Goal: Information Seeking & Learning: Check status

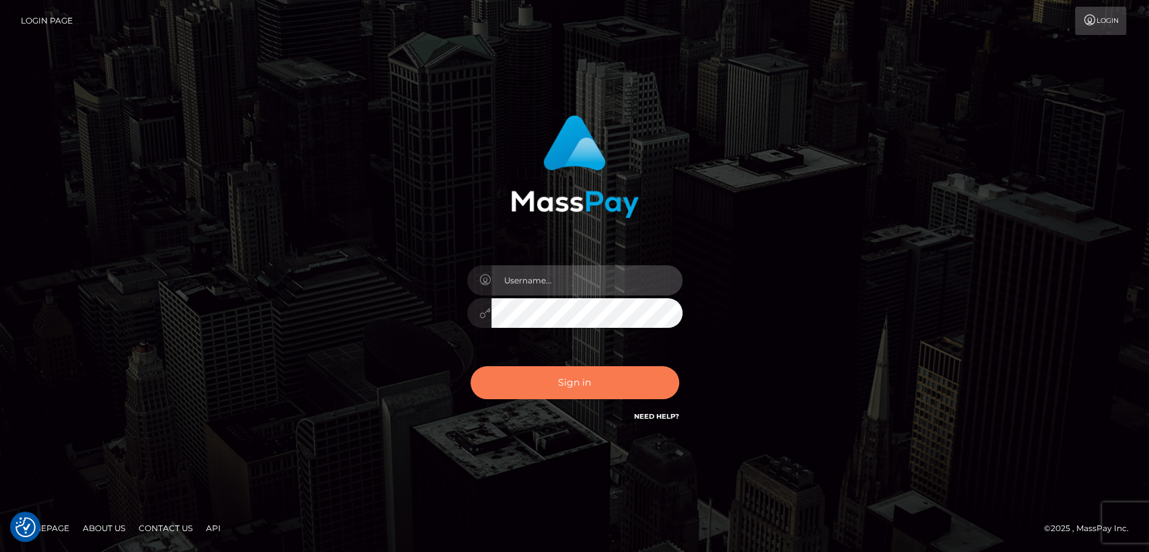
type input "nt.es"
click at [519, 373] on button "Sign in" at bounding box center [575, 382] width 209 height 33
type input "nt.es"
click at [519, 373] on button "Sign in" at bounding box center [575, 382] width 209 height 33
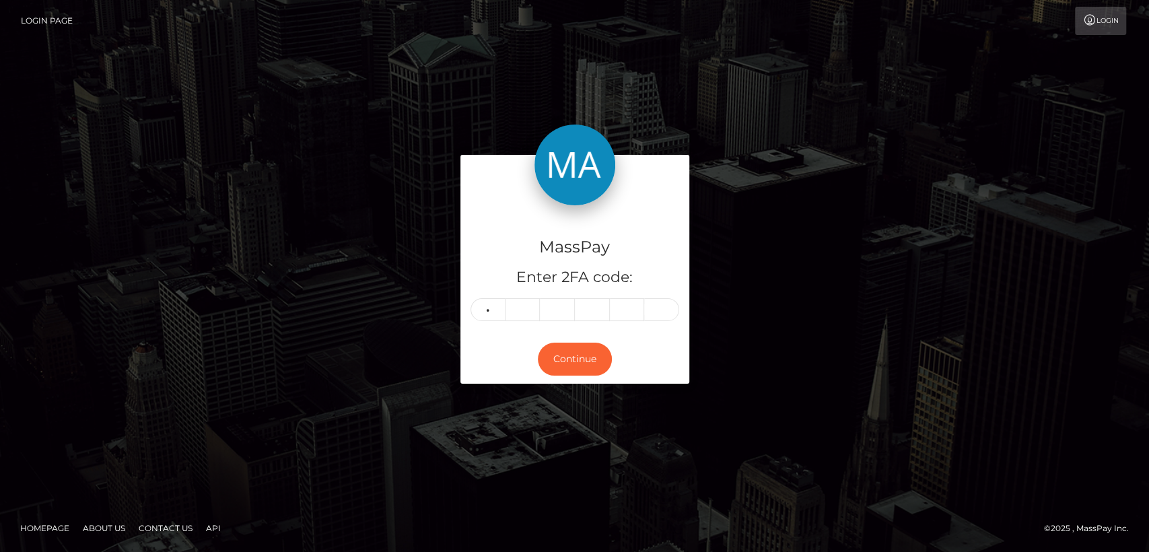
type input "3"
type input "7"
type input "5"
type input "6"
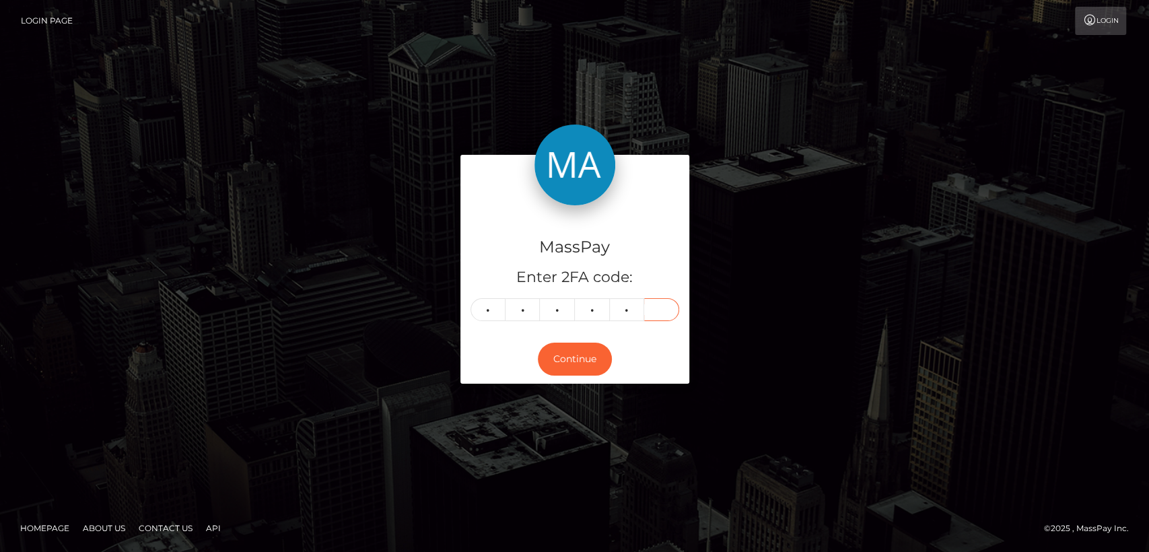
type input "3"
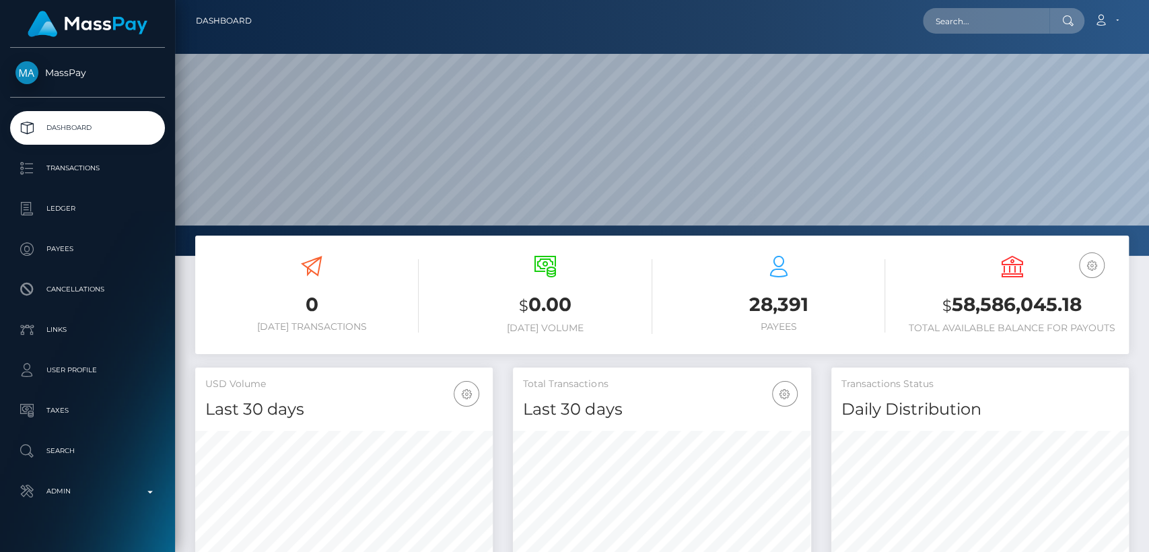
scroll to position [238, 298]
click at [997, 24] on input "text" at bounding box center [986, 21] width 127 height 26
paste input "[EMAIL_ADDRESS][DOMAIN_NAME]"
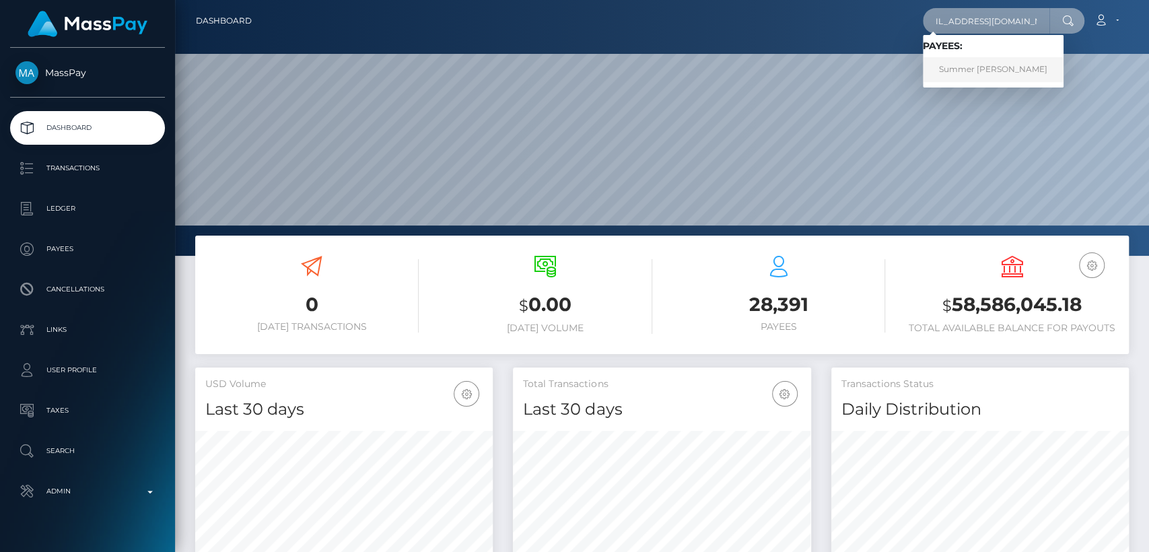
type input "summer150707@outlook.com"
click at [973, 68] on link "Summer louise Clarke" at bounding box center [993, 69] width 141 height 25
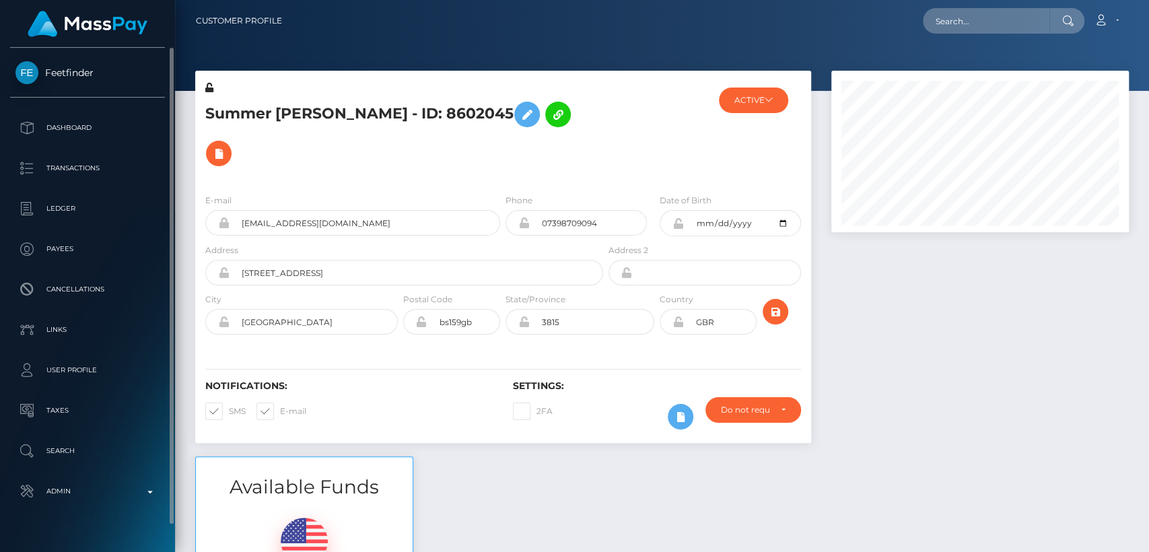
drag, startPoint x: 48, startPoint y: 55, endPoint x: 93, endPoint y: 71, distance: 47.1
click at [93, 71] on div "Feetfinder Dashboard Transactions Ledger Payees Cancellations Links Taxes" at bounding box center [87, 299] width 175 height 502
click at [46, 55] on div "Feetfinder Dashboard Transactions Ledger Payees Cancellations Links Taxes" at bounding box center [87, 299] width 175 height 502
drag, startPoint x: 40, startPoint y: 55, endPoint x: 96, endPoint y: 69, distance: 57.6
click at [96, 69] on div "Feetfinder Dashboard Transactions Ledger Payees Cancellations Links Taxes" at bounding box center [87, 299] width 175 height 502
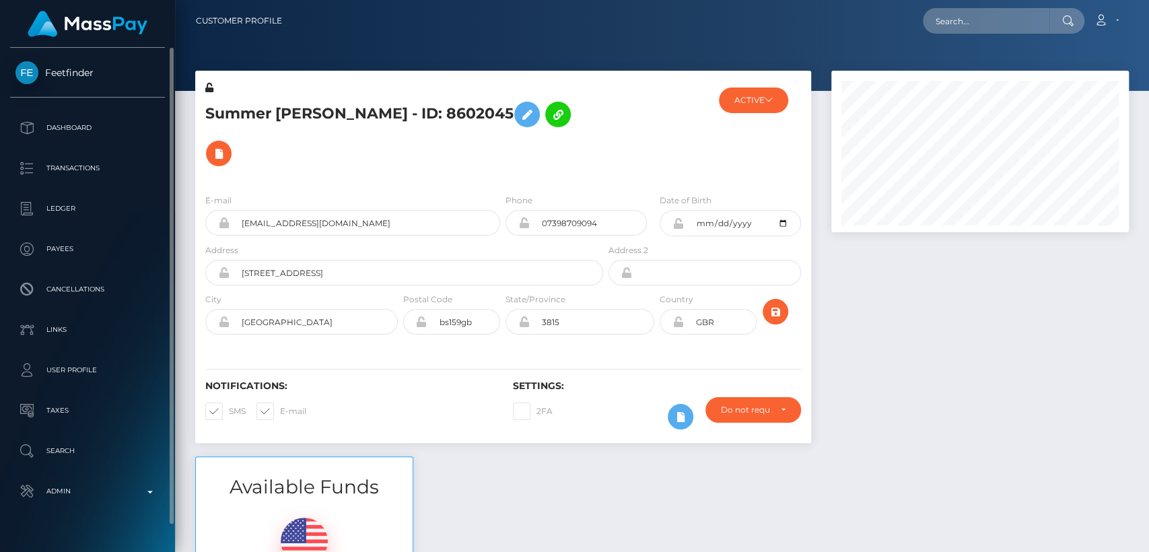
copy span "Feetfinder"
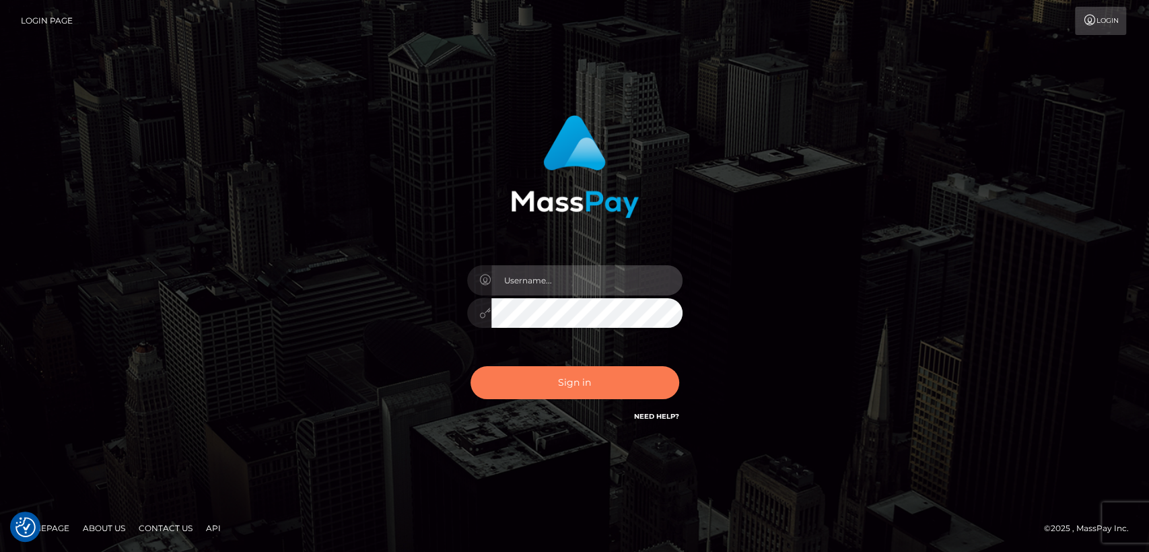
type input "nt.es"
click at [526, 379] on button "Sign in" at bounding box center [575, 382] width 209 height 33
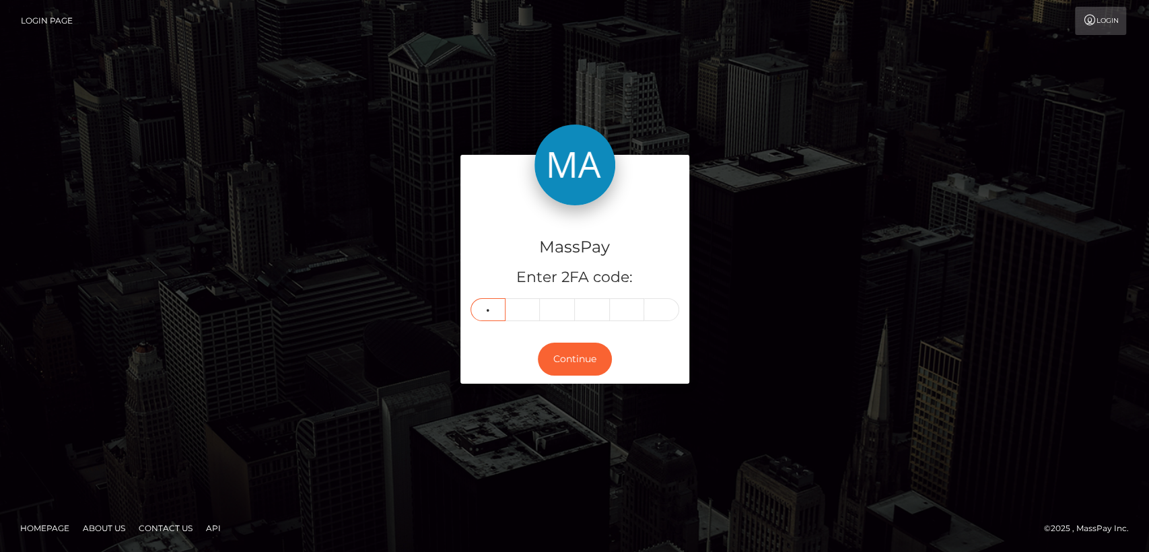
type input "5"
type input "6"
type input "8"
type input "5"
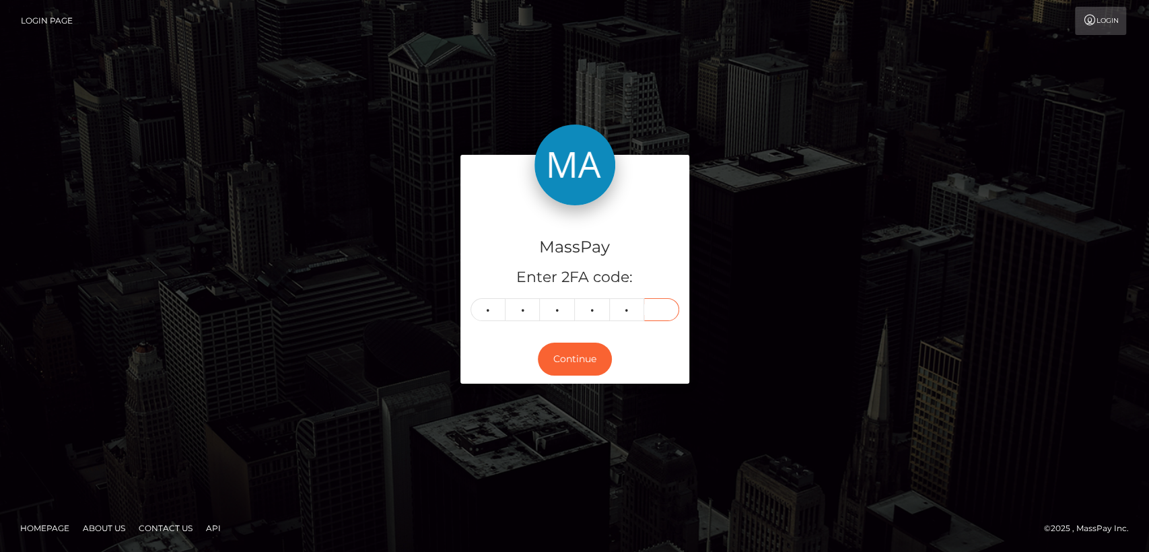
type input "0"
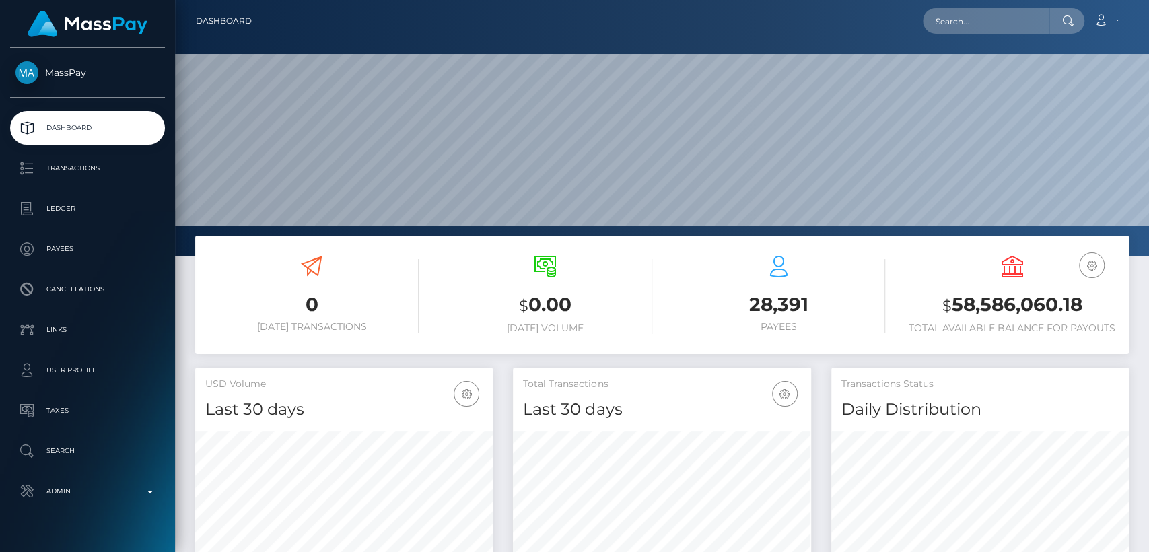
scroll to position [238, 298]
click at [1050, 28] on div at bounding box center [1067, 21] width 35 height 26
click at [1040, 24] on input "text" at bounding box center [986, 21] width 127 height 26
paste input "ntombimlotywa33@yahoo.com"
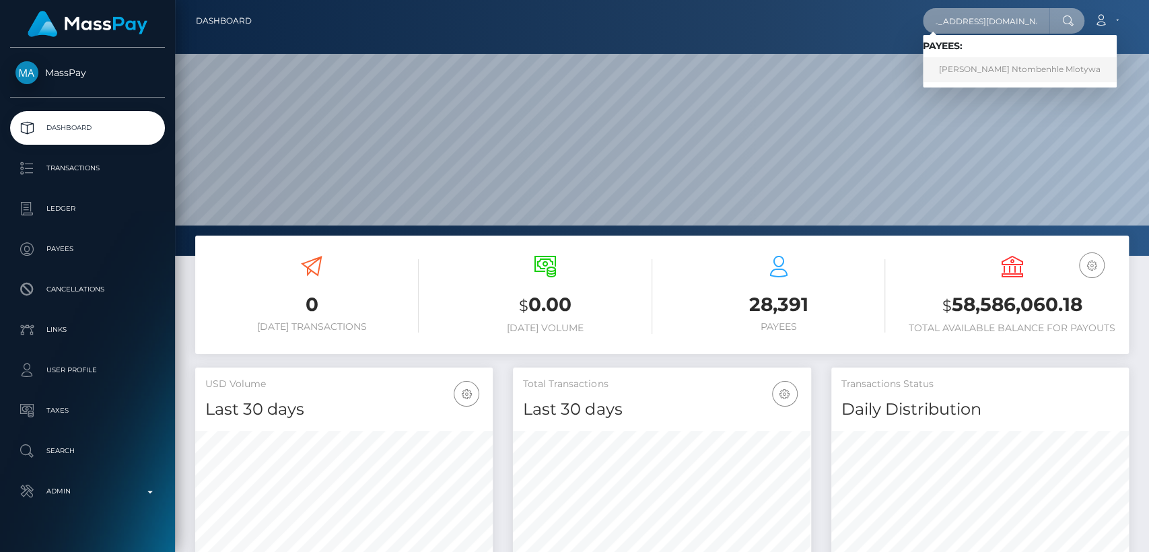
type input "ntombimlotywa33@yahoo.com"
click at [1040, 65] on link "Maria Ntombenhle Ntombenhle Mlotywa" at bounding box center [1020, 69] width 194 height 25
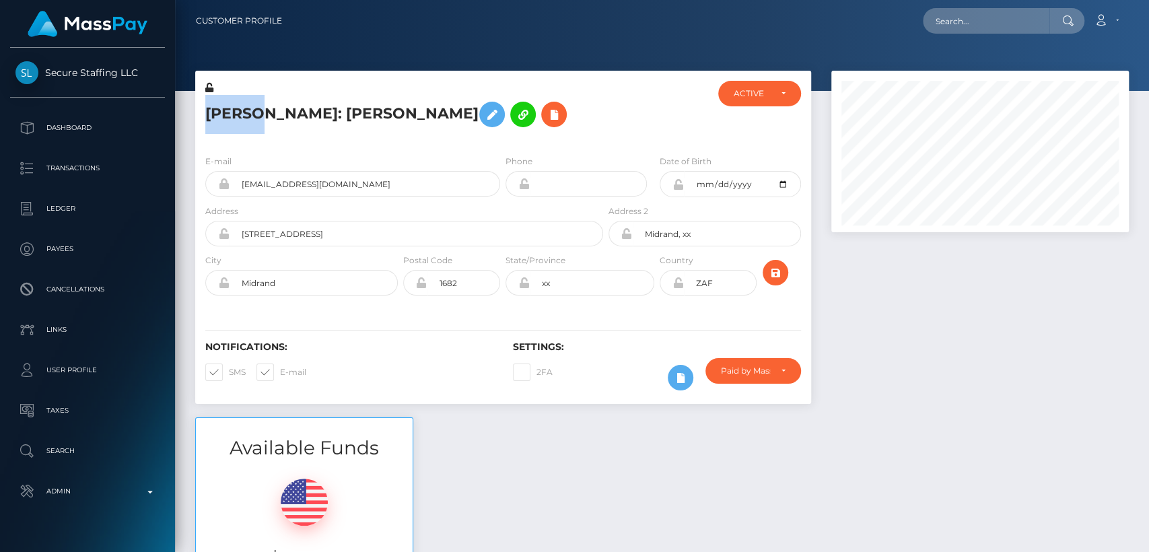
scroll to position [162, 298]
click at [533, 452] on div "Available Funds $292.55 USD Balance" at bounding box center [662, 516] width 954 height 198
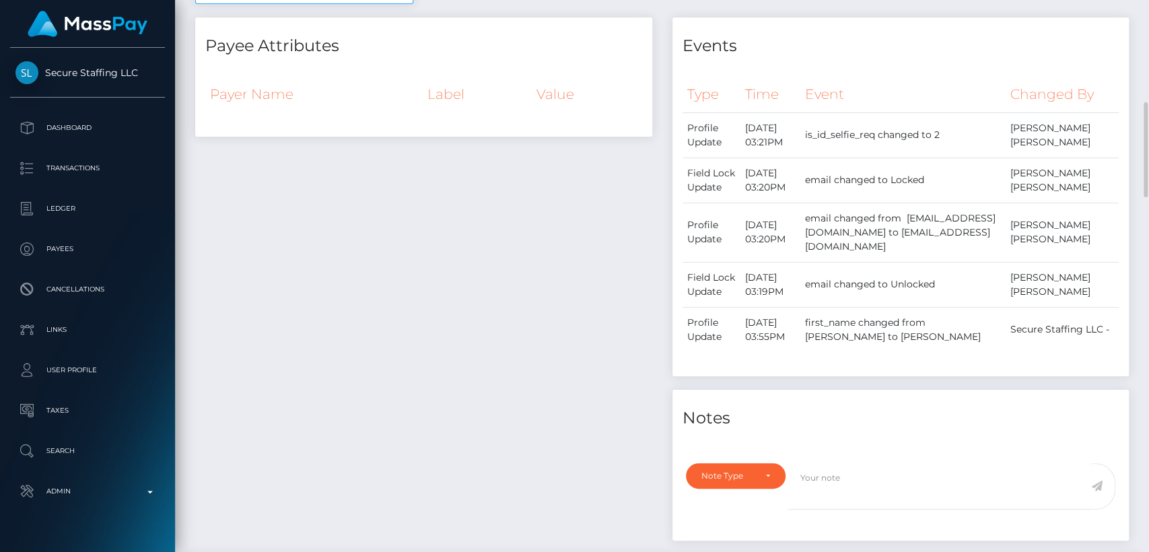
click at [533, 452] on div "Payee Attributes Payer Name Label Value" at bounding box center [423, 286] width 477 height 537
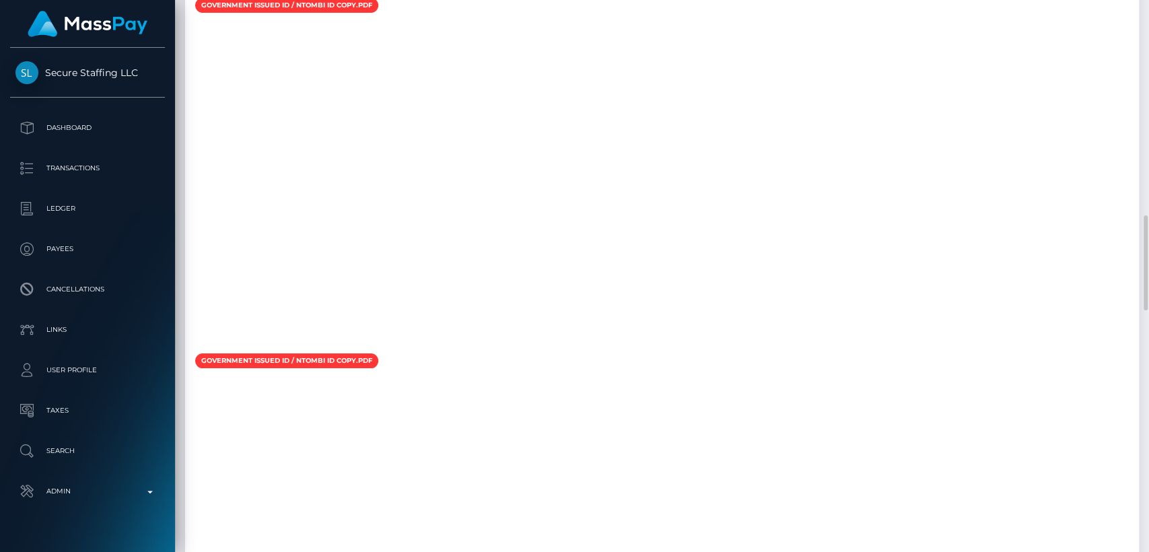
scroll to position [1219, 0]
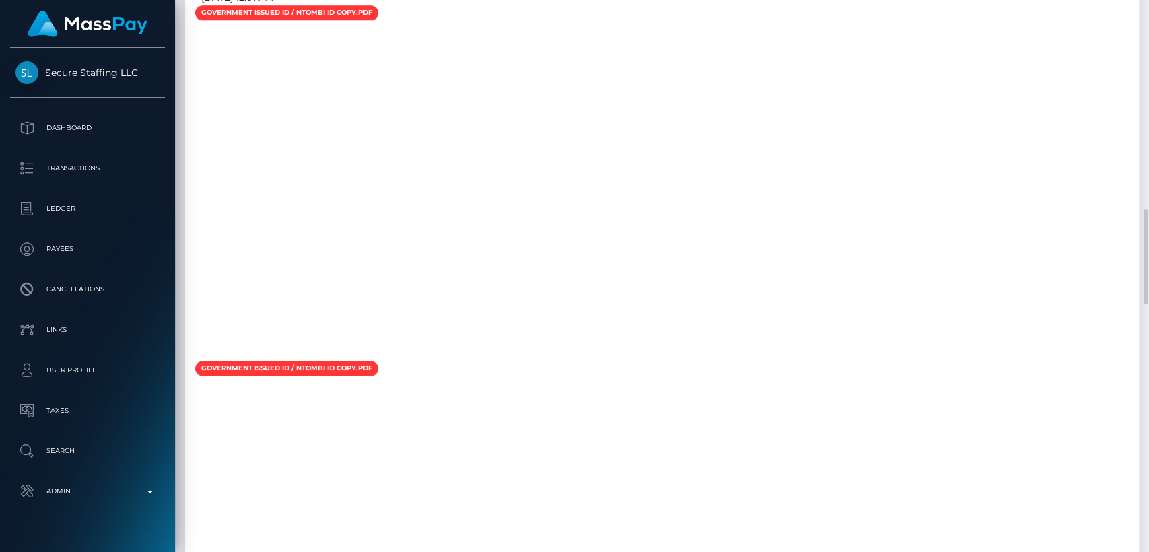
click at [561, 314] on div at bounding box center [662, 192] width 954 height 337
click at [628, 354] on div at bounding box center [662, 192] width 954 height 337
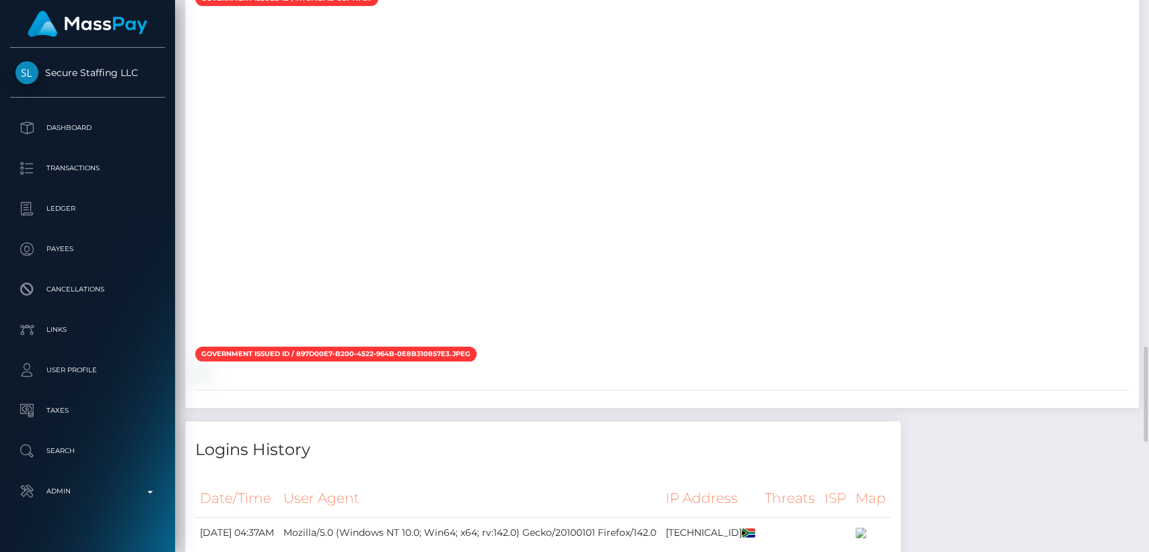
scroll to position [1941, 0]
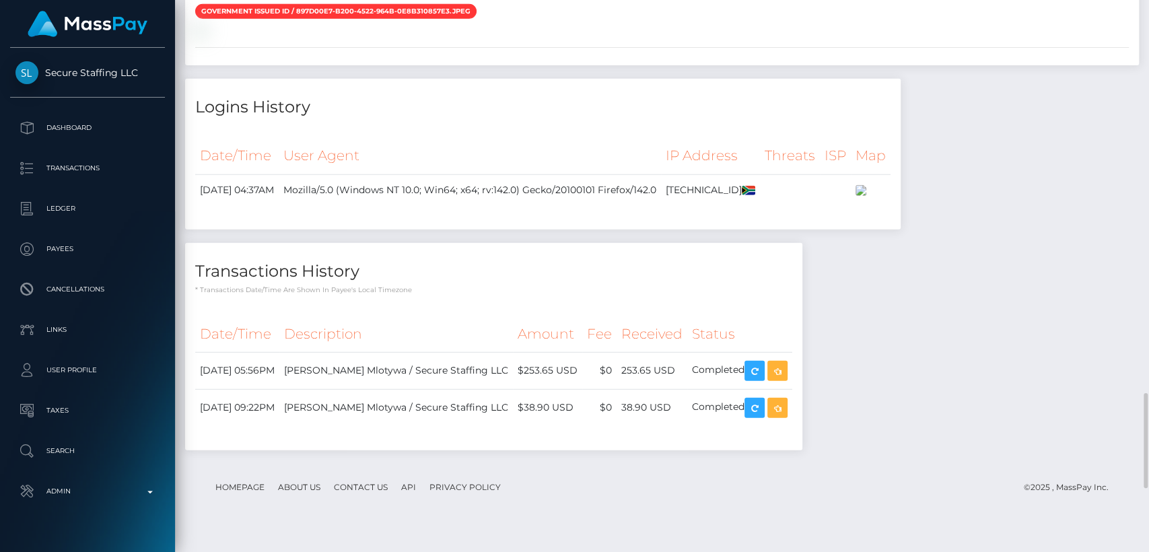
scroll to position [2285, 0]
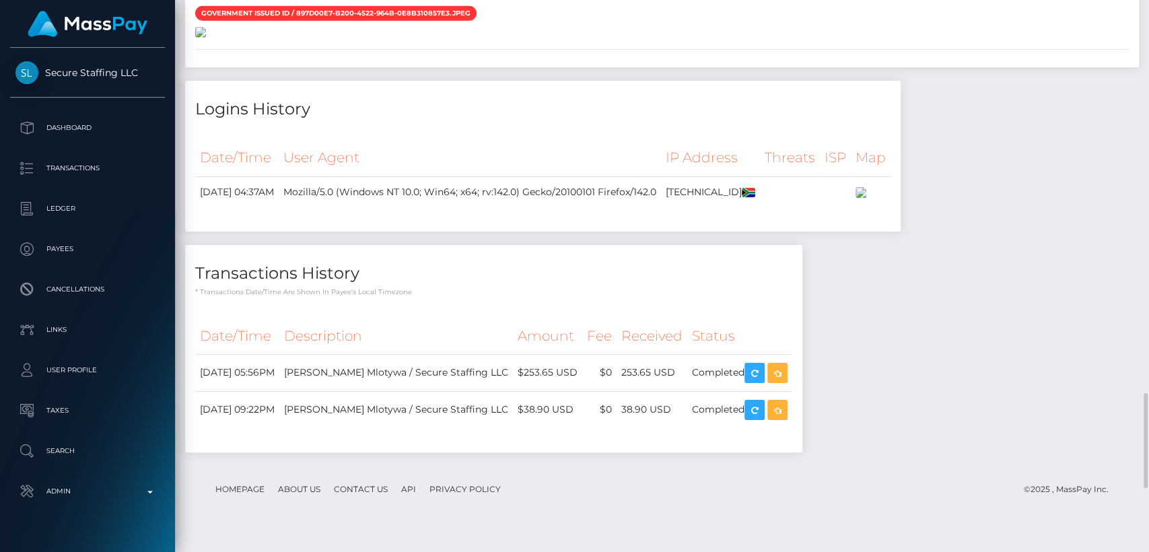
click at [206, 38] on img at bounding box center [200, 32] width 11 height 11
click at [556, 38] on div at bounding box center [662, 31] width 954 height 14
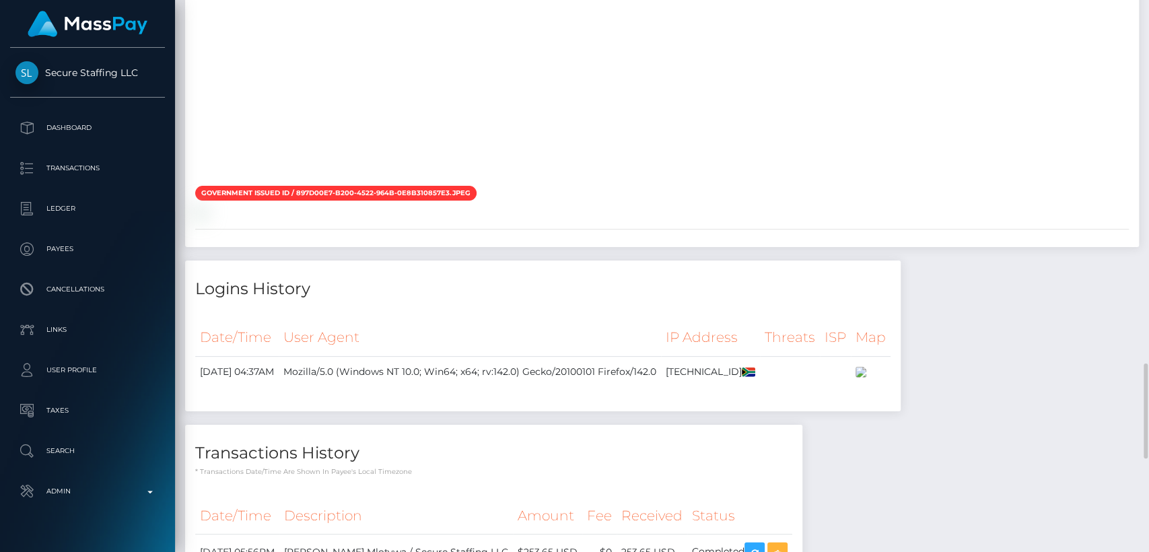
scroll to position [2104, 0]
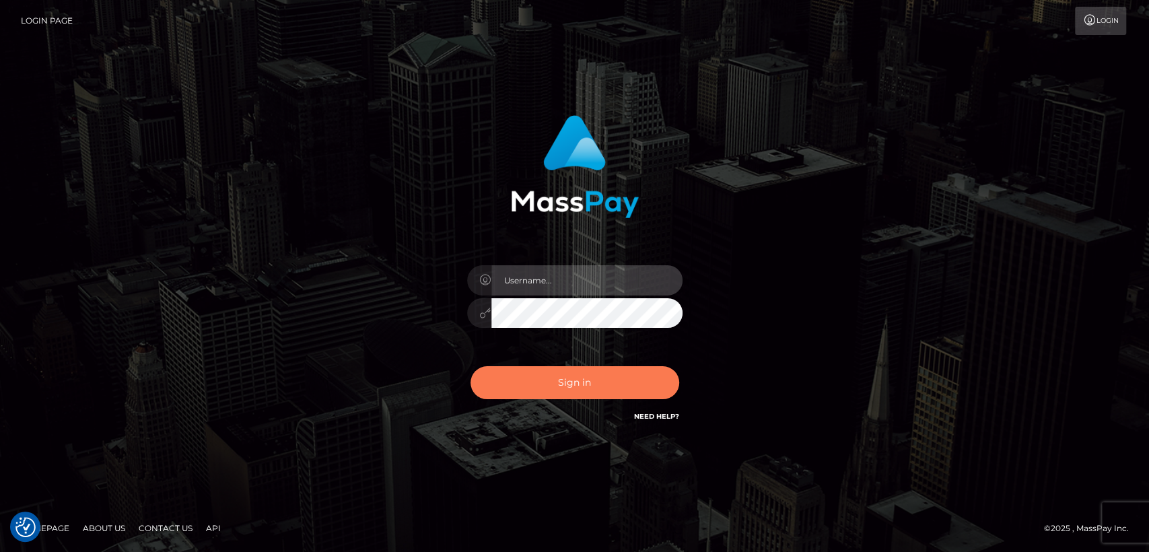
type input "[DOMAIN_NAME]"
click at [523, 393] on button "Sign in" at bounding box center [575, 382] width 209 height 33
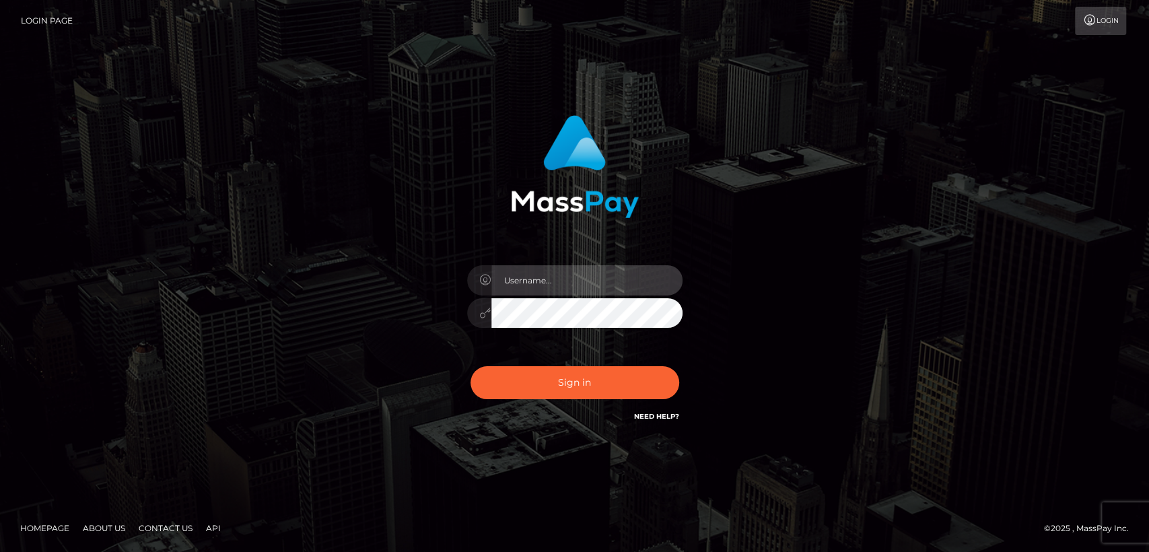
type input "[DOMAIN_NAME]"
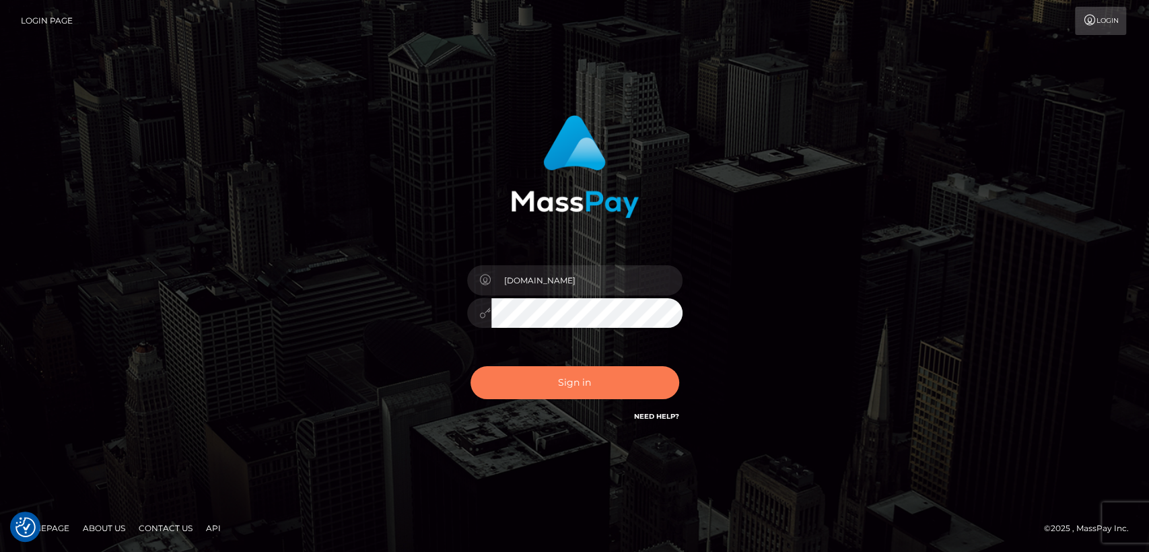
click at [523, 393] on button "Sign in" at bounding box center [575, 382] width 209 height 33
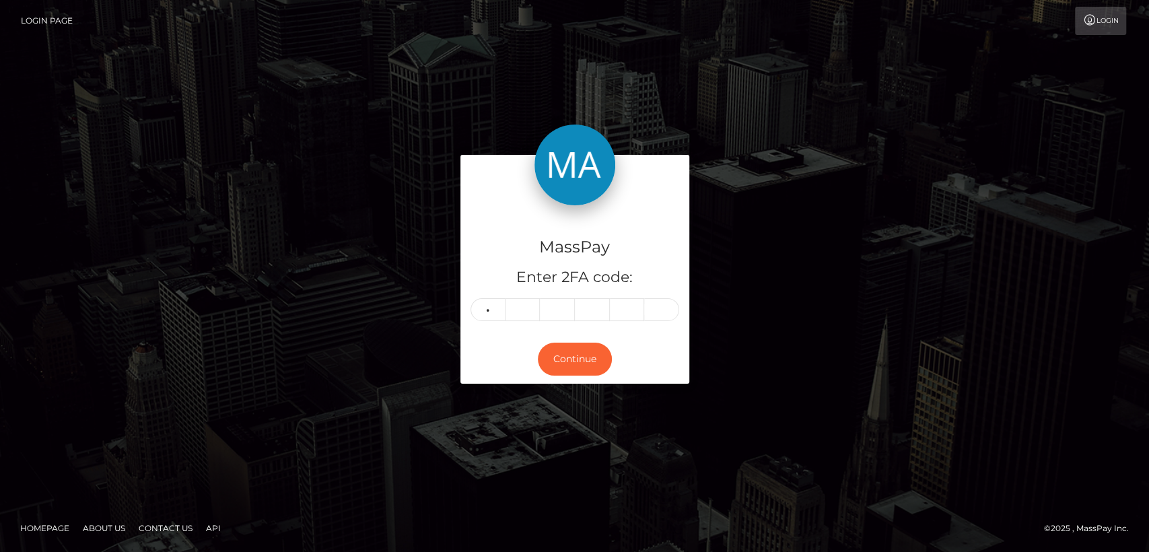
type input "6"
type input "4"
type input "9"
type input "5"
type input "4"
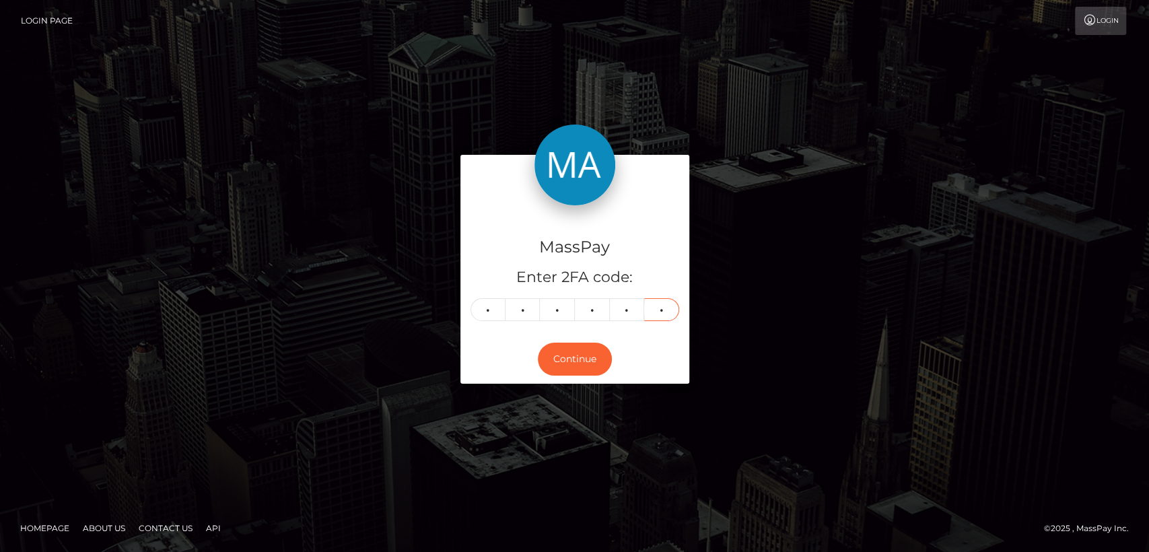
type input "3"
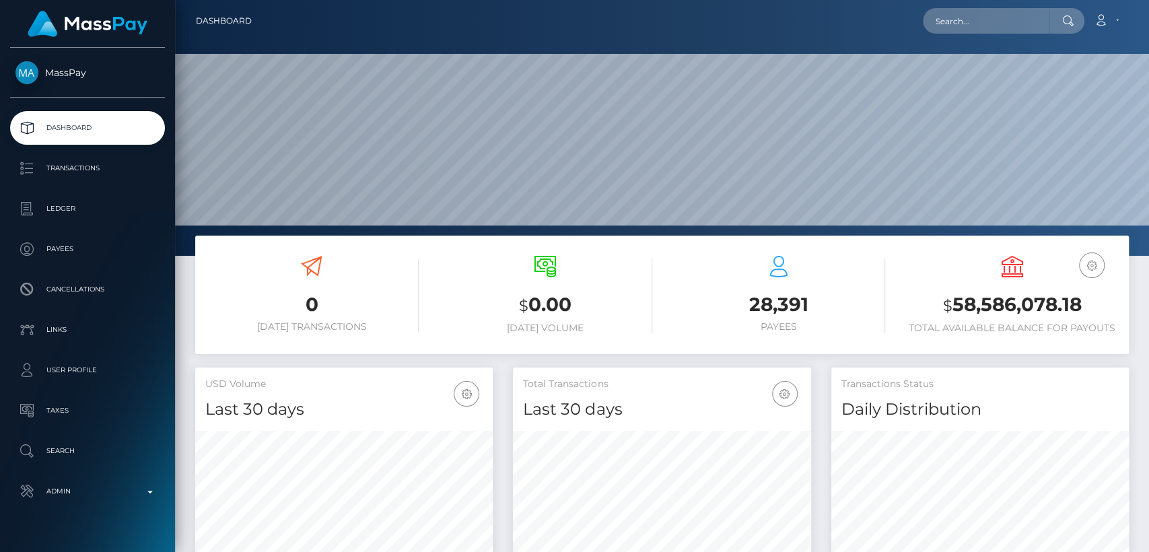
scroll to position [238, 298]
click at [1063, 24] on icon at bounding box center [1068, 20] width 11 height 11
click at [1030, 18] on input "text" at bounding box center [986, 21] width 127 height 26
paste input "Hi Diamond,"
type input "H"
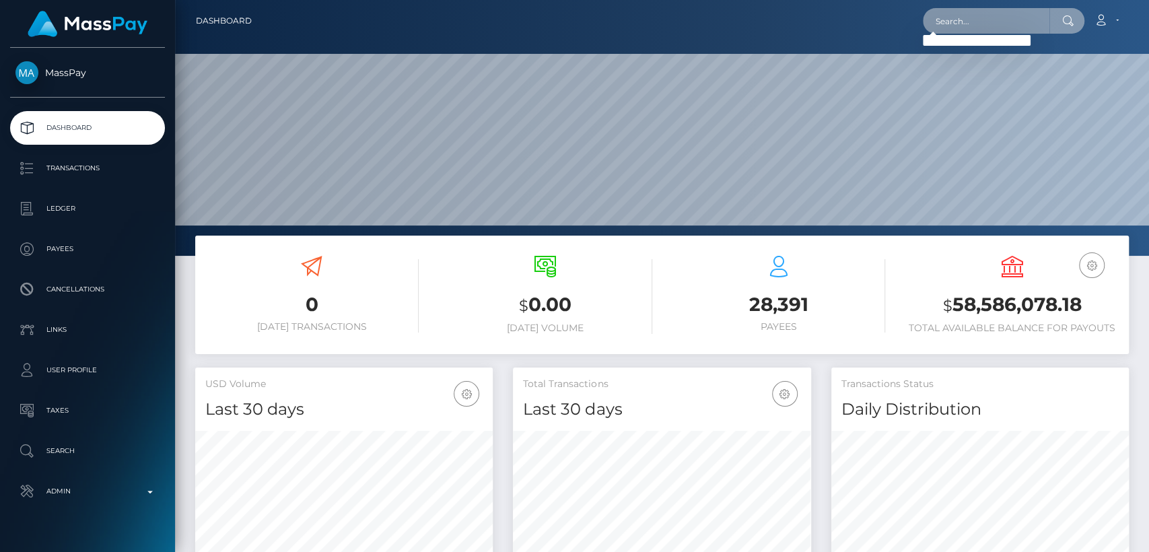
click at [967, 17] on input "text" at bounding box center [986, 21] width 127 height 26
paste input "[EMAIL_ADDRESS][DOMAIN_NAME]"
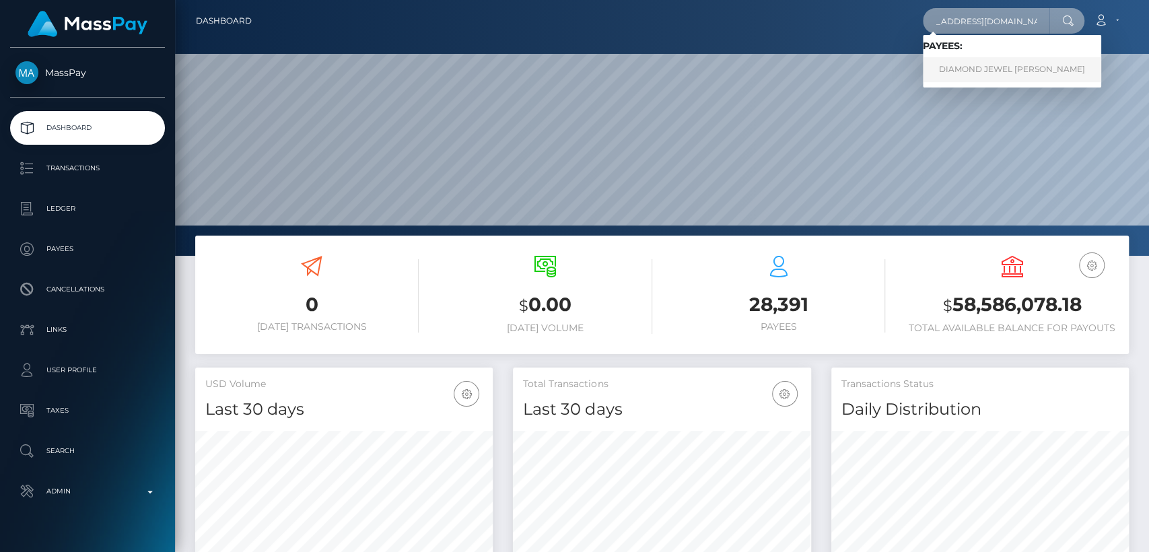
type input "[EMAIL_ADDRESS][DOMAIN_NAME]"
click at [970, 61] on link "DIAMOND JEWEL ELAIN HANNETT" at bounding box center [1012, 69] width 178 height 25
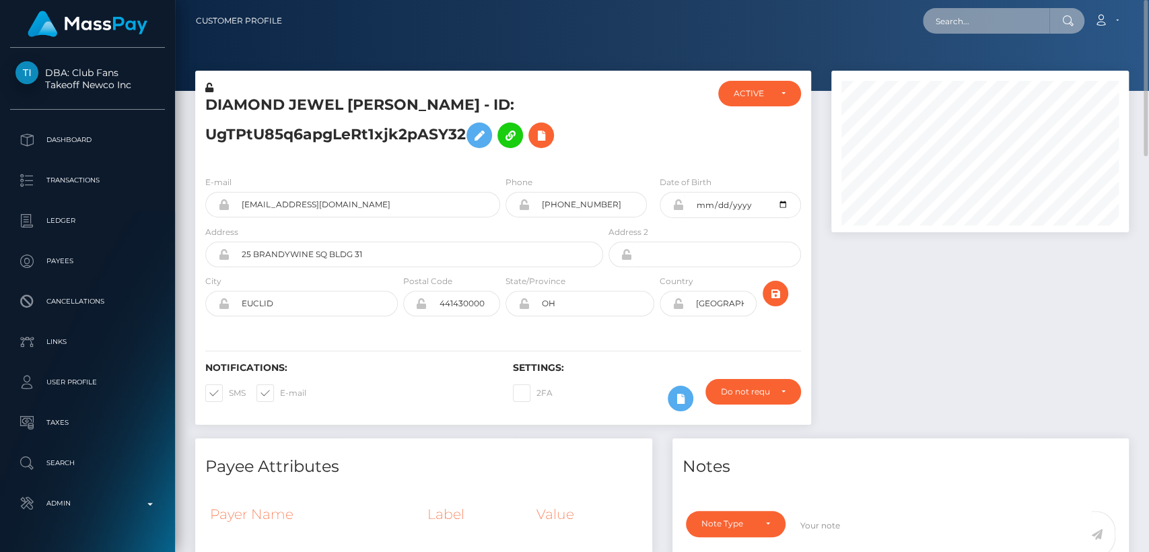
click at [982, 17] on input "text" at bounding box center [986, 21] width 127 height 26
paste input "yanyfonceca@gmail.com"
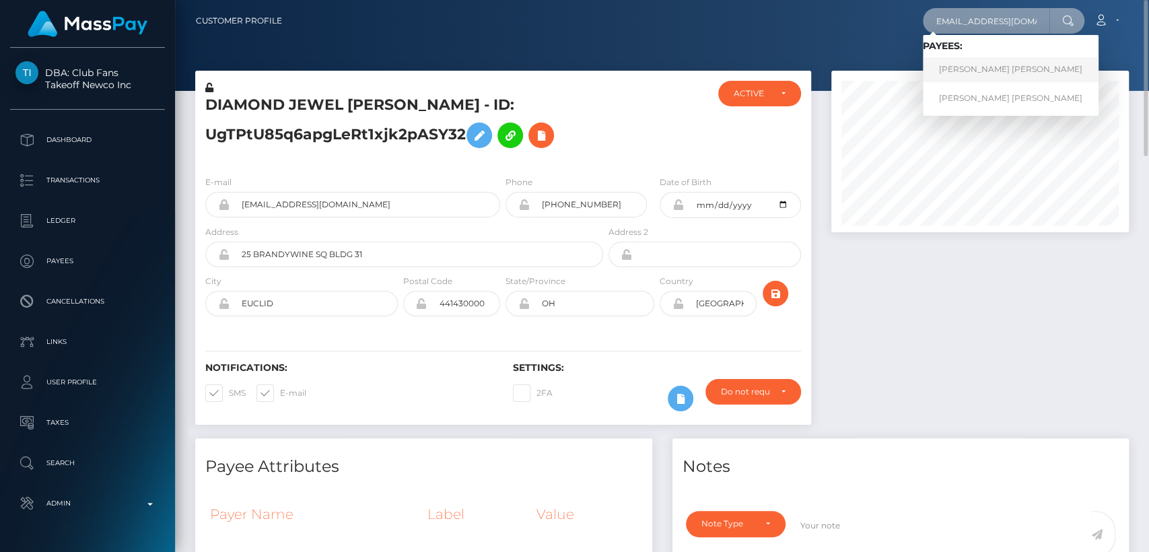
type input "yanyfonceca@gmail.com"
click at [986, 63] on link "YANY YAJAIRA FONCECA VALLADARES" at bounding box center [1011, 69] width 176 height 25
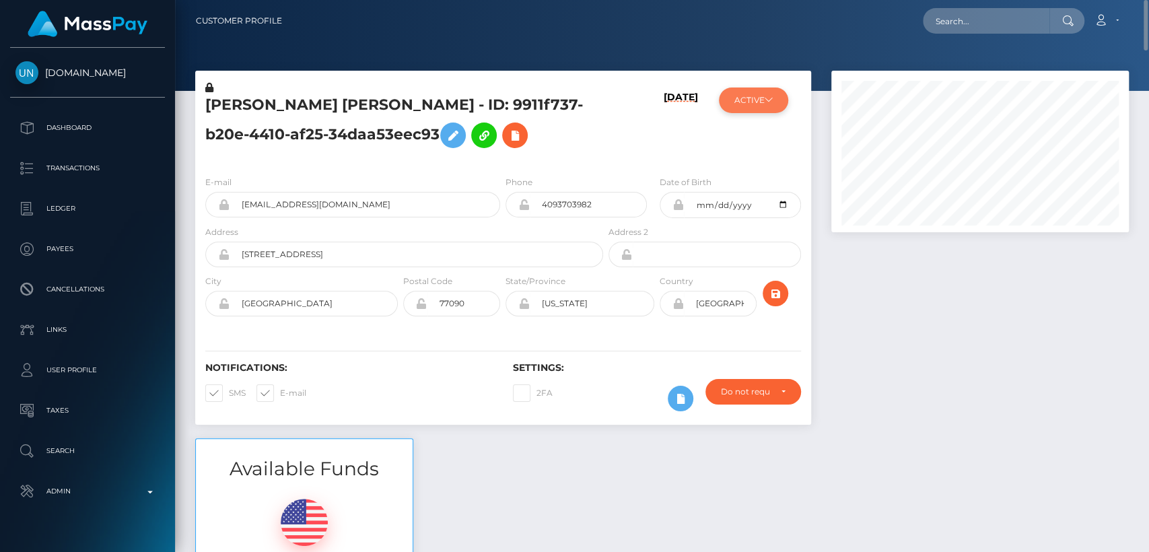
click at [750, 110] on button "ACTIVE" at bounding box center [753, 101] width 69 height 26
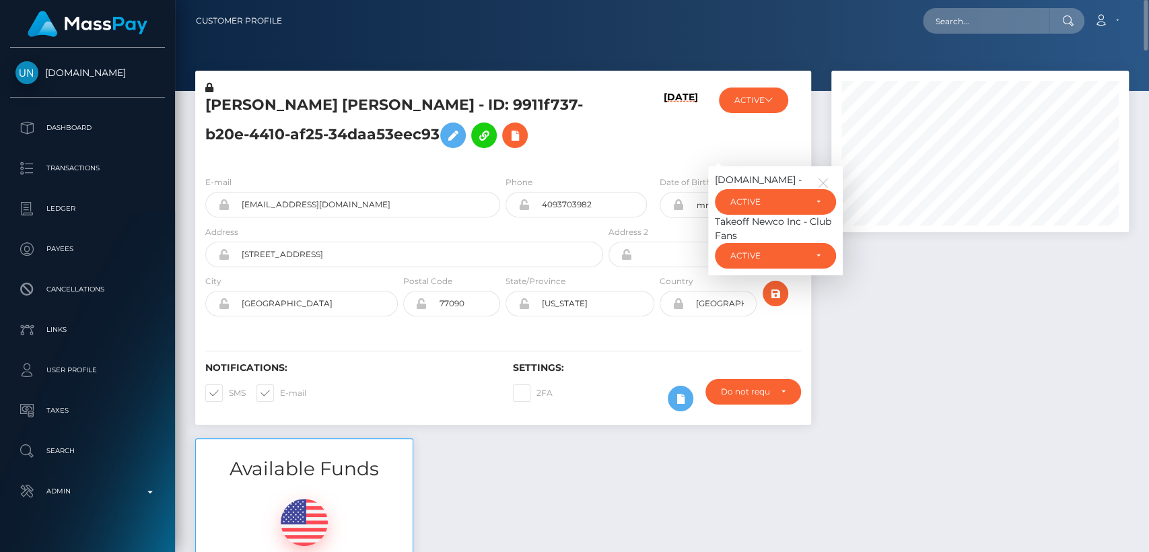
click at [725, 243] on div "Takeoff Newco Inc - Club Fans" at bounding box center [775, 229] width 121 height 28
click at [746, 243] on div "Takeoff Newco Inc - Club Fans" at bounding box center [775, 229] width 121 height 28
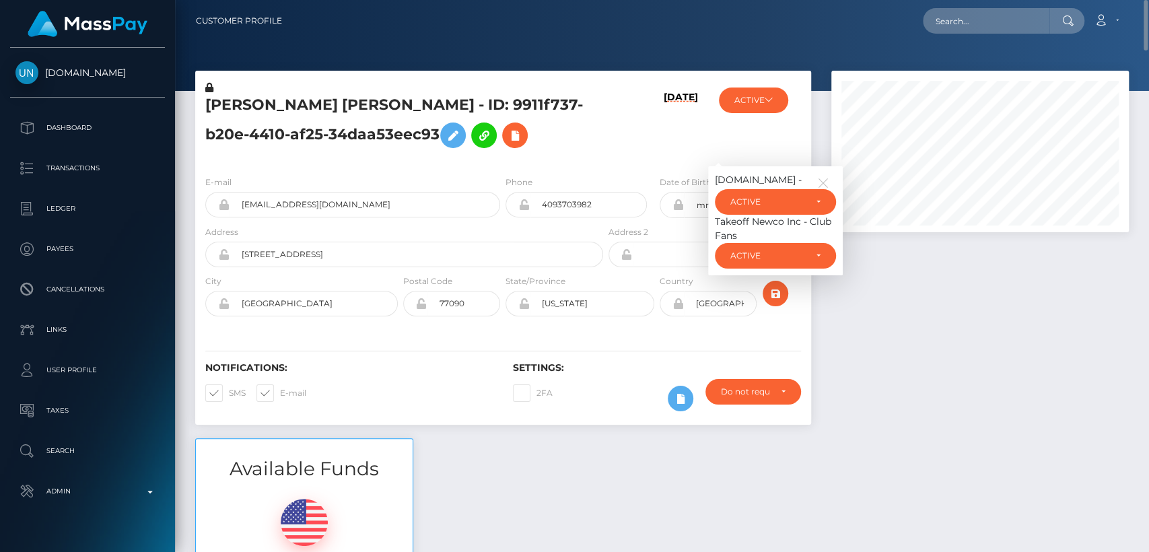
click at [865, 370] on div at bounding box center [980, 255] width 318 height 368
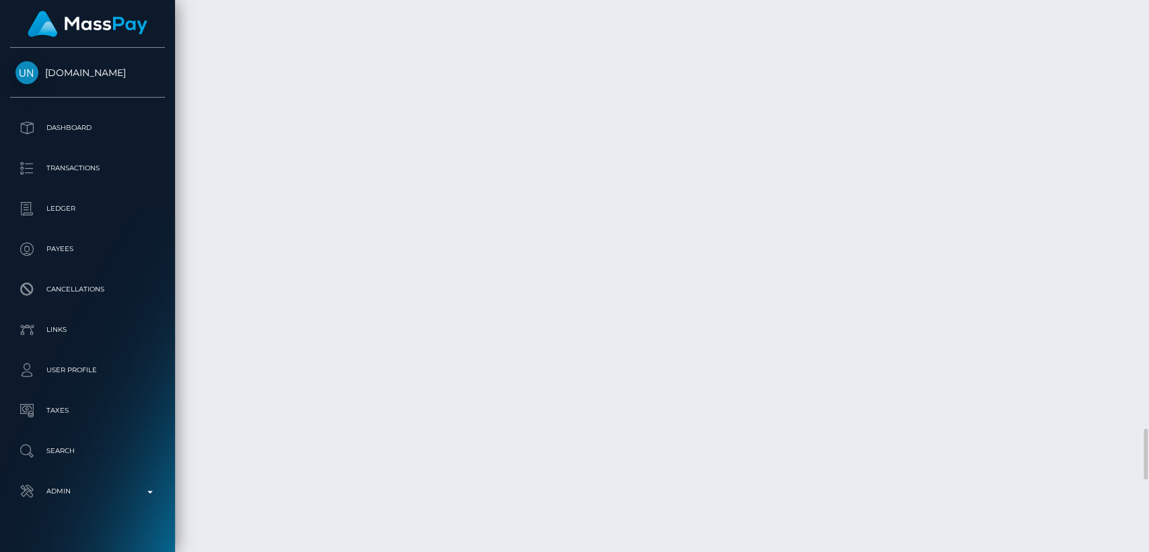
scroll to position [4706, 0]
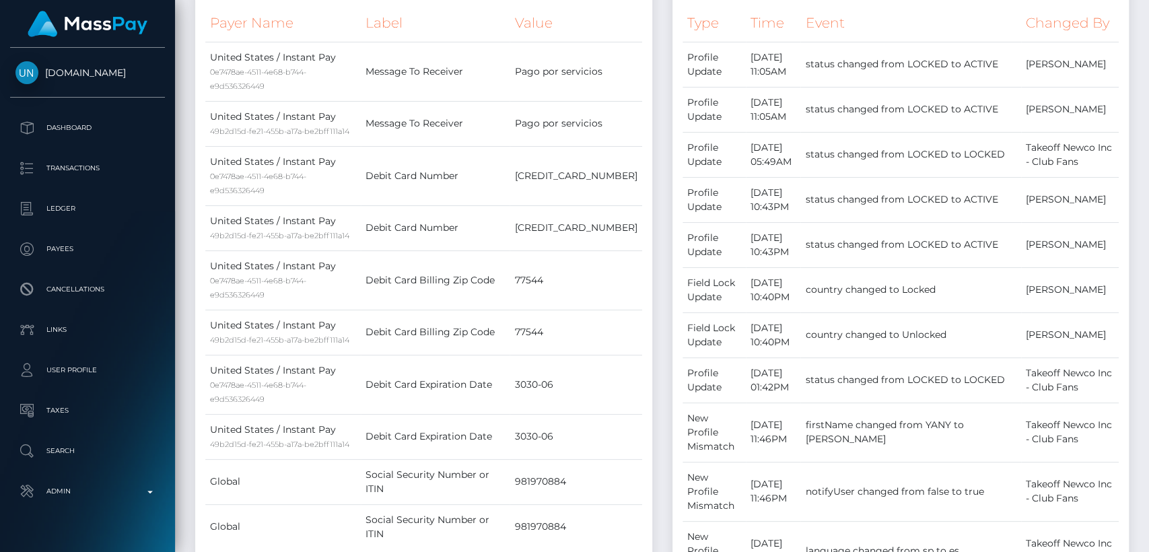
scroll to position [0, 0]
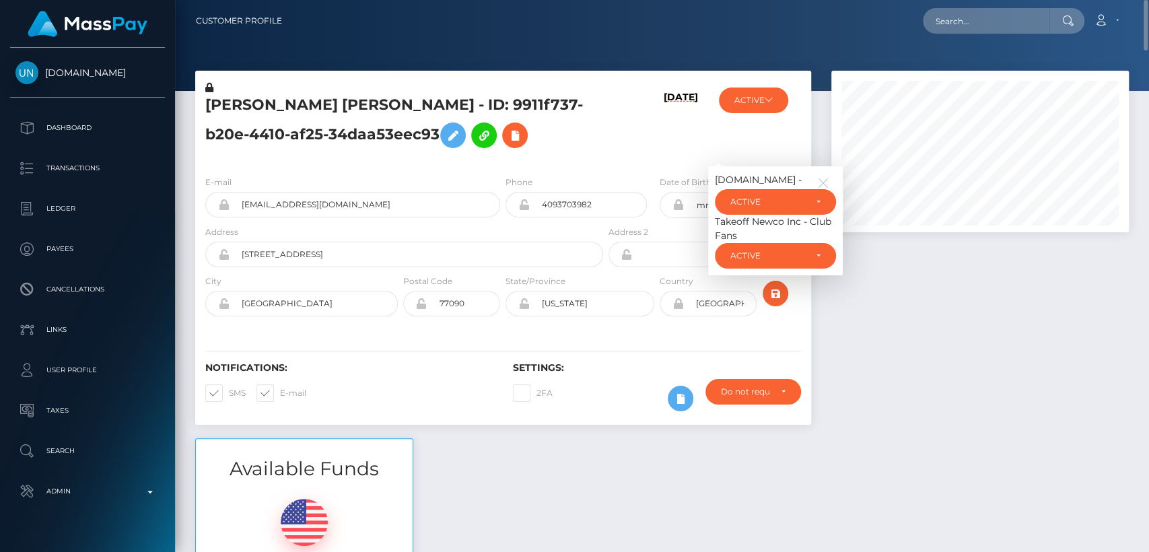
click at [220, 112] on h5 "YANY YAJAIRA FONCECA VALLADARES - ID: 9911f737-b20e-4410-af25-34daa53eec93" at bounding box center [400, 125] width 391 height 60
copy h5 "YANY"
click at [369, 121] on h5 "YANY YAJAIRA FONCECA VALLADARES - ID: 9911f737-b20e-4410-af25-34daa53eec93" at bounding box center [400, 125] width 391 height 60
click at [433, 393] on div "Notifications: SMS E-mail Settings: 2FA" at bounding box center [503, 377] width 616 height 95
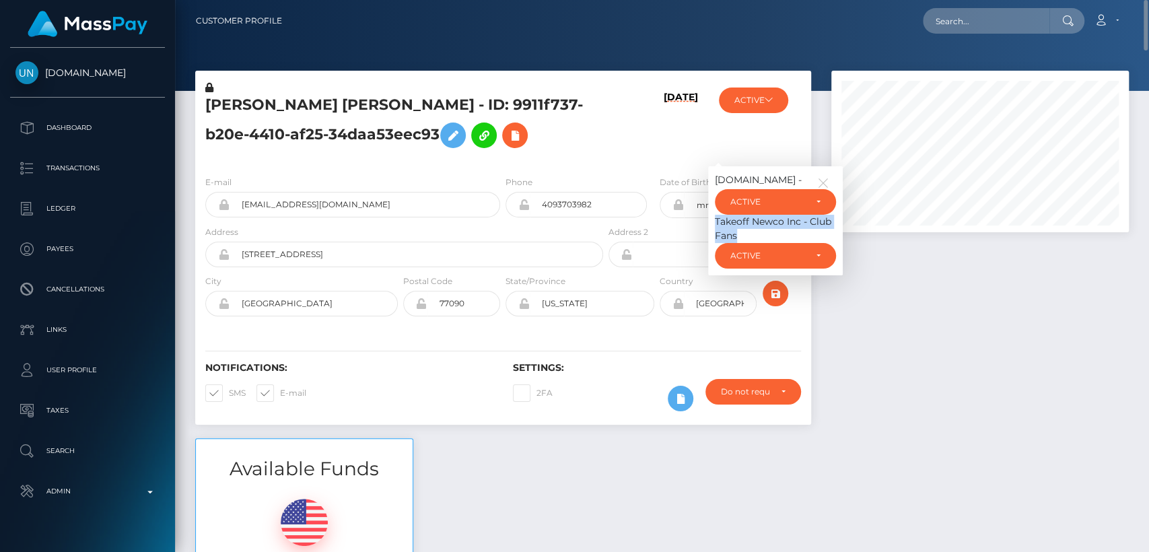
drag, startPoint x: 739, startPoint y: 272, endPoint x: 716, endPoint y: 264, distance: 24.3
click at [716, 243] on div "Takeoff Newco Inc - Club Fans" at bounding box center [775, 229] width 121 height 28
copy div "Takeoff Newco Inc - Club Fans"
click at [566, 498] on div "Available Funds $0.03 USD Balance" at bounding box center [662, 537] width 954 height 198
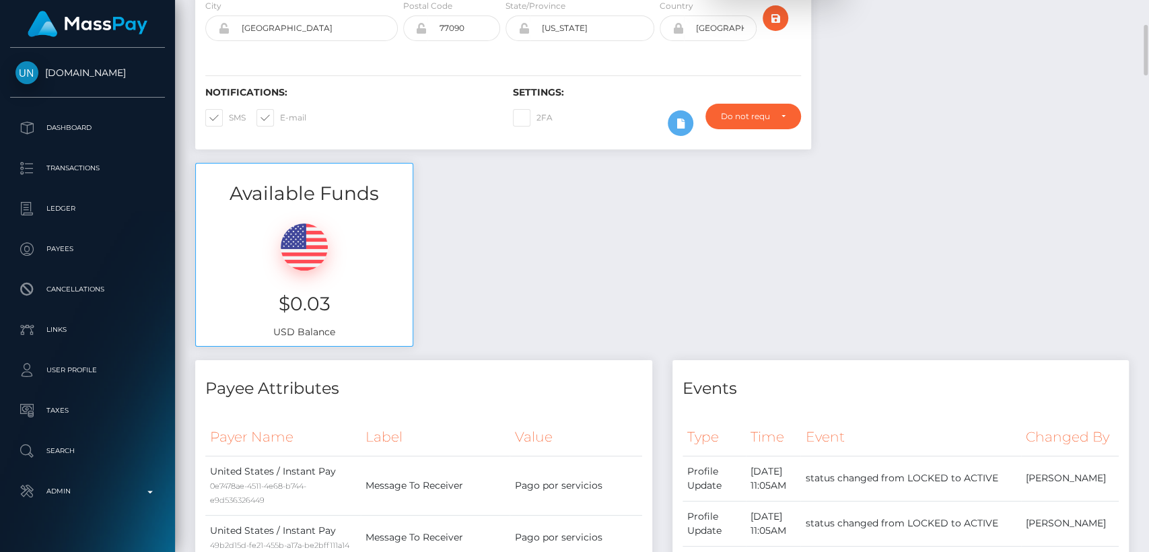
scroll to position [279, 0]
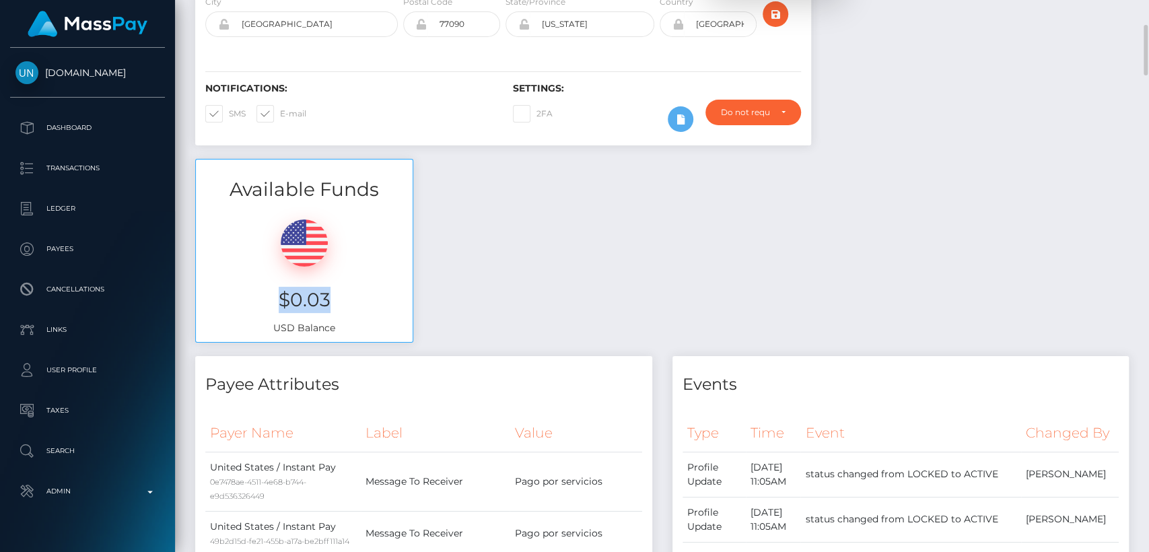
drag, startPoint x: 347, startPoint y: 341, endPoint x: 256, endPoint y: 344, distance: 91.6
click at [256, 313] on h3 "$0.03" at bounding box center [304, 300] width 197 height 26
copy h3 "$0.03"
click at [558, 357] on div "Available Funds $0.03 USD Balance" at bounding box center [662, 258] width 954 height 198
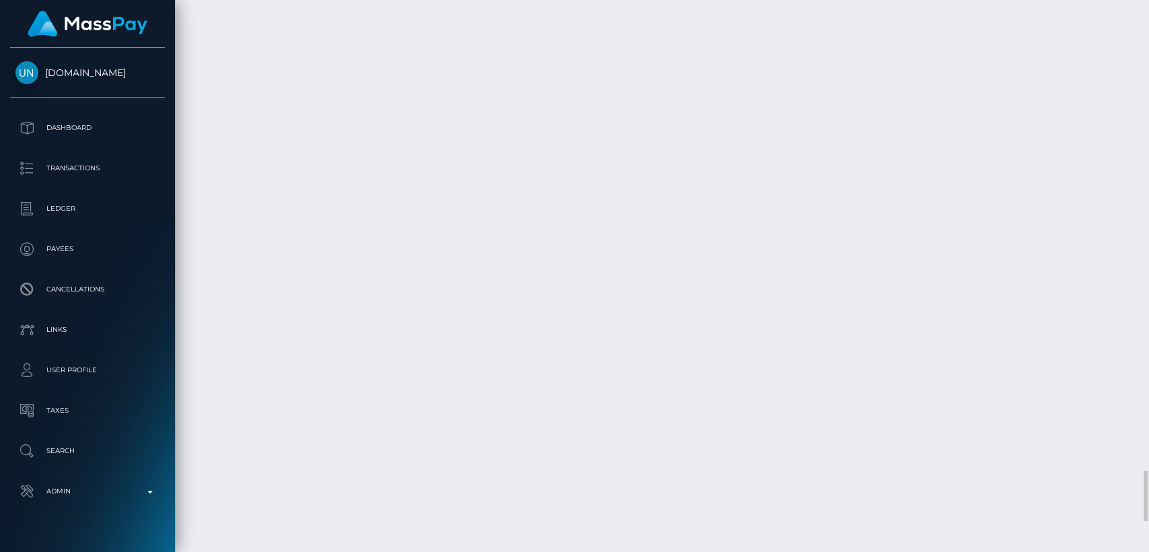
scroll to position [5144, 0]
drag, startPoint x: 289, startPoint y: 203, endPoint x: 202, endPoint y: 204, distance: 86.9
copy td "September 8, 2025"
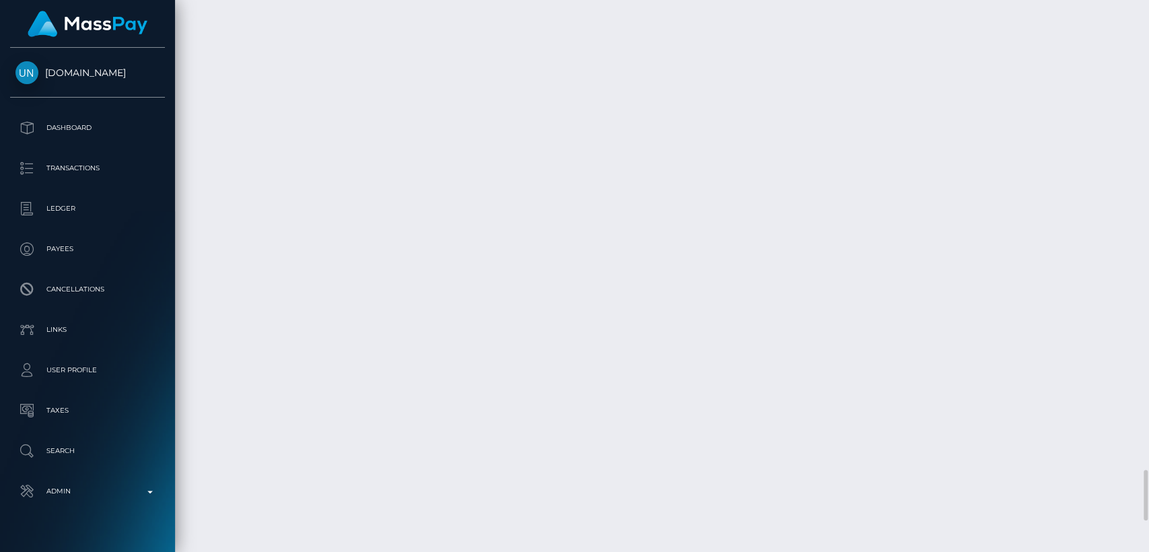
drag, startPoint x: 1009, startPoint y: 214, endPoint x: 946, endPoint y: 213, distance: 63.3
copy td "244.86 USD"
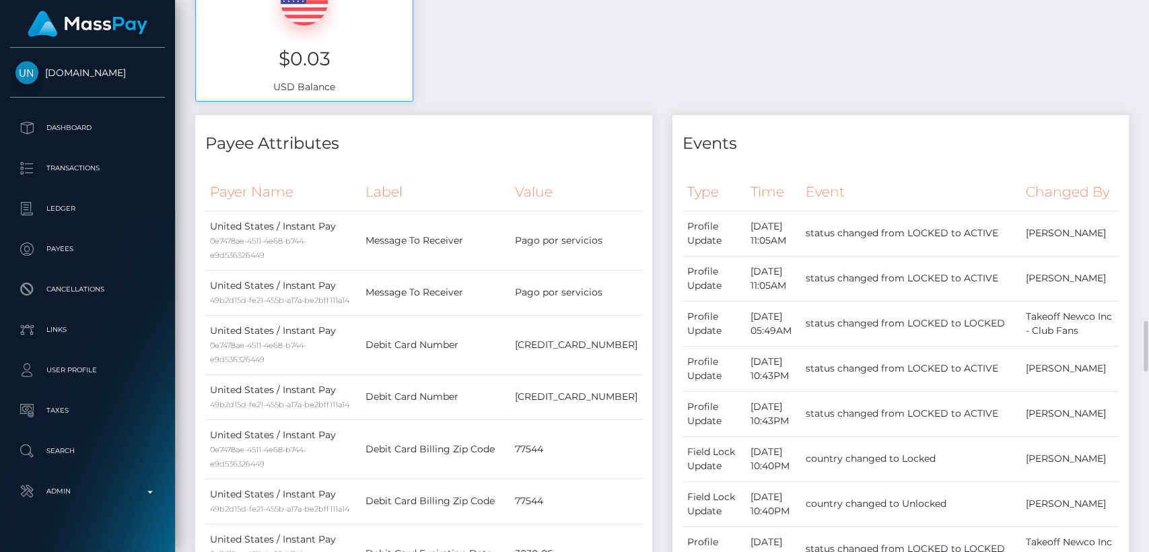
scroll to position [0, 0]
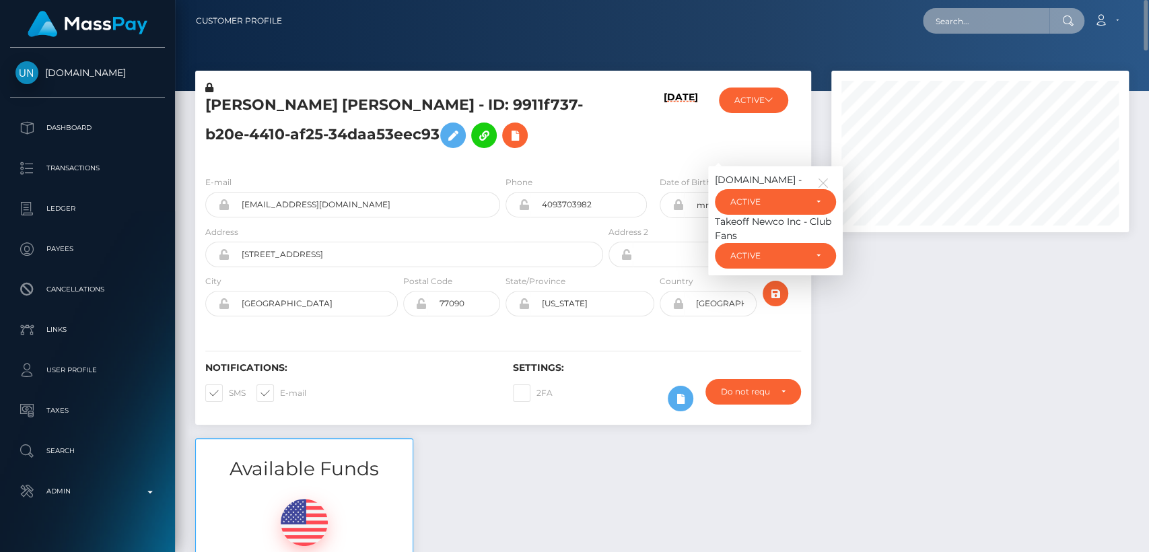
click at [1013, 28] on input "text" at bounding box center [986, 21] width 127 height 26
paste input "selfiestudionsk@gmail.com"
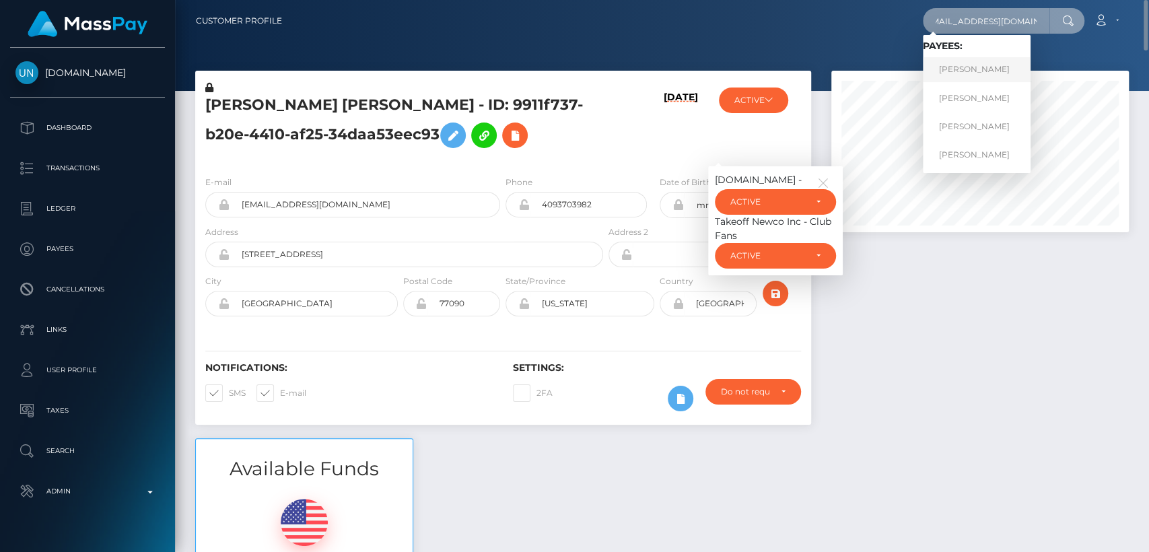
type input "selfiestudionsk@gmail.com"
click at [1009, 71] on link "Vladlena Rustamovna Miroshnikova" at bounding box center [977, 69] width 108 height 25
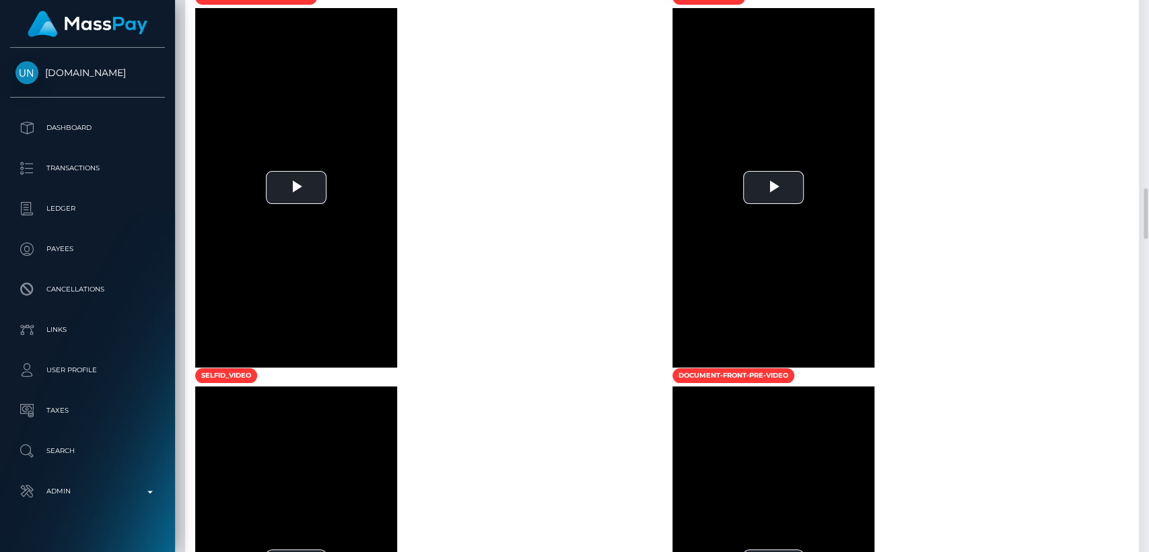
scroll to position [2169, 0]
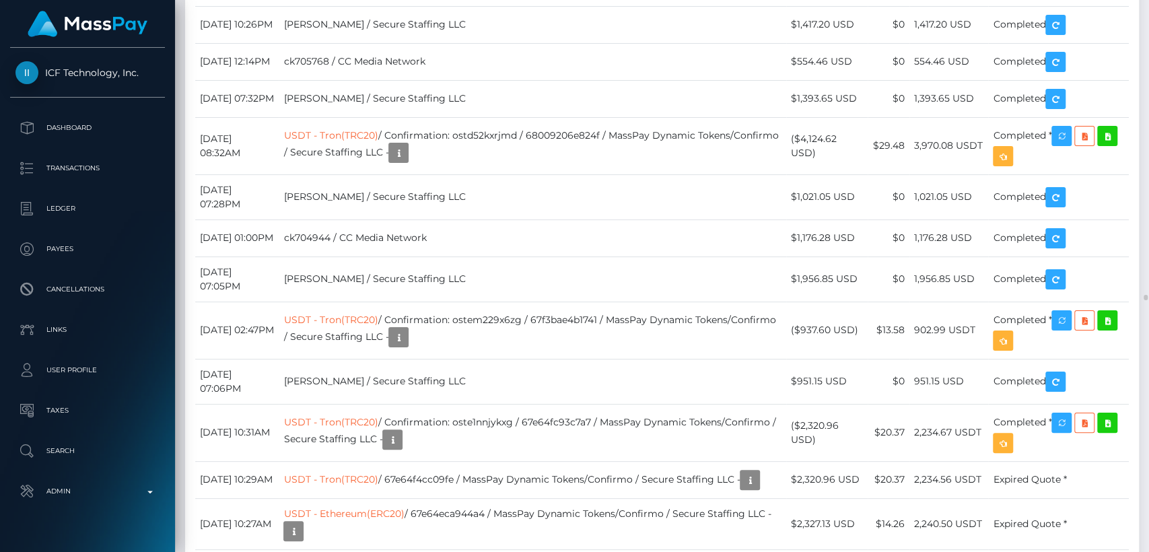
scroll to position [162, 298]
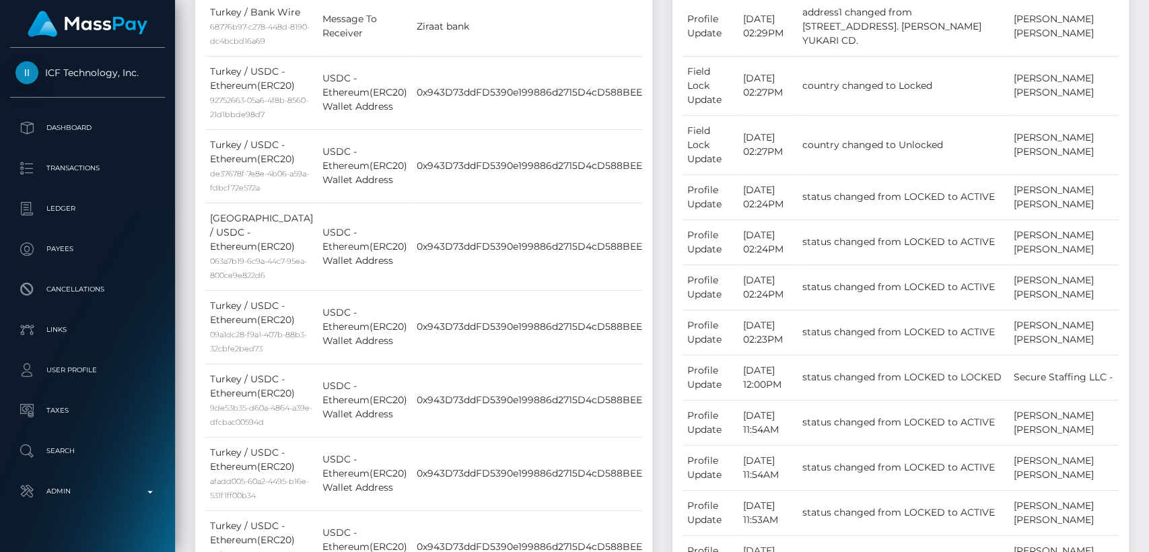
scroll to position [0, 0]
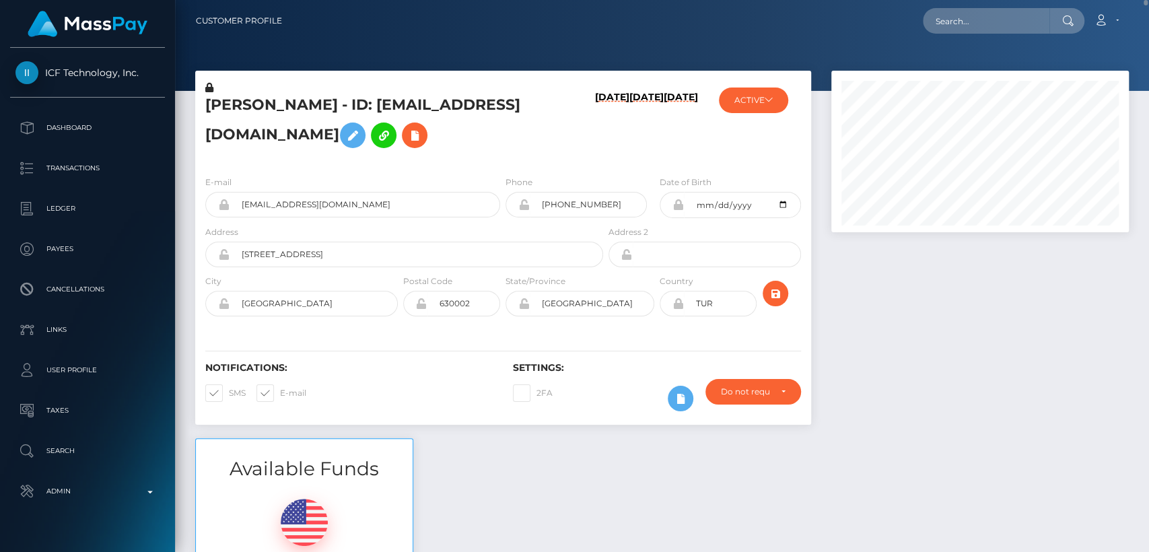
click at [241, 106] on h5 "Vladlena Rustamovna Miroshnikova - ID: selfiestudionsk@gmail.com" at bounding box center [400, 125] width 391 height 60
copy h5 "Vladlena"
click at [566, 453] on div "Available Funds $0.08 USD Balance" at bounding box center [662, 537] width 954 height 198
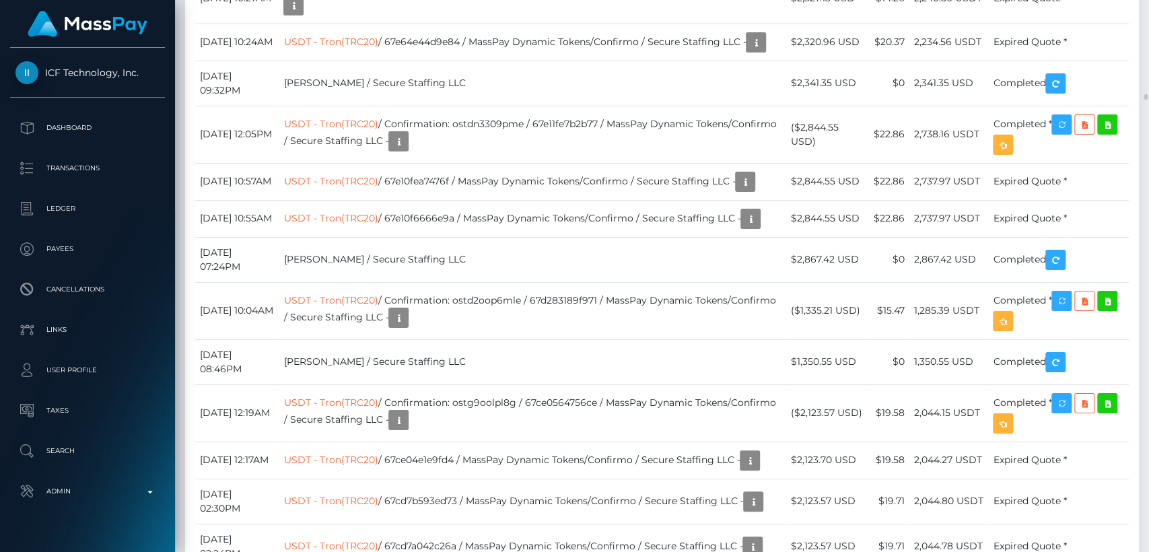
scroll to position [8898, 0]
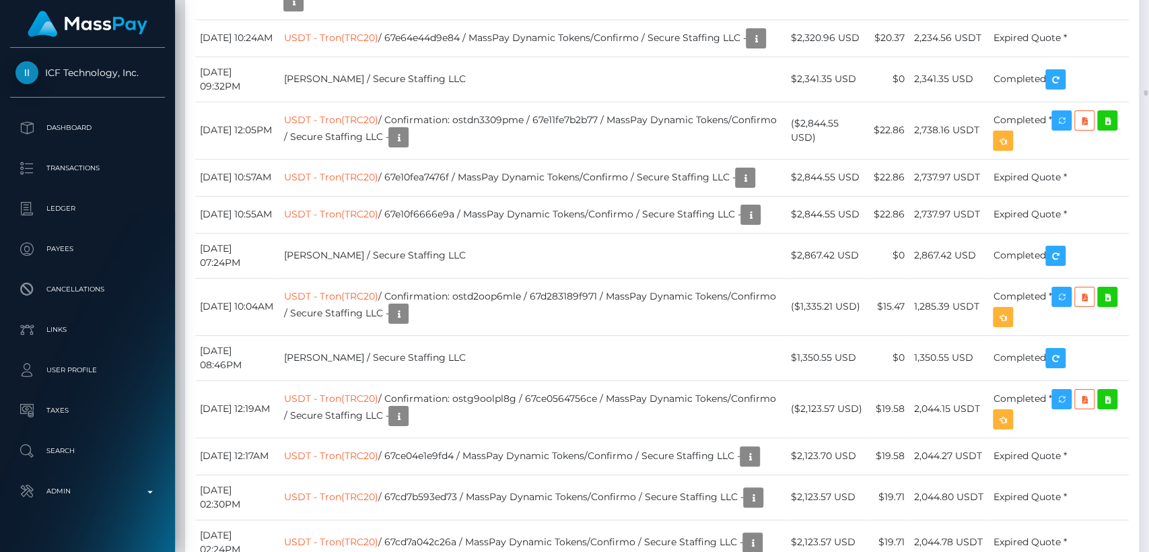
drag, startPoint x: 290, startPoint y: 315, endPoint x: 197, endPoint y: 319, distance: 93.7
copy td "September 8, 2025"
drag, startPoint x: 556, startPoint y: 311, endPoint x: 422, endPoint y: 295, distance: 134.3
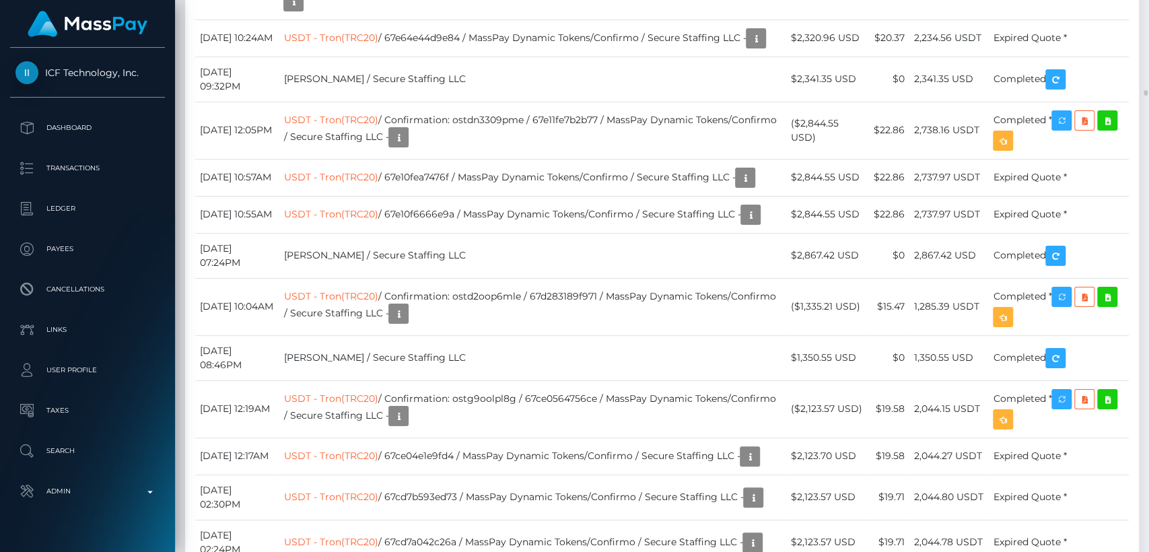
copy td "Confirmation: ostg02ovpx5e"
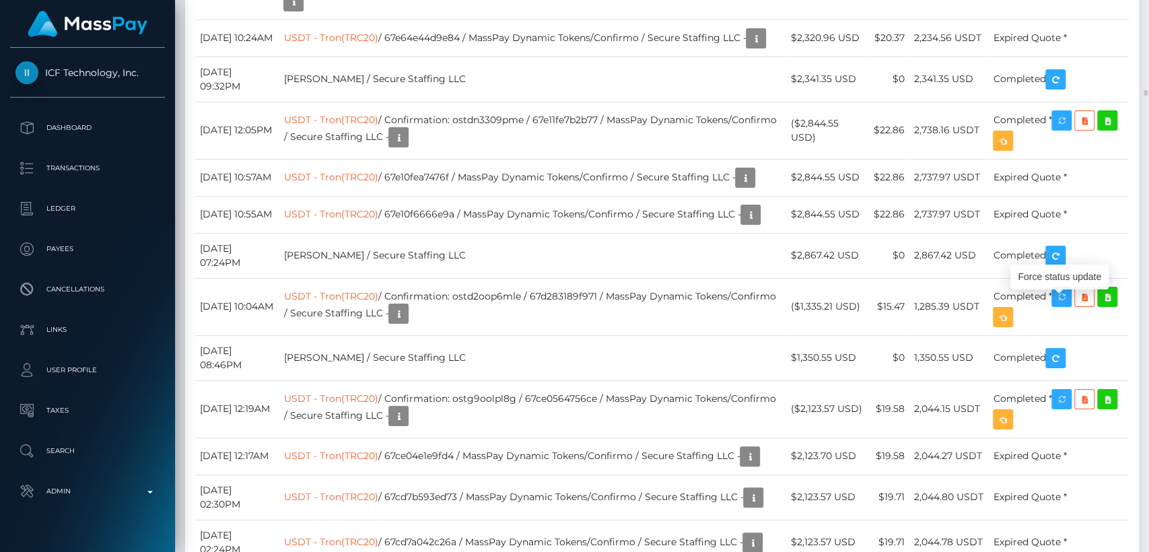
click at [1060, 269] on div "Force status update" at bounding box center [1060, 277] width 98 height 25
click at [514, 298] on div "Additional Info" at bounding box center [518, 294] width 88 height 25
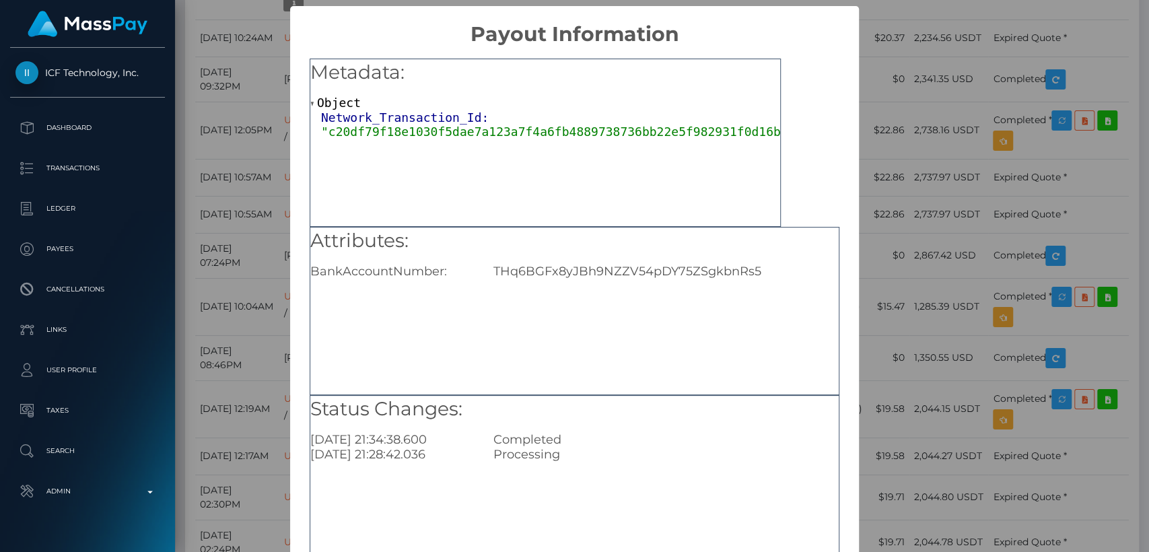
click at [593, 264] on div "THq6BGFx8yJBh9NZZV54pDY75ZSgkbnRs5" at bounding box center [666, 271] width 366 height 15
drag, startPoint x: 593, startPoint y: 263, endPoint x: 507, endPoint y: 308, distance: 96.7
click at [507, 308] on div "Attributes: BankAccountNumber: THq6BGFx8yJBh9NZZV54pDY75ZSgkbnRs5" at bounding box center [575, 311] width 530 height 168
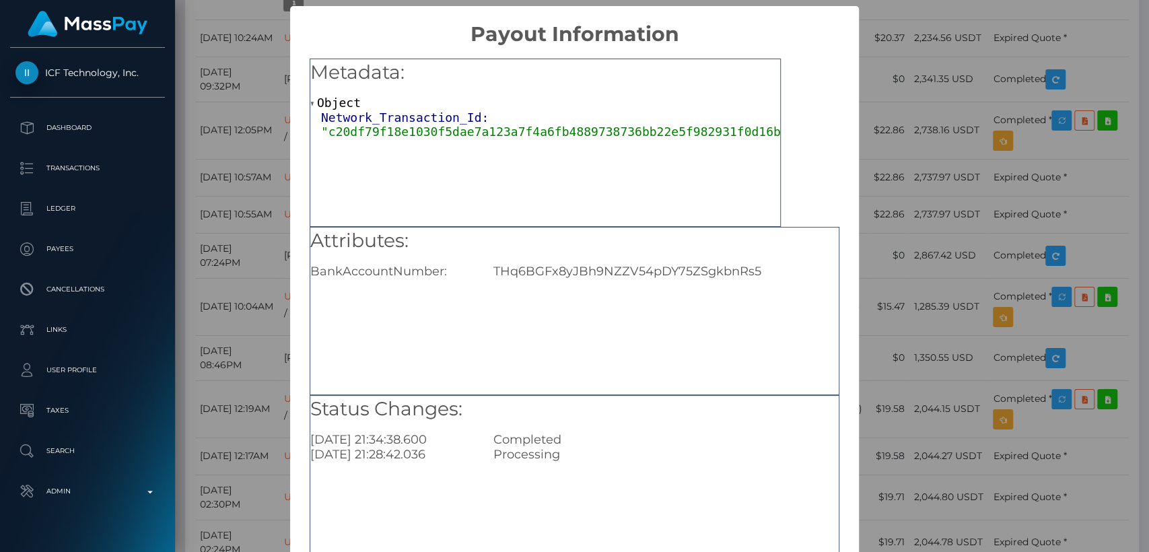
click at [571, 132] on span ""c20df79f18e1030f5dae7a123a7f4a6fb4889738736bb22e5f982931f0d16b50"" at bounding box center [561, 132] width 481 height 14
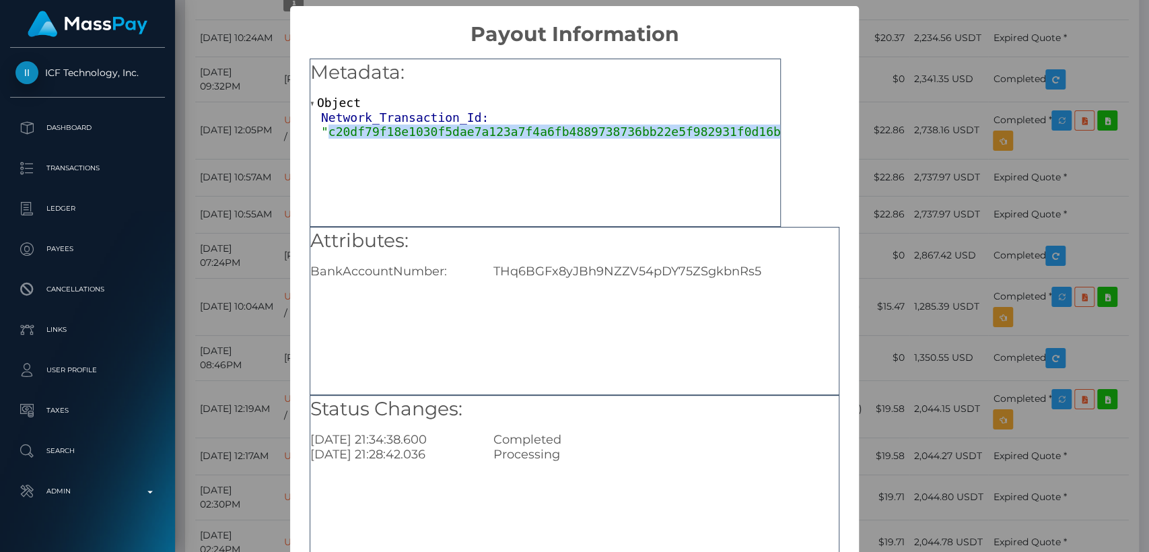
click at [571, 132] on span ""c20df79f18e1030f5dae7a123a7f4a6fb4889738736bb22e5f982931f0d16b50"" at bounding box center [561, 132] width 481 height 14
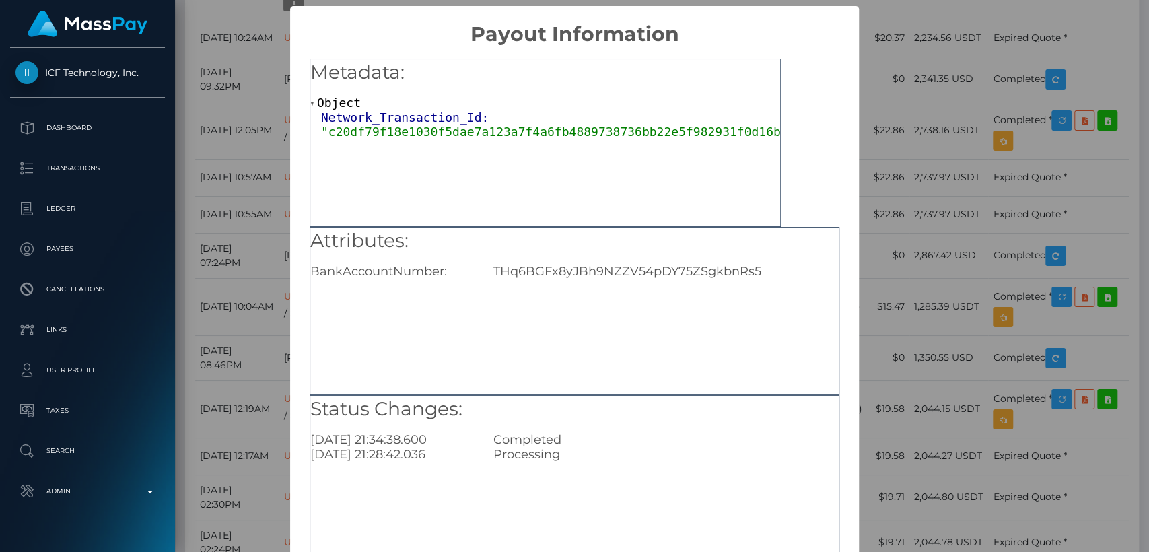
click at [269, 202] on div "× Payout Information Metadata: Object Network_Transaction_Id: "c20df79f18e1030f…" at bounding box center [574, 276] width 1149 height 552
click at [920, 184] on div "× Payout Information Metadata: Object Network_Transaction_Id: "c20df79f18e1030f…" at bounding box center [574, 276] width 1149 height 552
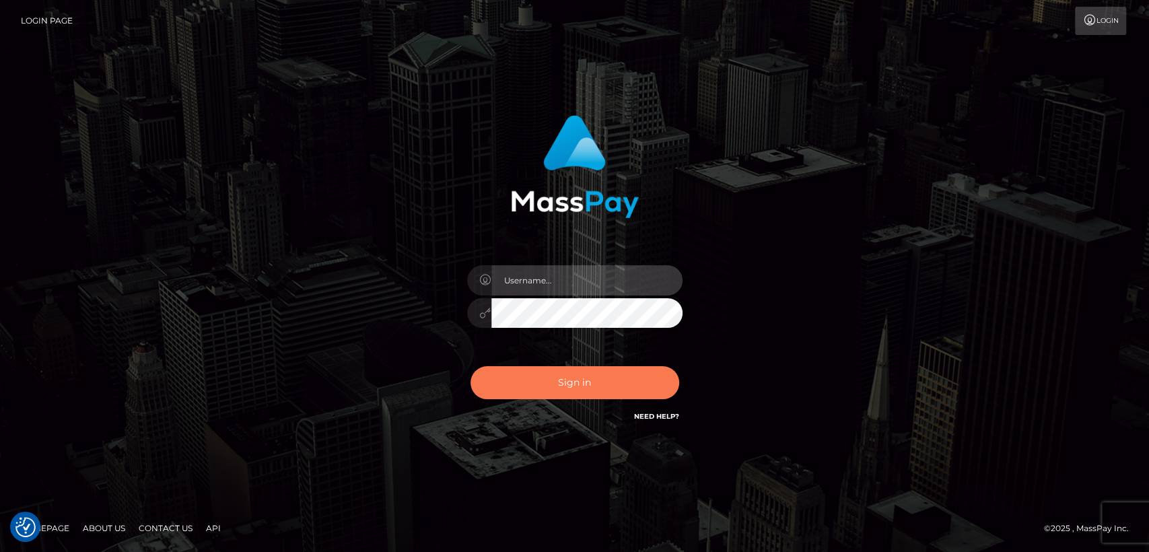
type input "[DOMAIN_NAME]"
click at [569, 384] on button "Sign in" at bounding box center [575, 382] width 209 height 33
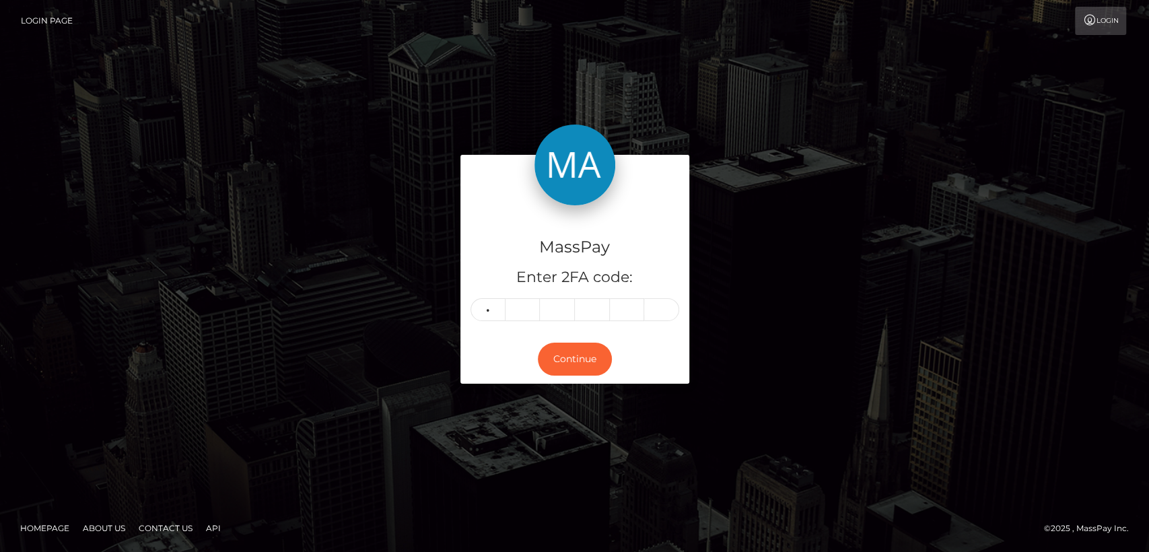
type input "9"
type input "6"
type input "0"
type input "4"
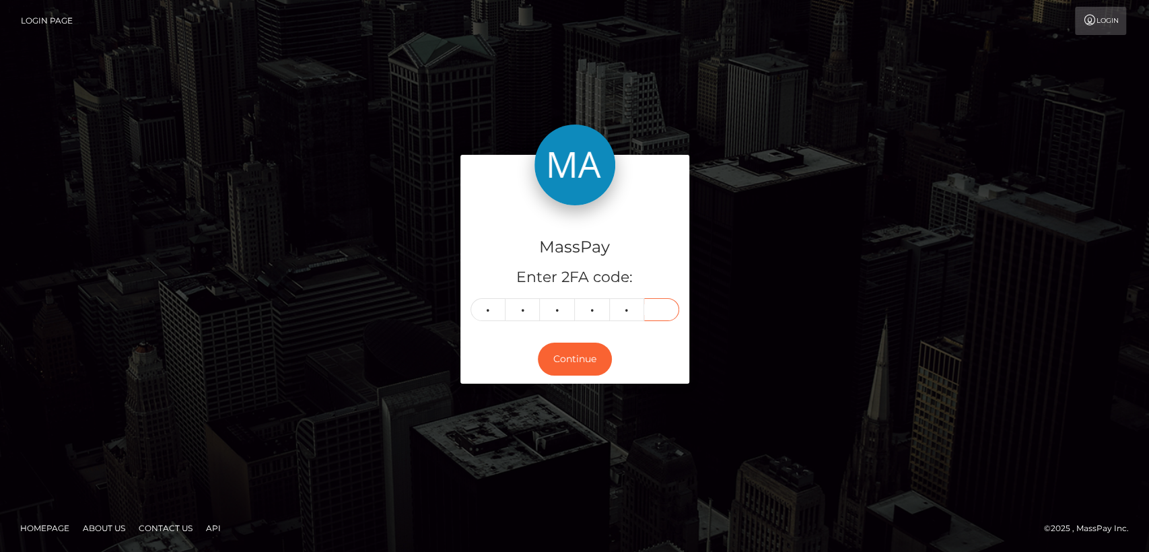
type input "2"
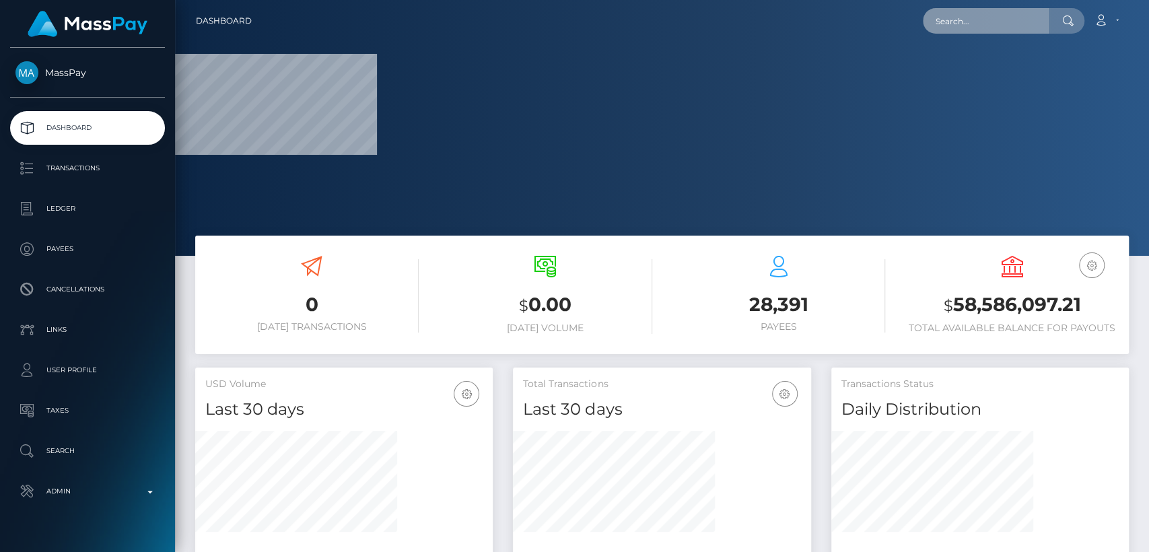
click at [948, 20] on input "text" at bounding box center [986, 21] width 127 height 26
paste input "[EMAIL_ADDRESS][DOMAIN_NAME]"
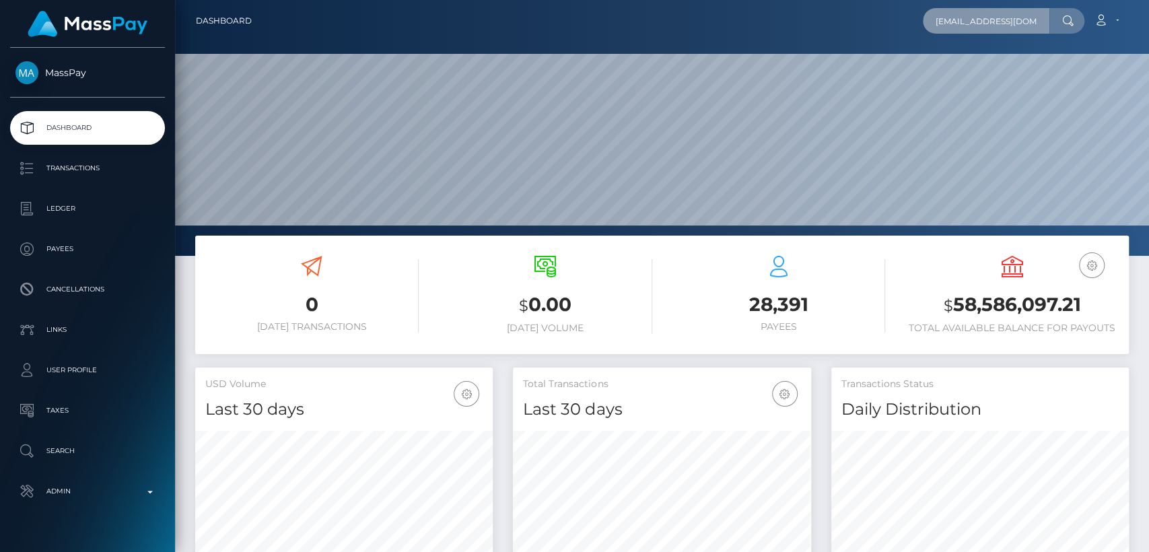
click at [1024, 21] on input "[EMAIL_ADDRESS][DOMAIN_NAME]" at bounding box center [986, 21] width 127 height 26
click at [987, 24] on input "[EMAIL_ADDRESS][DOMAIN_NAME]" at bounding box center [986, 21] width 127 height 26
paste input "viital"
click at [958, 33] on input "[EMAIL_ADDRESS][DOMAIN_NAME]" at bounding box center [986, 21] width 127 height 26
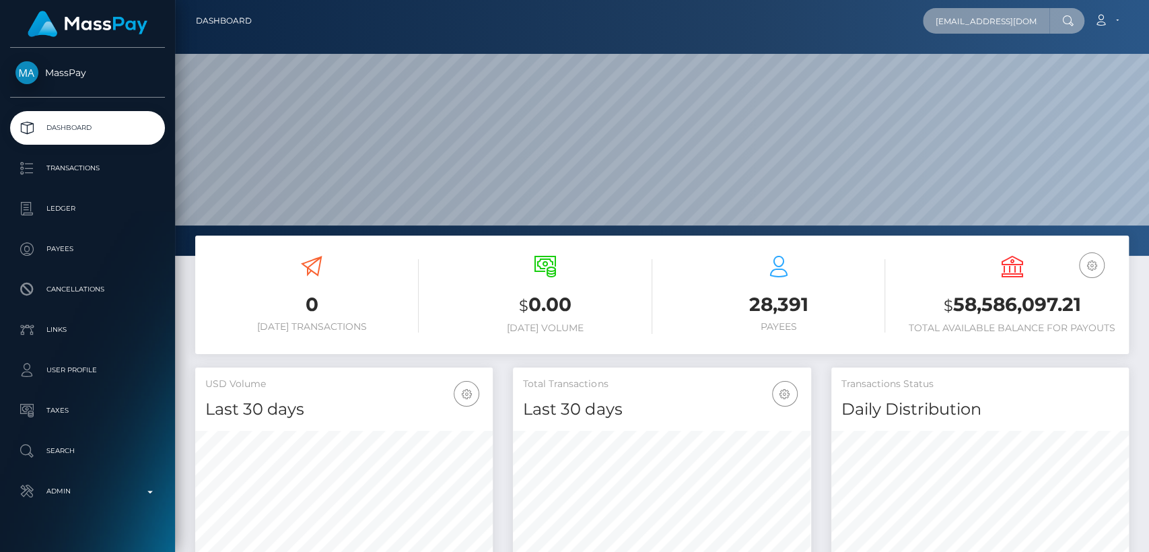
click at [958, 33] on input "[EMAIL_ADDRESS][DOMAIN_NAME]" at bounding box center [986, 21] width 127 height 26
paste input "vitaducky"
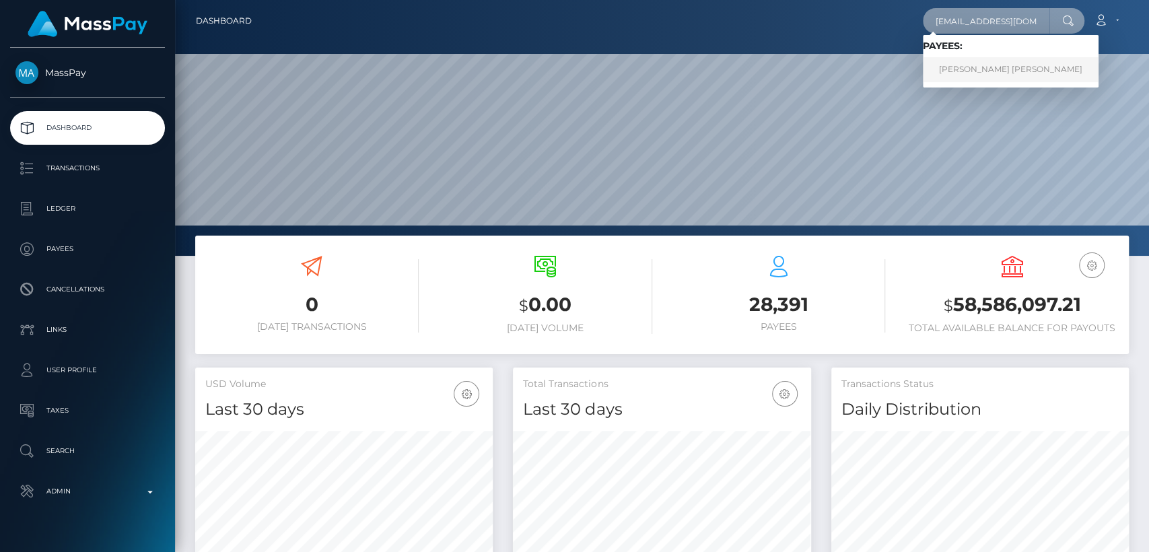
type input "[EMAIL_ADDRESS][DOMAIN_NAME]"
click at [967, 61] on link "[PERSON_NAME] [PERSON_NAME]" at bounding box center [1011, 69] width 176 height 25
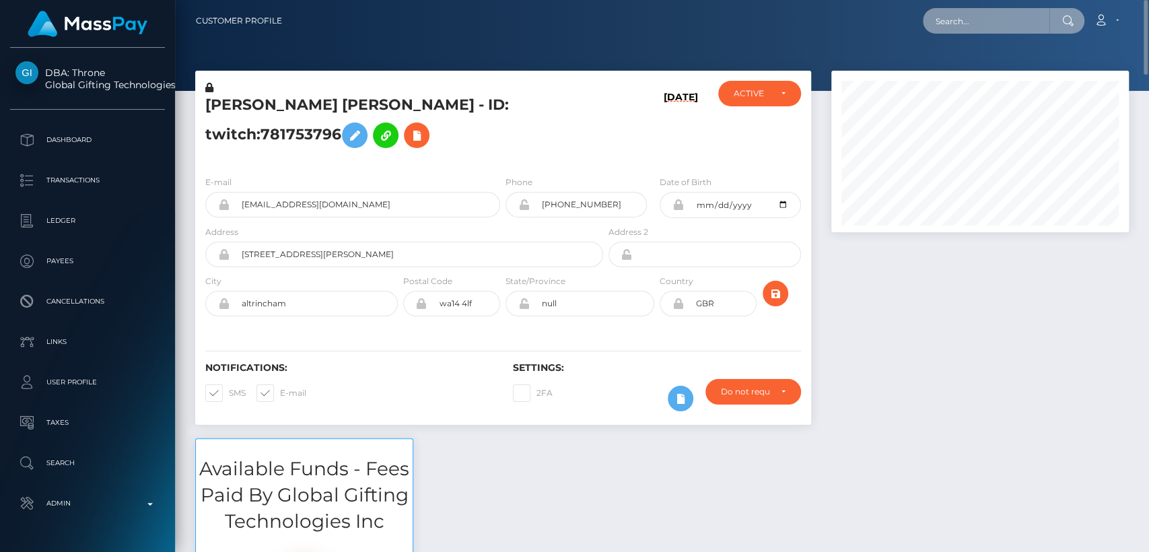
click at [986, 16] on input "text" at bounding box center [986, 21] width 127 height 26
paste input "[EMAIL_ADDRESS][DOMAIN_NAME]"
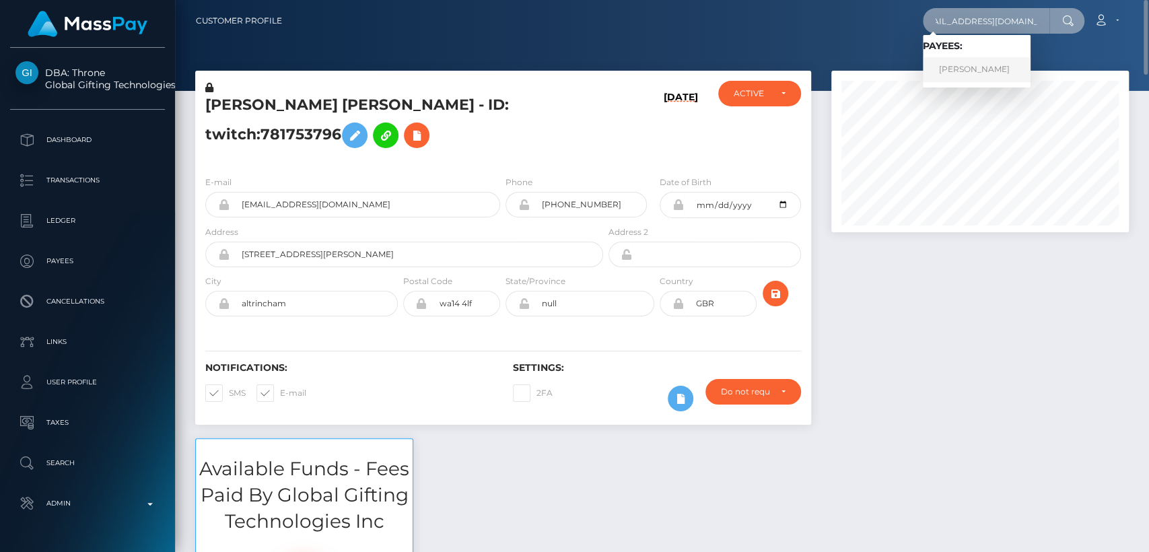
type input "[EMAIL_ADDRESS][DOMAIN_NAME]"
click at [991, 57] on link "[PERSON_NAME]" at bounding box center [977, 69] width 108 height 25
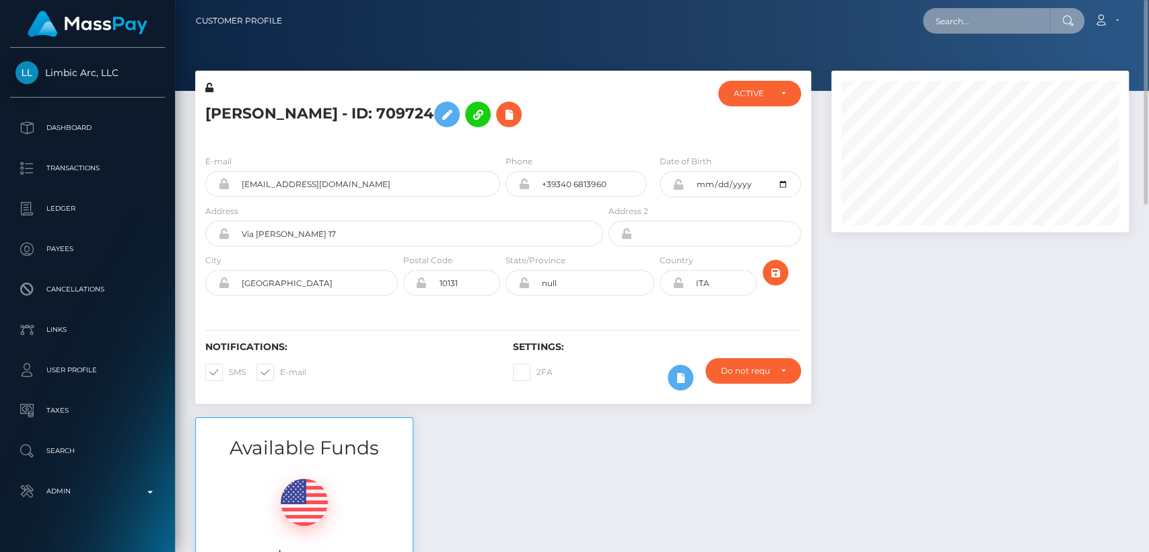
click at [949, 21] on input "text" at bounding box center [986, 21] width 127 height 26
paste input "[EMAIL_ADDRESS][DOMAIN_NAME]"
type input "[EMAIL_ADDRESS][DOMAIN_NAME]"
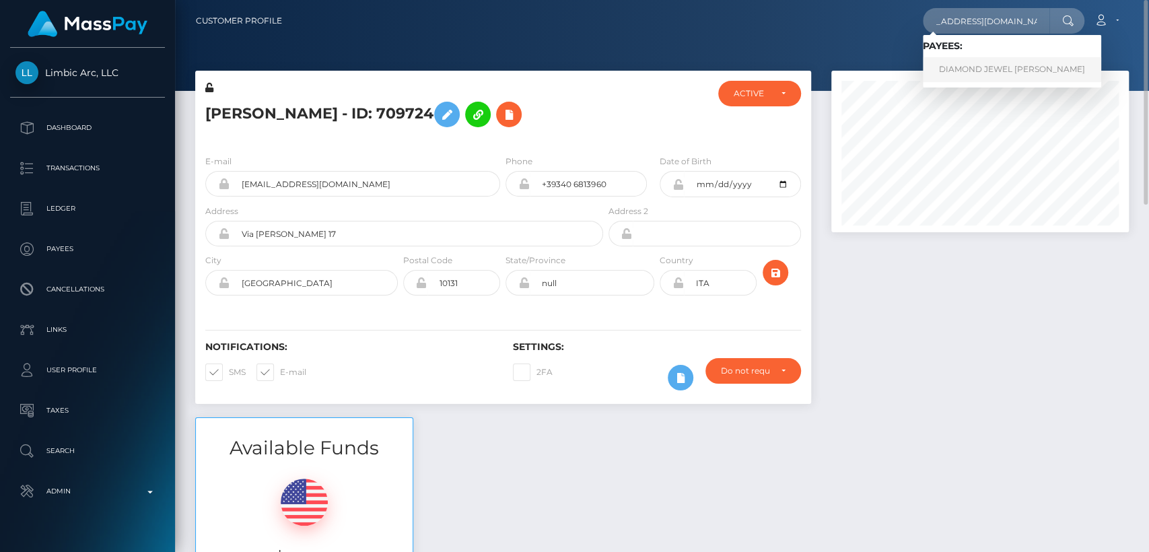
scroll to position [0, 0]
click at [1029, 67] on link "DIAMOND JEWEL [PERSON_NAME]" at bounding box center [1012, 69] width 178 height 25
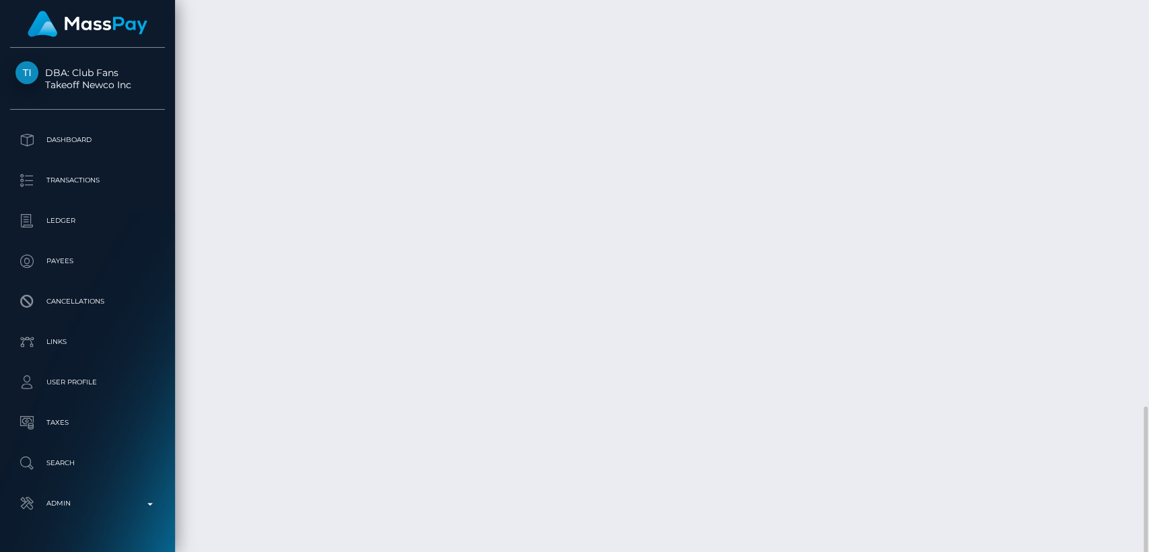
scroll to position [1398, 0]
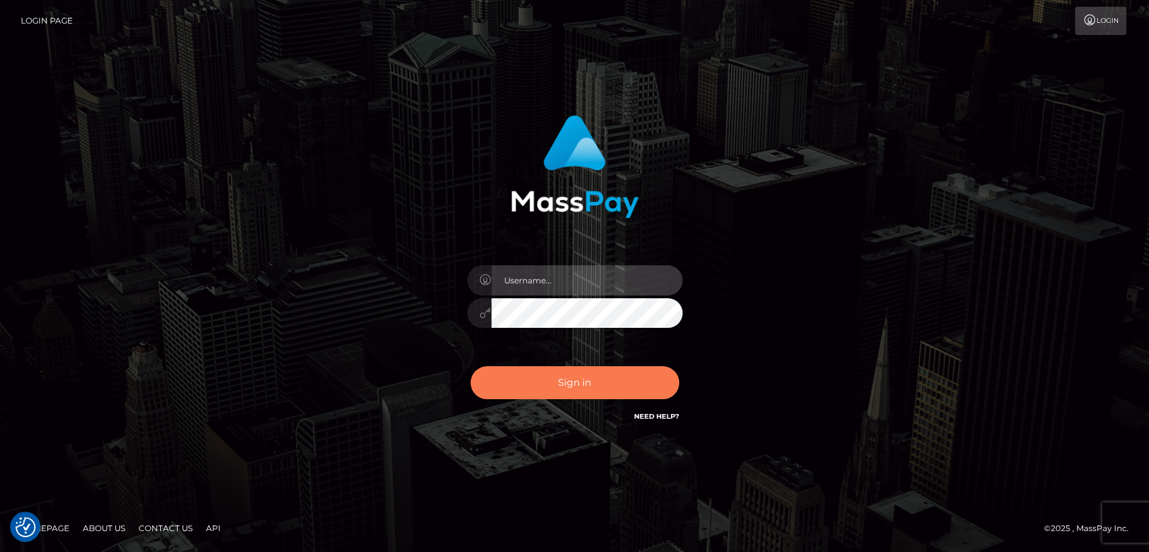
type input "[DOMAIN_NAME]"
click at [520, 384] on button "Sign in" at bounding box center [575, 382] width 209 height 33
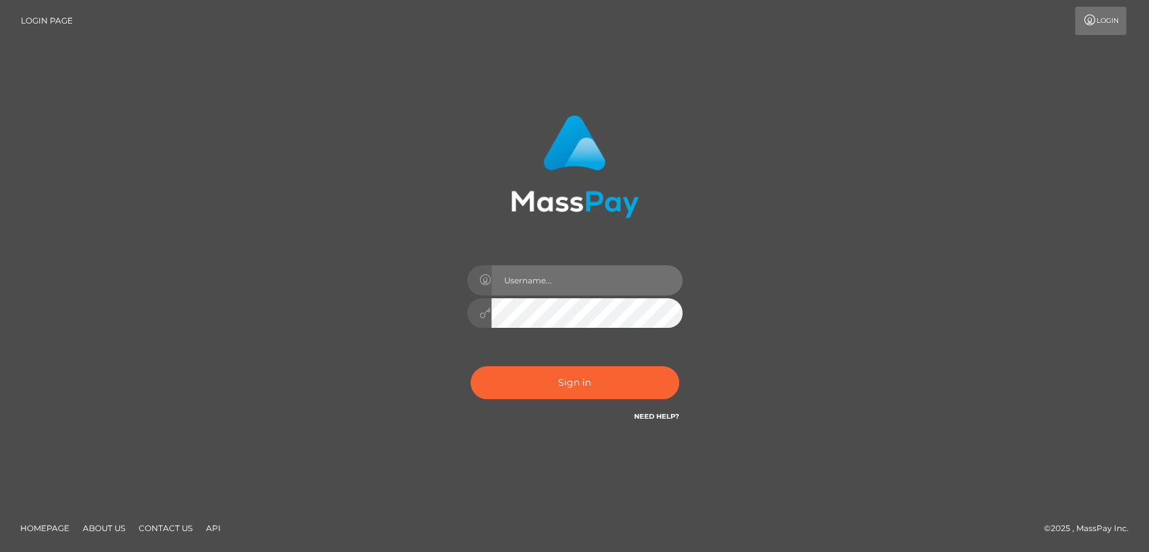
type input "[DOMAIN_NAME]"
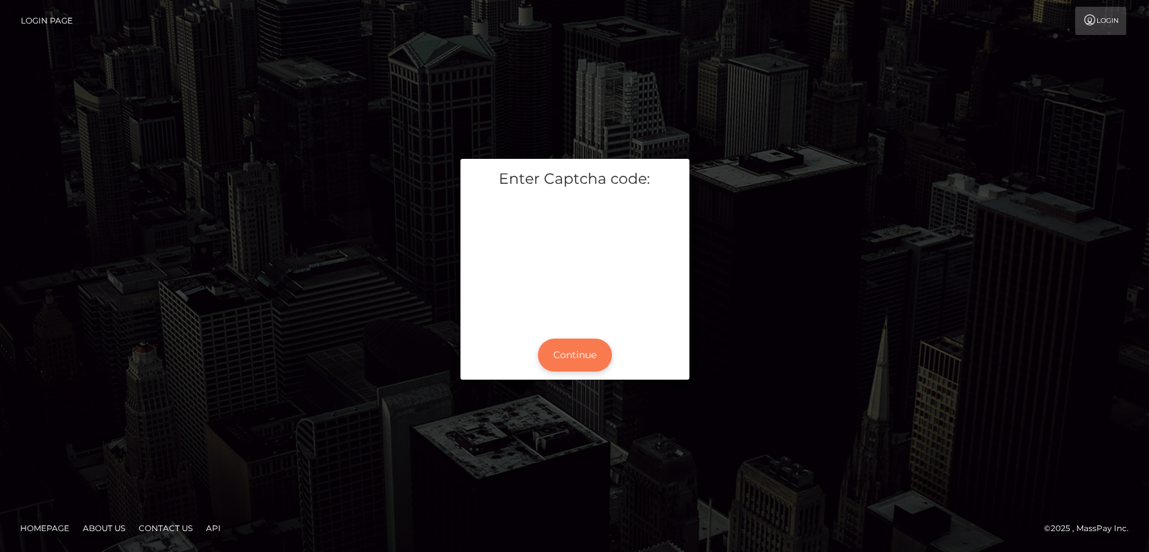
click at [559, 353] on button "Continue" at bounding box center [575, 355] width 74 height 33
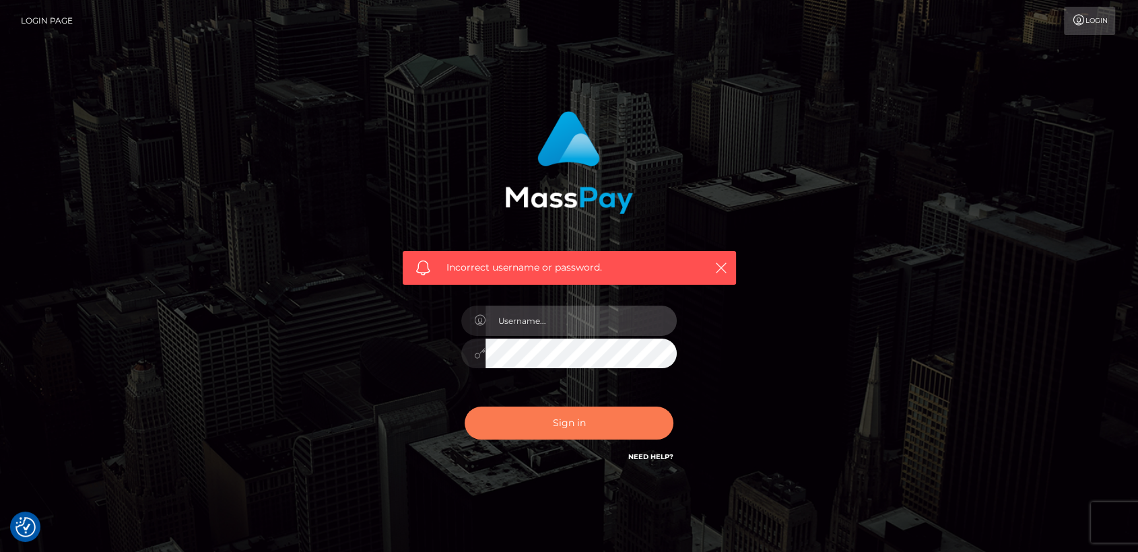
type input "[DOMAIN_NAME]"
click at [547, 425] on button "Sign in" at bounding box center [569, 423] width 209 height 33
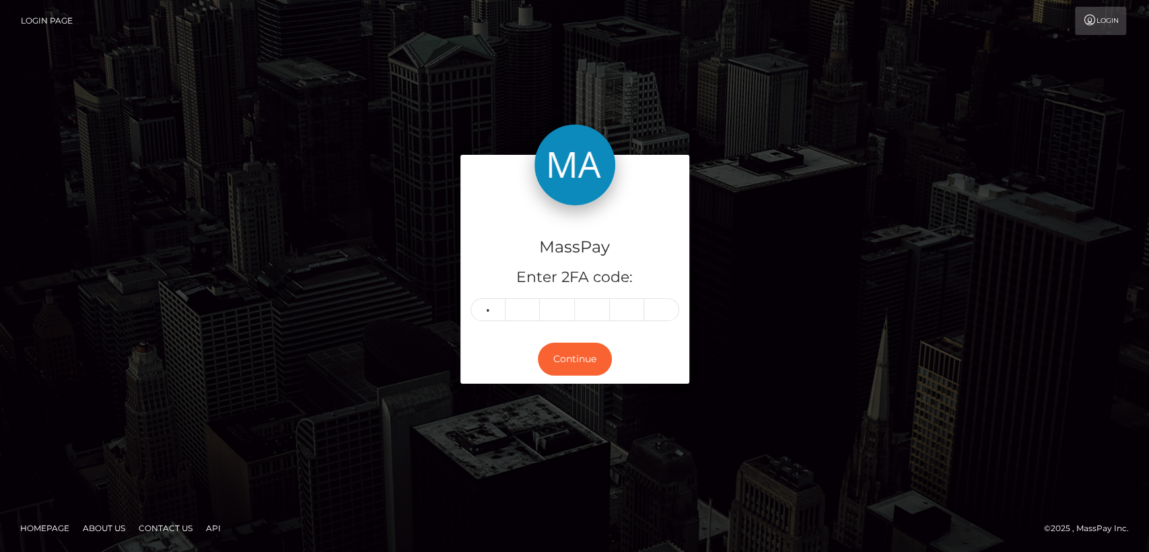
type input "5"
type input "7"
type input "0"
type input "2"
type input "8"
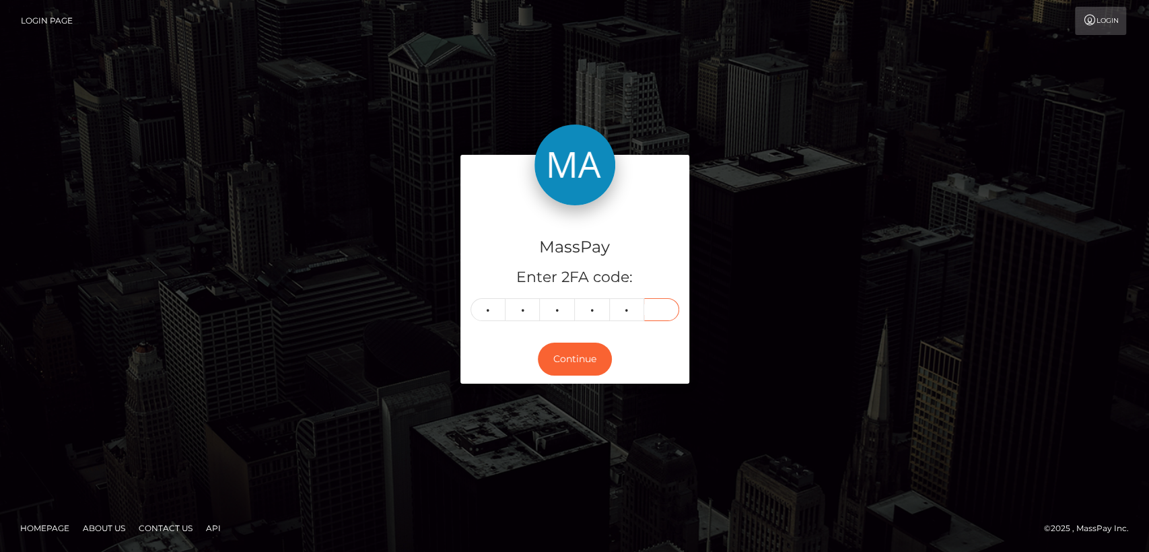
type input "1"
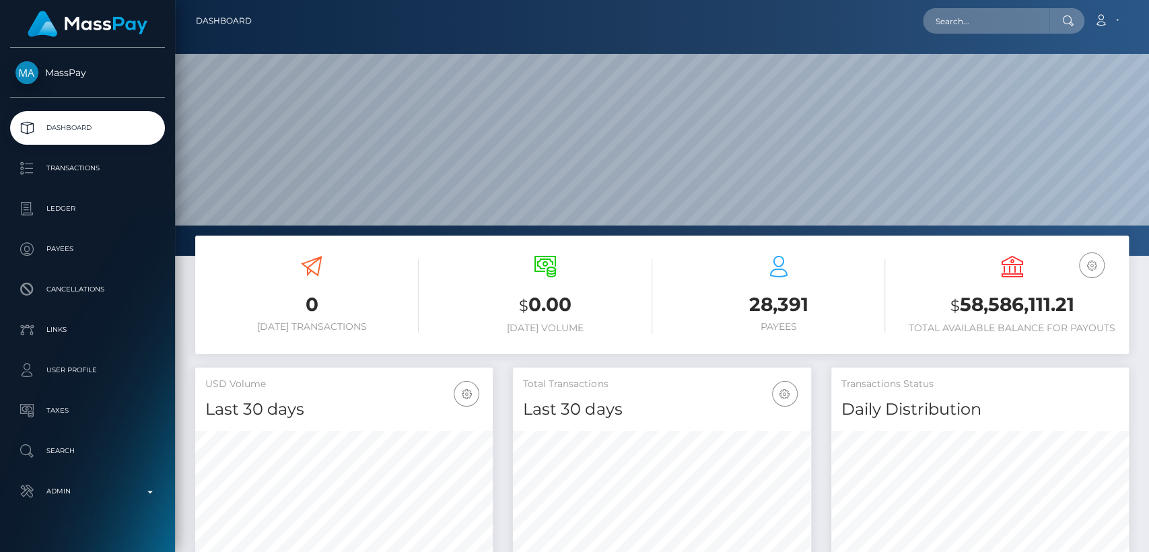
scroll to position [238, 298]
click at [986, 26] on input "text" at bounding box center [986, 21] width 127 height 26
paste input "[EMAIL_ADDRESS][DOMAIN_NAME]"
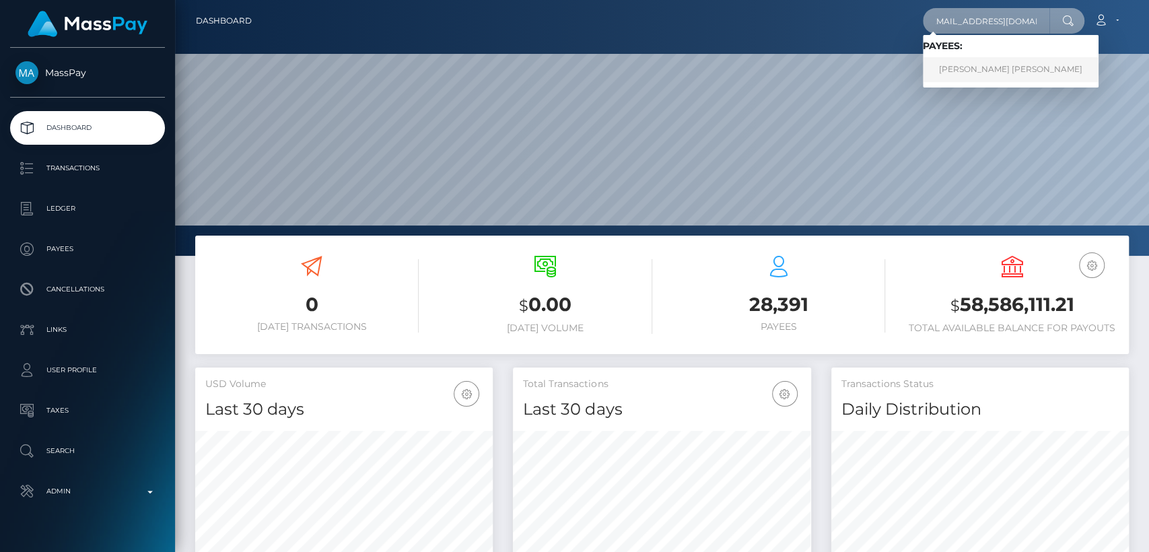
type input "[EMAIL_ADDRESS][DOMAIN_NAME]"
click at [997, 69] on link "HEATHER ASHLI TOME" at bounding box center [1011, 69] width 176 height 25
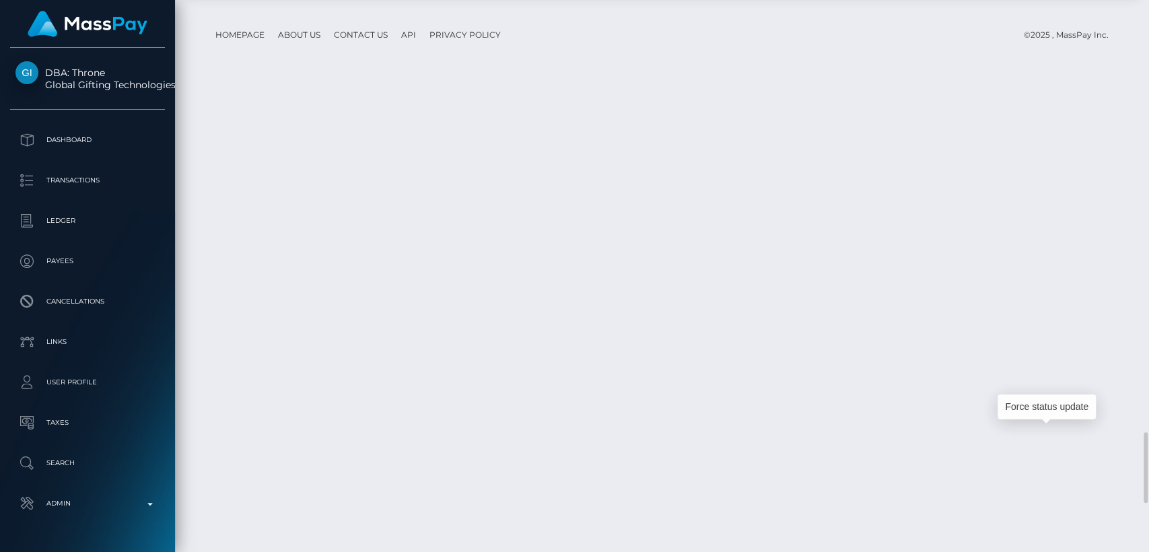
scroll to position [162, 298]
click at [1050, 405] on div "Force status update" at bounding box center [1047, 407] width 98 height 25
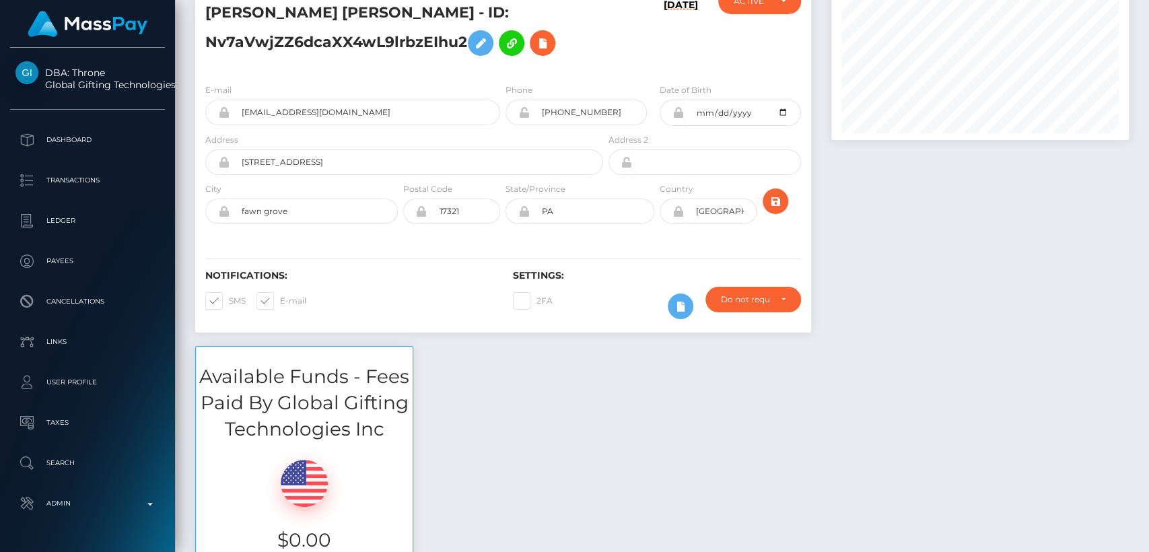
scroll to position [0, 0]
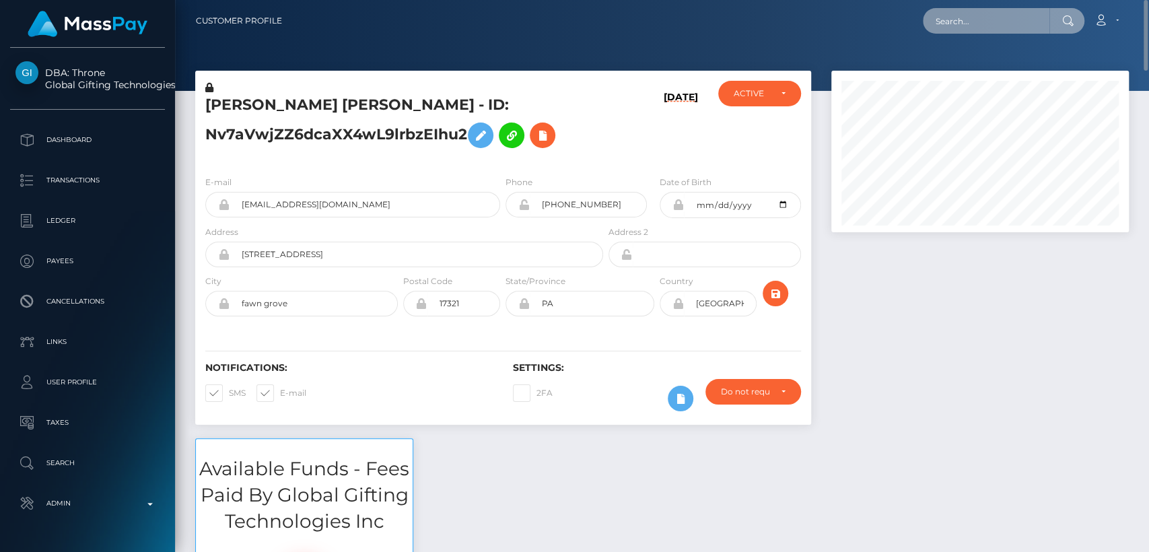
click at [974, 27] on input "text" at bounding box center [986, 21] width 127 height 26
paste input "[EMAIL_ADDRESS][DOMAIN_NAME]"
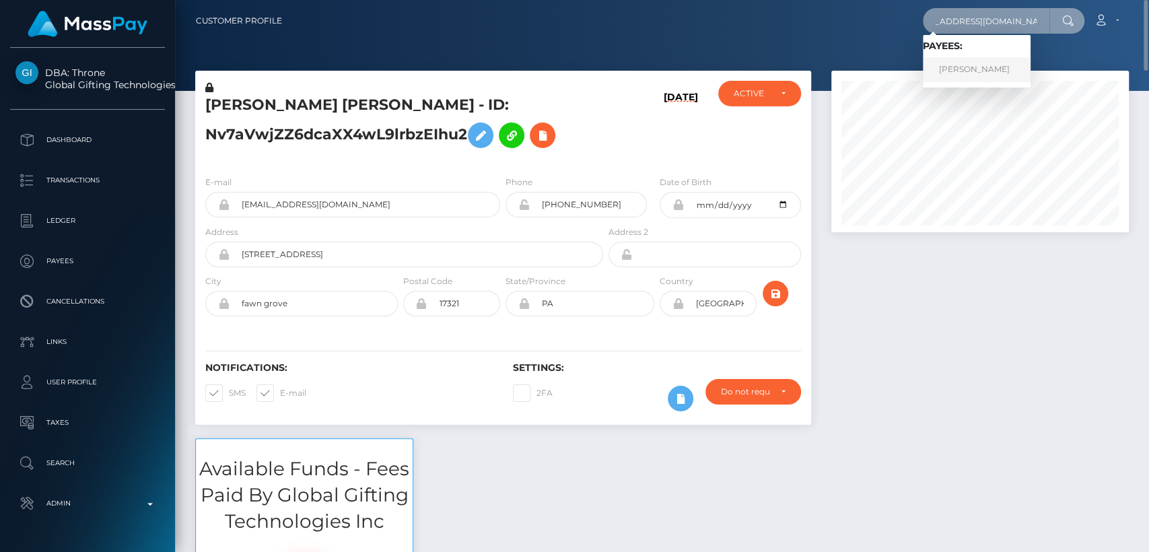
type input "[EMAIL_ADDRESS][DOMAIN_NAME]"
click at [949, 71] on link "MARIAH ANNA NAUTA" at bounding box center [977, 69] width 108 height 25
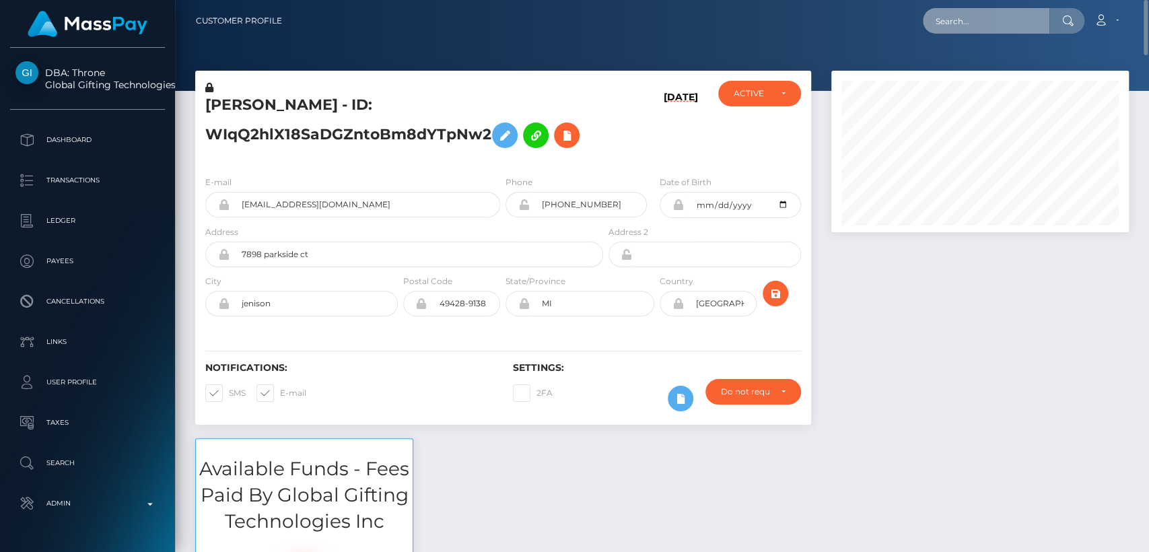
click at [982, 12] on input "text" at bounding box center [986, 21] width 127 height 26
paste input "[EMAIL_ADDRESS][DOMAIN_NAME]"
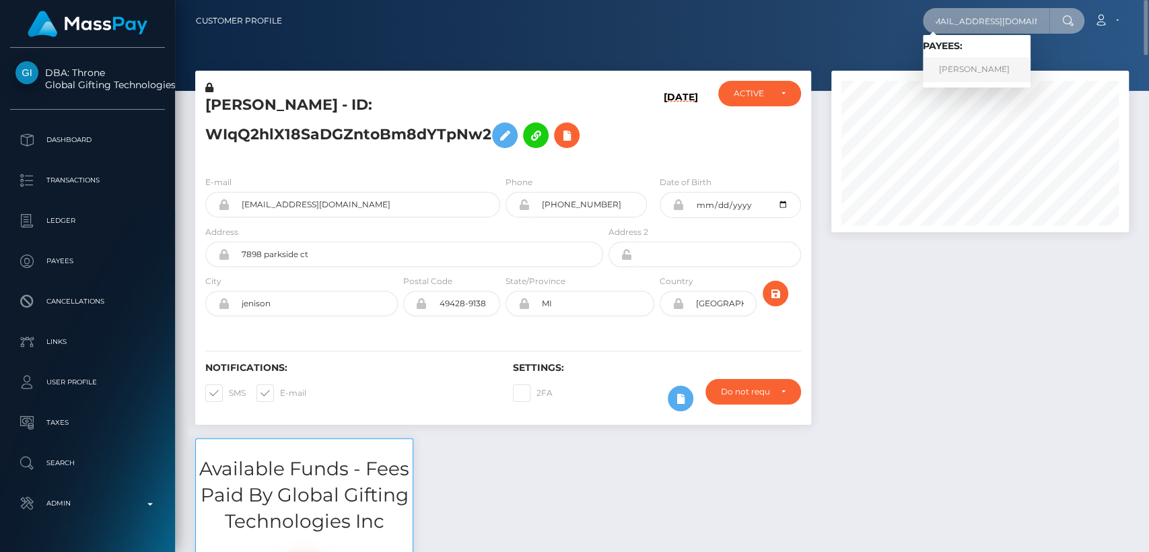
type input "[EMAIL_ADDRESS][DOMAIN_NAME]"
click at [970, 70] on link "[PERSON_NAME]" at bounding box center [977, 69] width 108 height 25
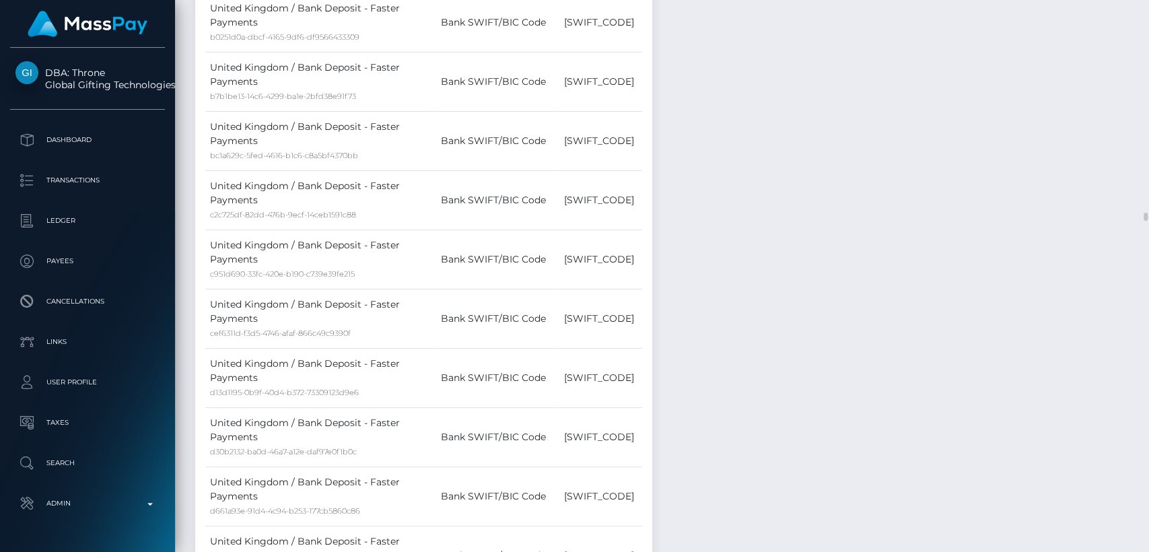
scroll to position [9883, 0]
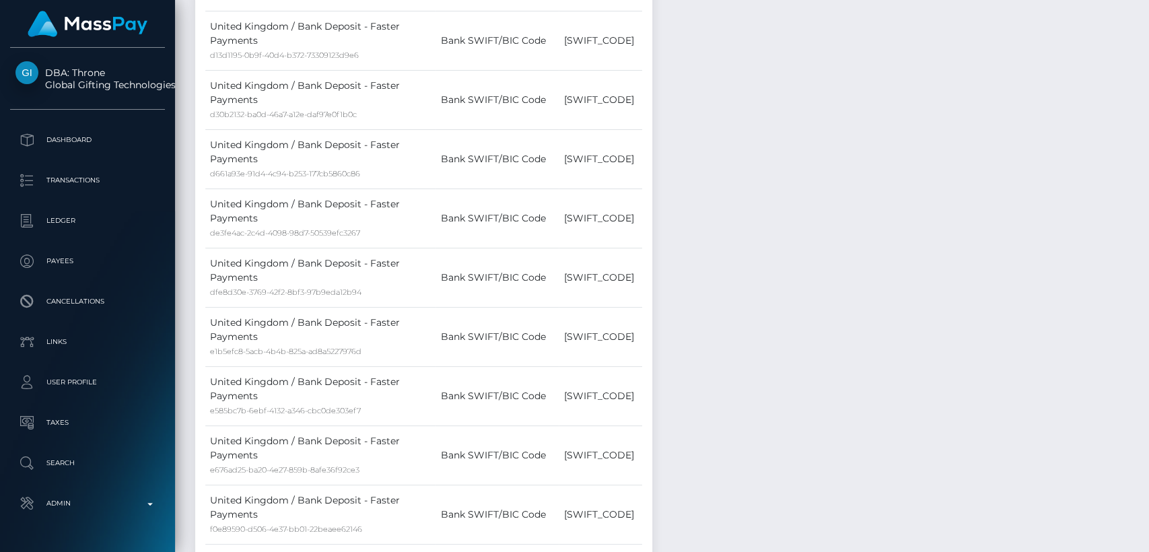
drag, startPoint x: 735, startPoint y: 191, endPoint x: 856, endPoint y: -24, distance: 247.0
click at [856, 0] on html "DBA: Throne Global Gifting Technologies Inc Dashboard Transactions Ledger Payee…" at bounding box center [574, 276] width 1149 height 552
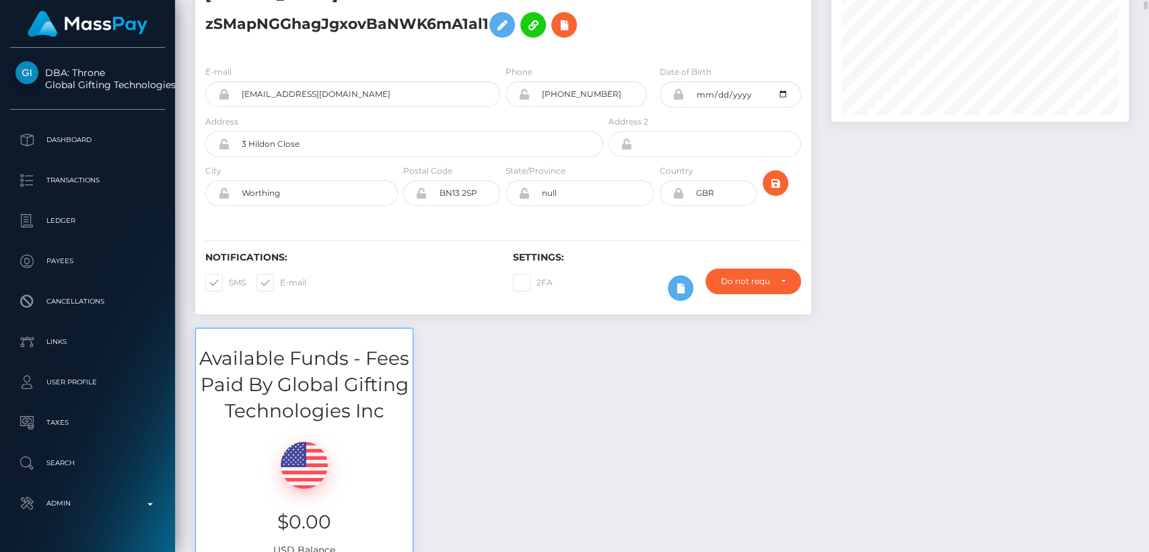
scroll to position [0, 0]
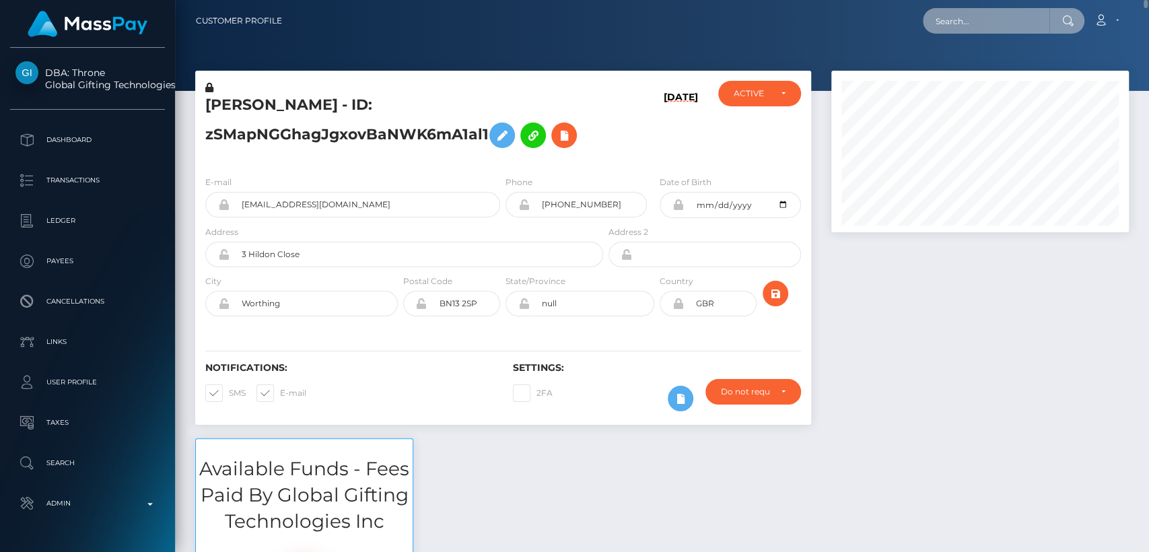
click at [950, 32] on input "text" at bounding box center [986, 21] width 127 height 26
paste input "allison.clarke777@gmail.com"
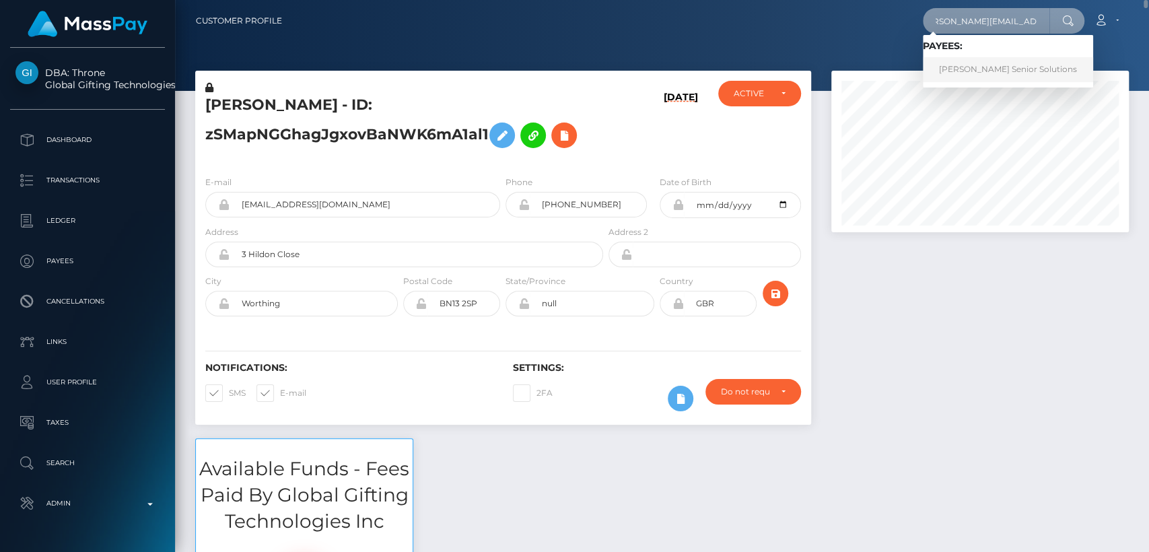
type input "allison.clarke777@gmail.com"
click at [949, 66] on link "Clarke Senior Solutions" at bounding box center [1008, 69] width 170 height 25
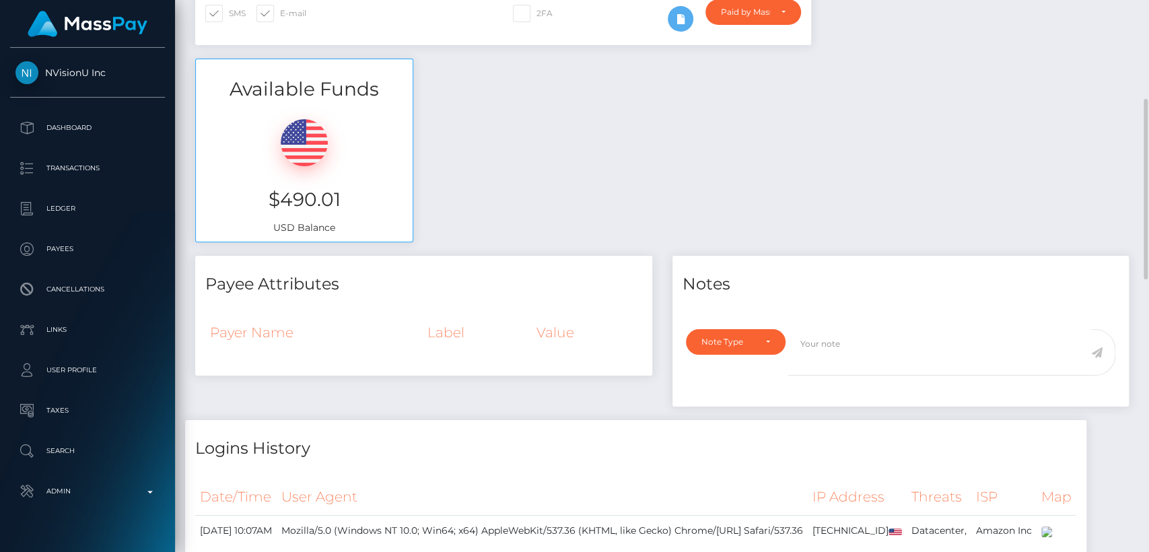
scroll to position [333, 0]
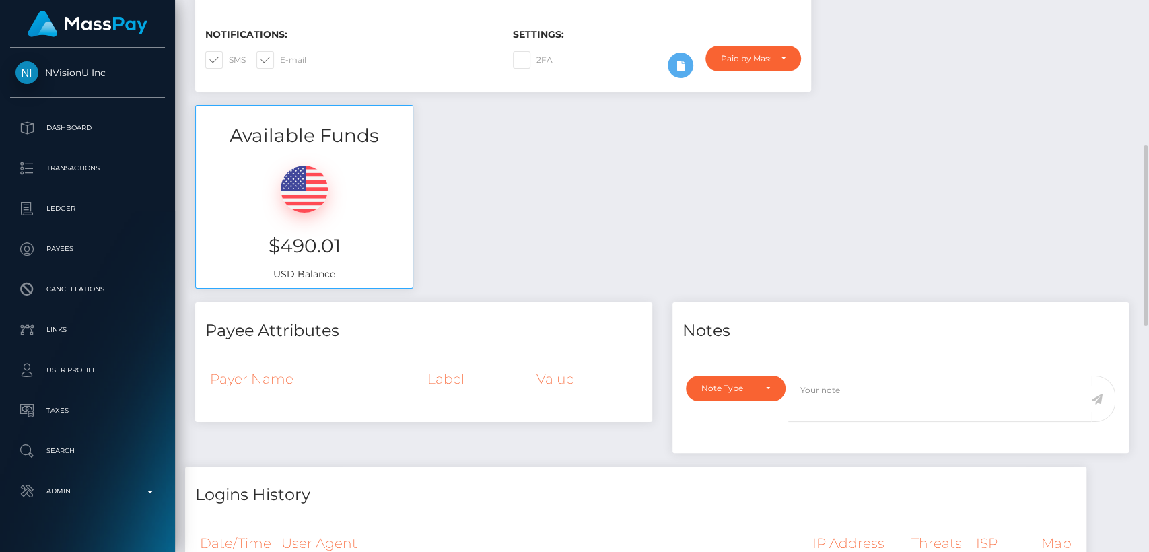
click at [303, 190] on img at bounding box center [304, 189] width 47 height 47
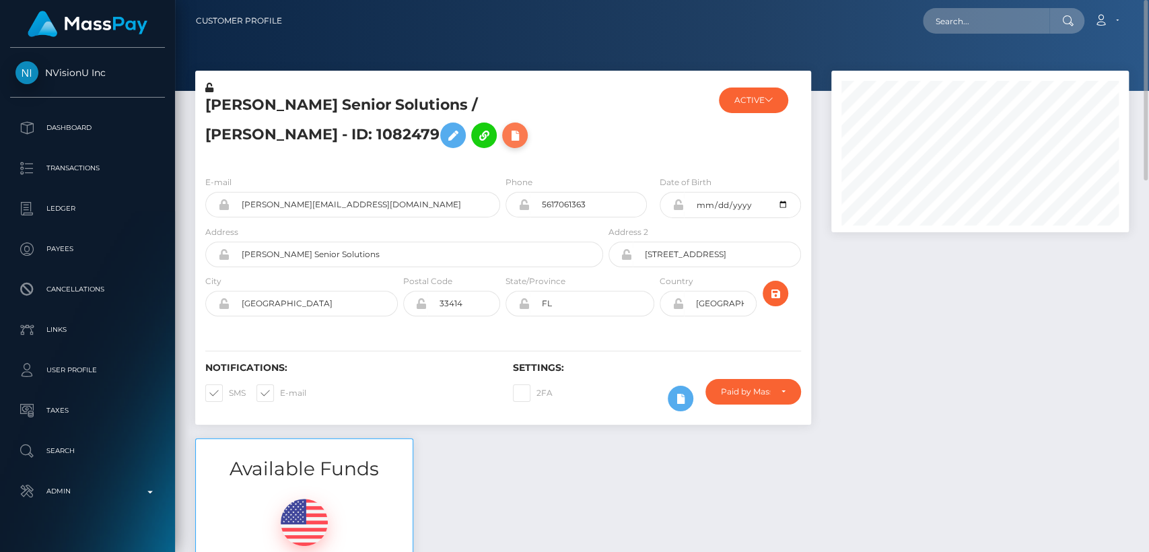
click at [507, 136] on icon at bounding box center [515, 135] width 16 height 17
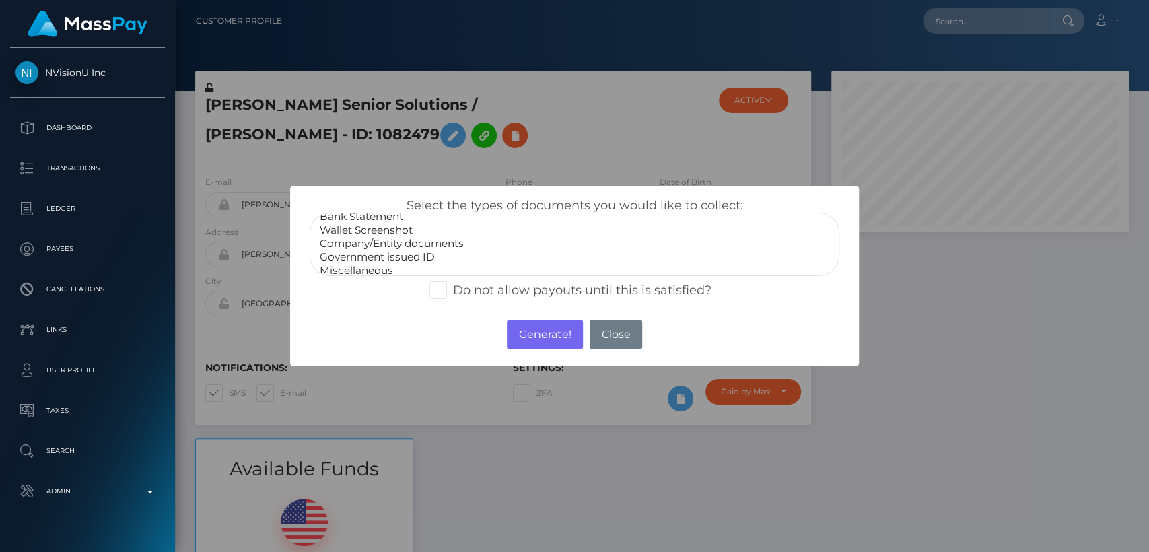
scroll to position [26, 0]
select select "Government issued ID"
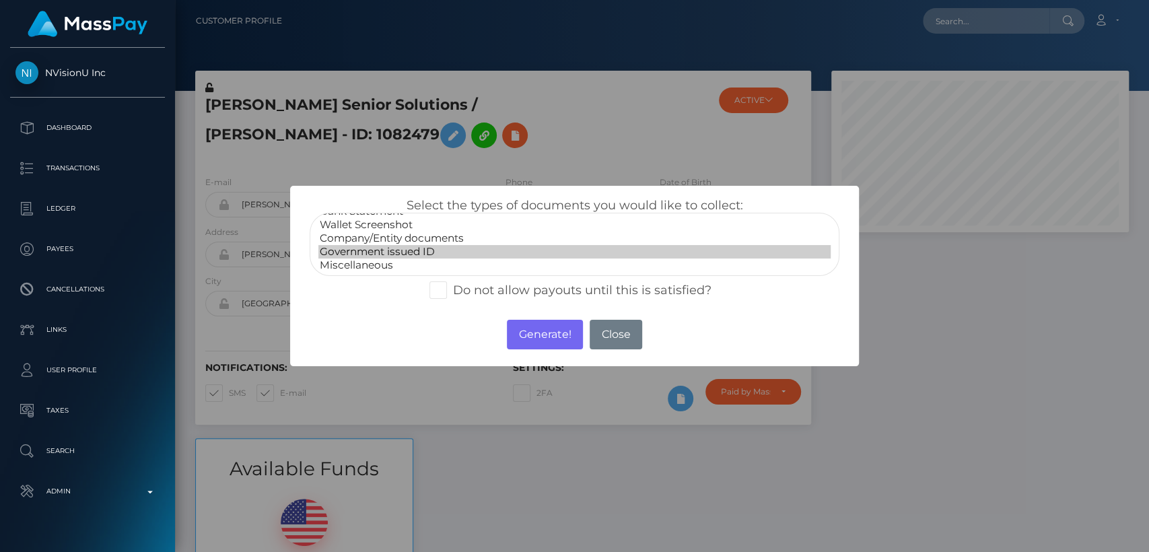
click at [368, 253] on option "Government issued ID" at bounding box center [574, 251] width 512 height 13
click at [557, 335] on button "Generate!" at bounding box center [545, 335] width 76 height 30
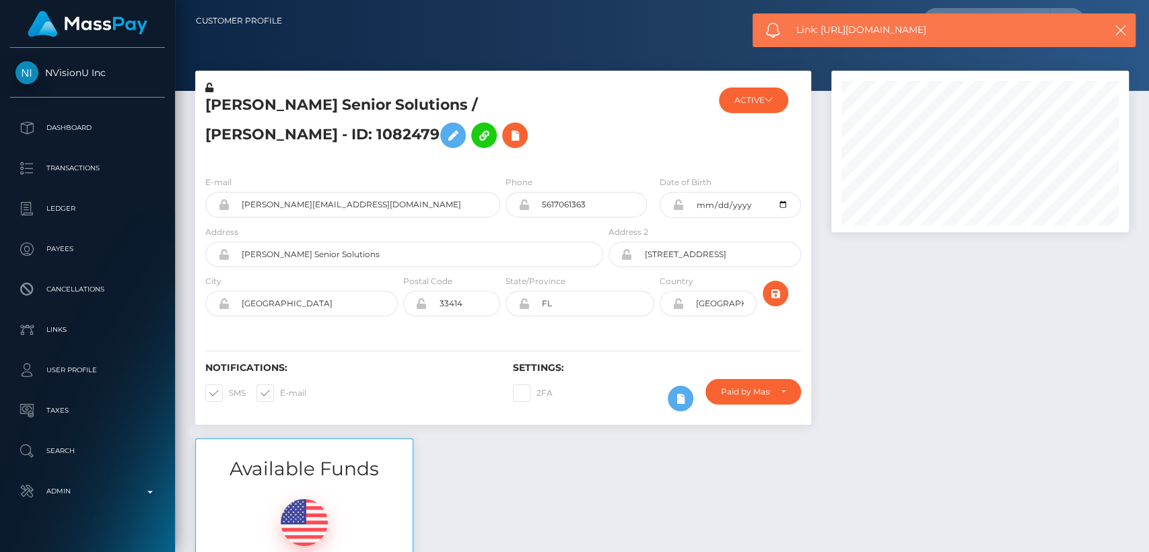
click at [842, 32] on span "Link: https://l.maspay.io/mjvHl" at bounding box center [942, 30] width 290 height 14
copy span "Link: https://l.maspay.io/mjvHl"
click at [689, 34] on div "Loading... Loading... Account Edit Profile Logout" at bounding box center [711, 21] width 836 height 28
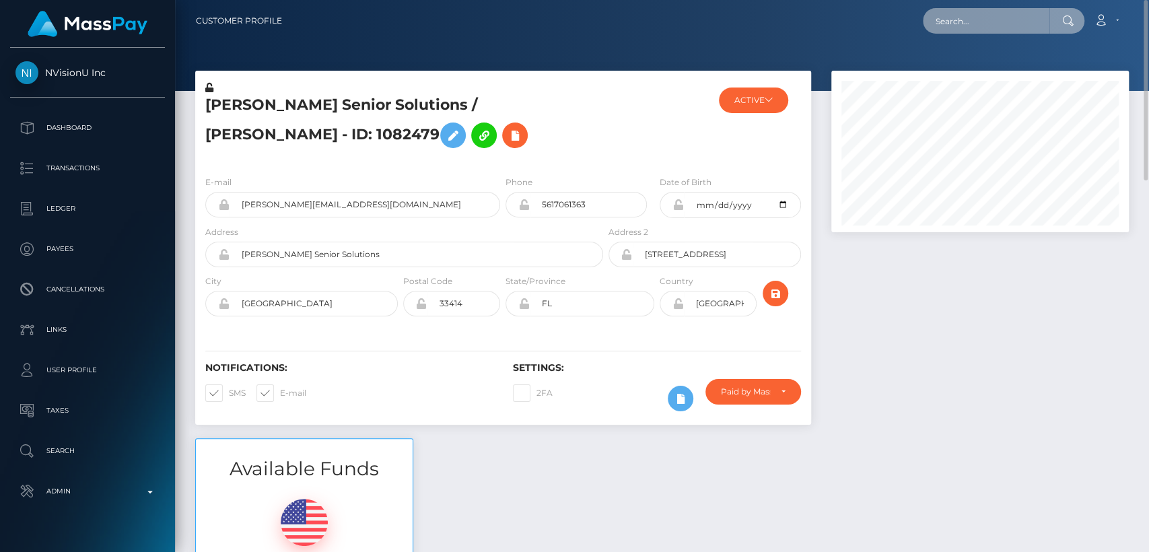
click at [984, 21] on input "text" at bounding box center [986, 21] width 127 height 26
paste input "skylahraefox@gmail.com"
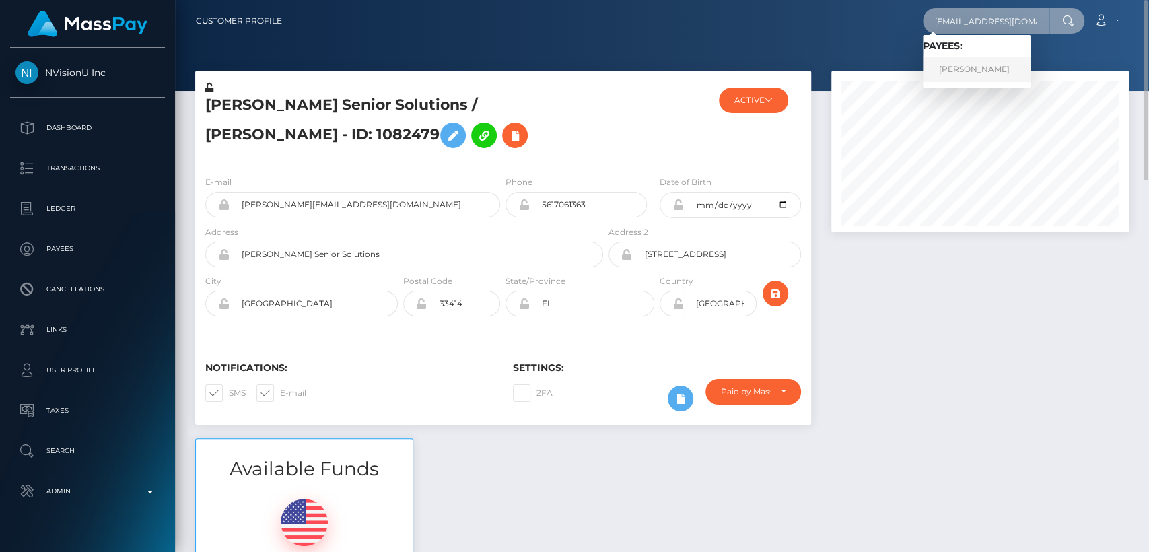
type input "skylahraefox@gmail.com"
click at [973, 70] on link "SKYLAH RAE FOX" at bounding box center [977, 69] width 108 height 25
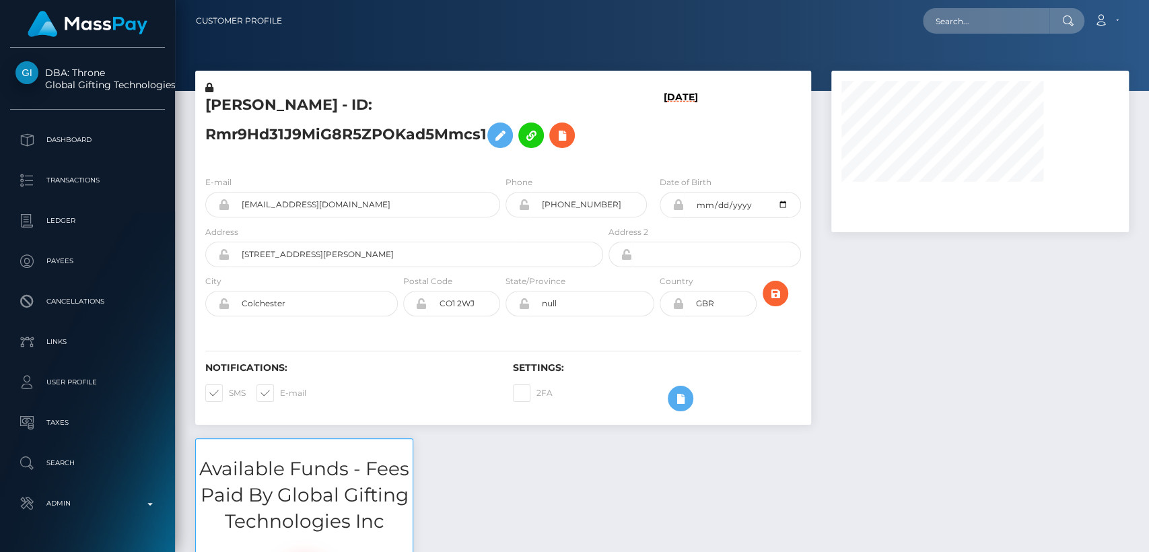
click at [242, 109] on h5 "SKYLAH RAE FOX - ID: Rmr9Hd31J9MiG8R5ZPOKad5Mmcs1" at bounding box center [400, 125] width 391 height 60
copy h5 "SKYLAH"
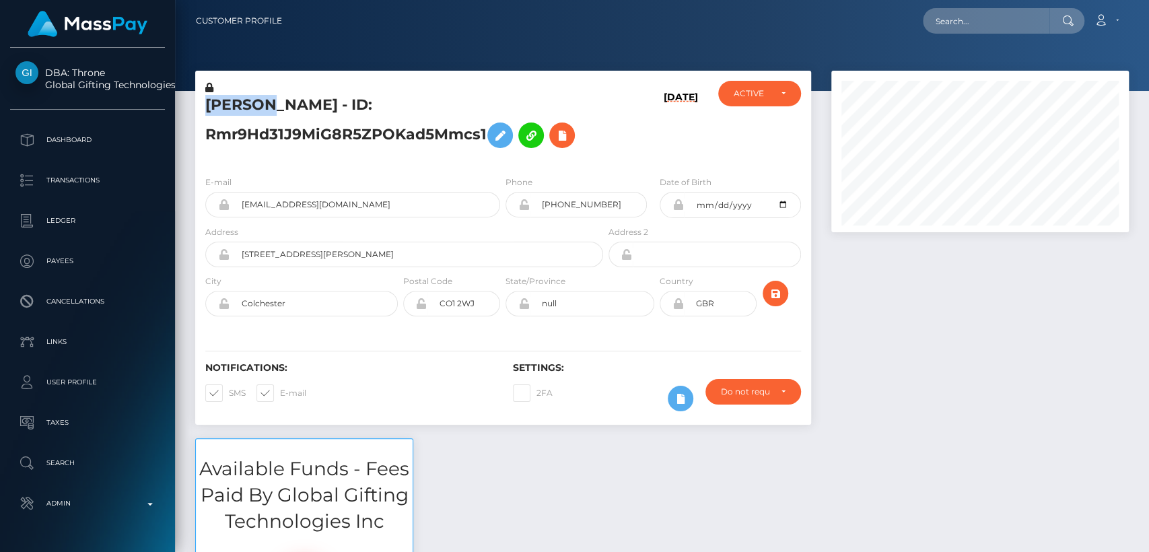
scroll to position [162, 298]
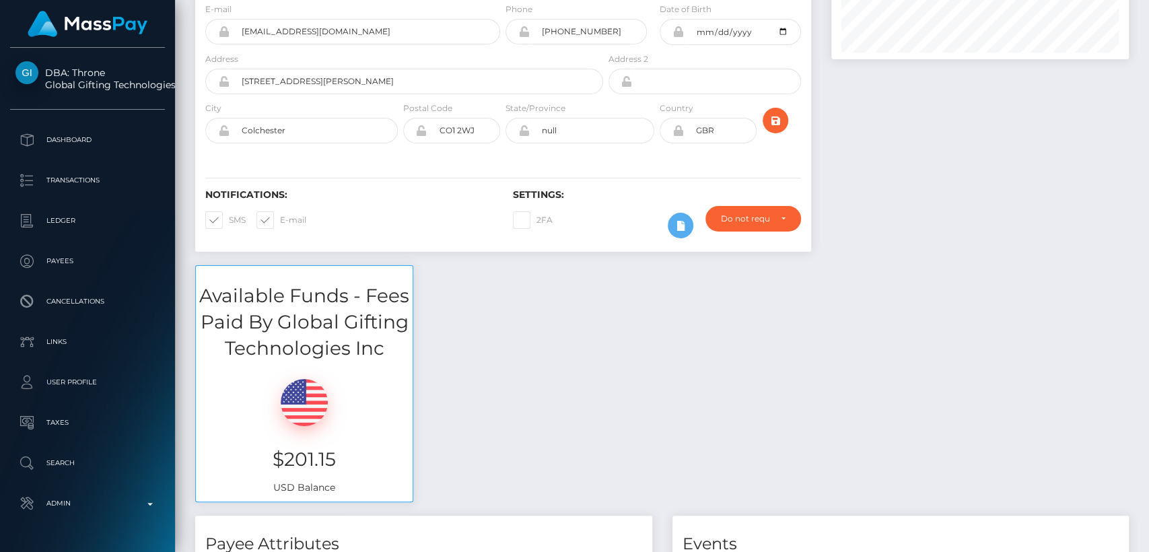
scroll to position [0, 0]
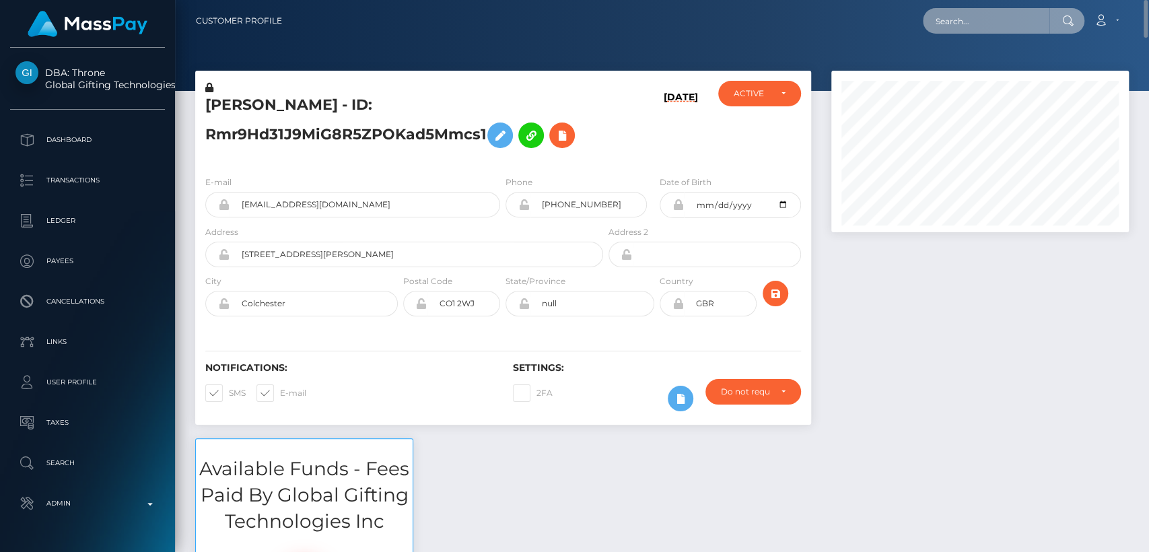
click at [974, 30] on input "text" at bounding box center [986, 21] width 127 height 26
paste input "damarisachieng06@gmail.com"
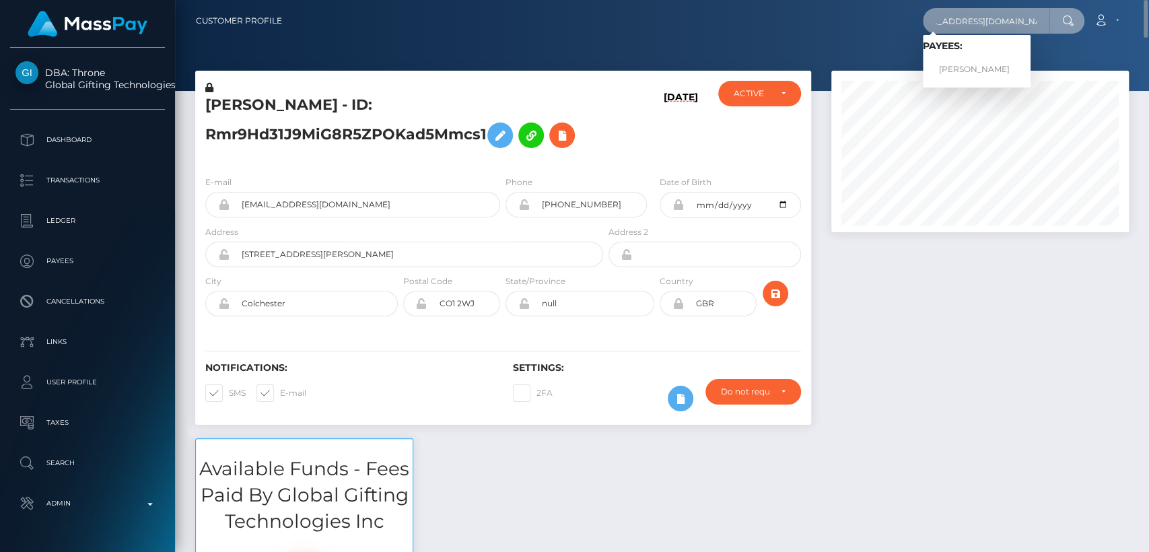
type input "damarisachieng06@gmail.com"
click at [983, 75] on link "Damaris Achieng Odera" at bounding box center [977, 69] width 108 height 25
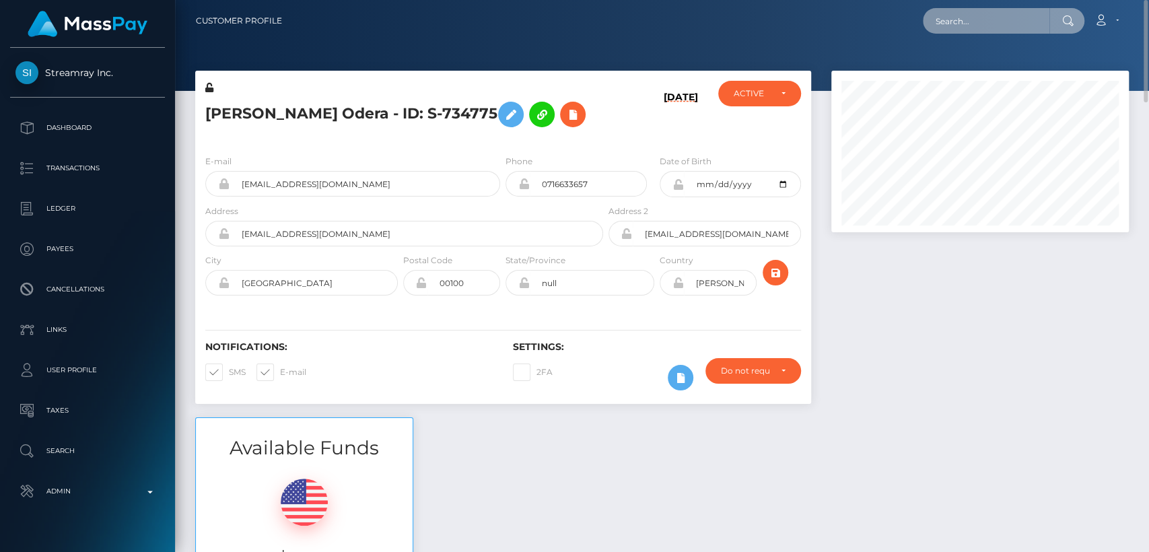
click at [980, 21] on input "text" at bounding box center [986, 21] width 127 height 26
paste input "[EMAIL_ADDRESS][PERSON_NAME][DOMAIN_NAME]"
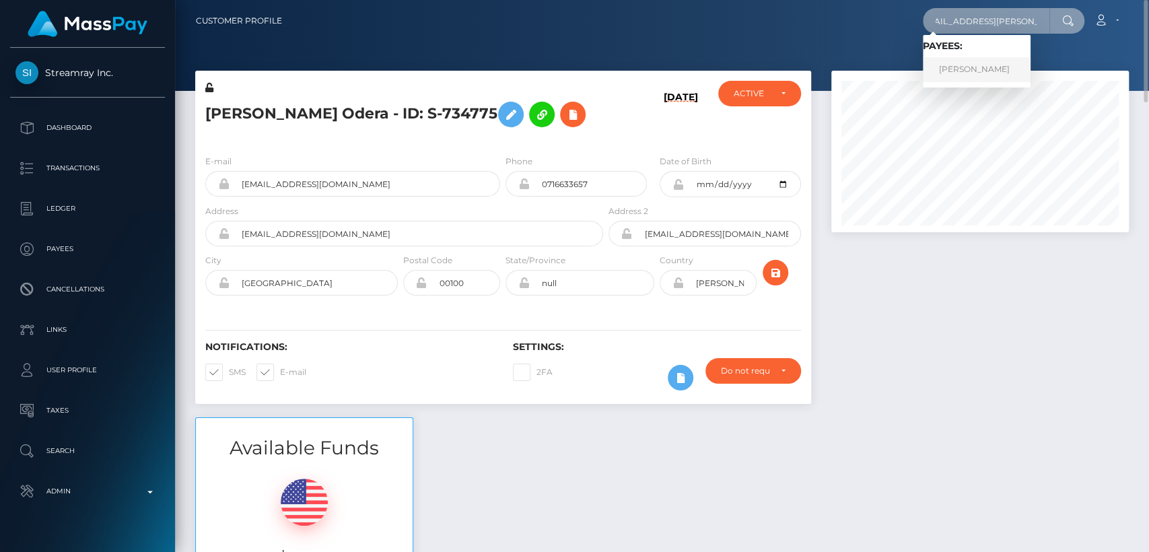
type input "[EMAIL_ADDRESS][PERSON_NAME][DOMAIN_NAME]"
click at [984, 71] on link "[PERSON_NAME]" at bounding box center [977, 69] width 108 height 25
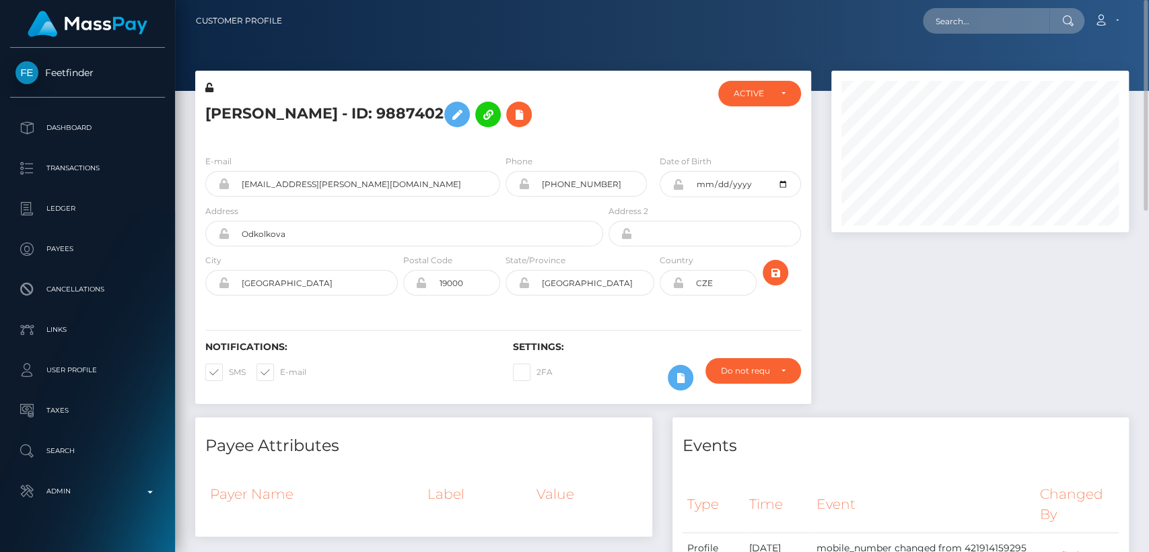
click at [234, 116] on h5 "[PERSON_NAME] - ID: 9887402" at bounding box center [400, 114] width 391 height 39
copy h5 "[PERSON_NAME]"
click at [977, 26] on input "text" at bounding box center [986, 21] width 127 height 26
paste input "[EMAIL_ADDRESS][DOMAIN_NAME]"
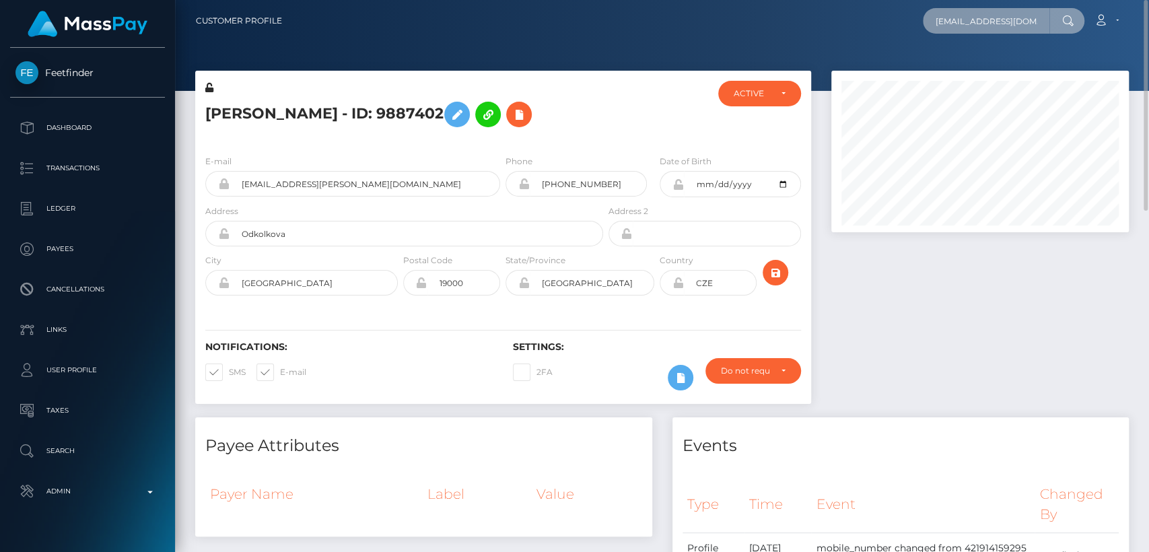
scroll to position [0, 21]
type input "[EMAIL_ADDRESS][DOMAIN_NAME]"
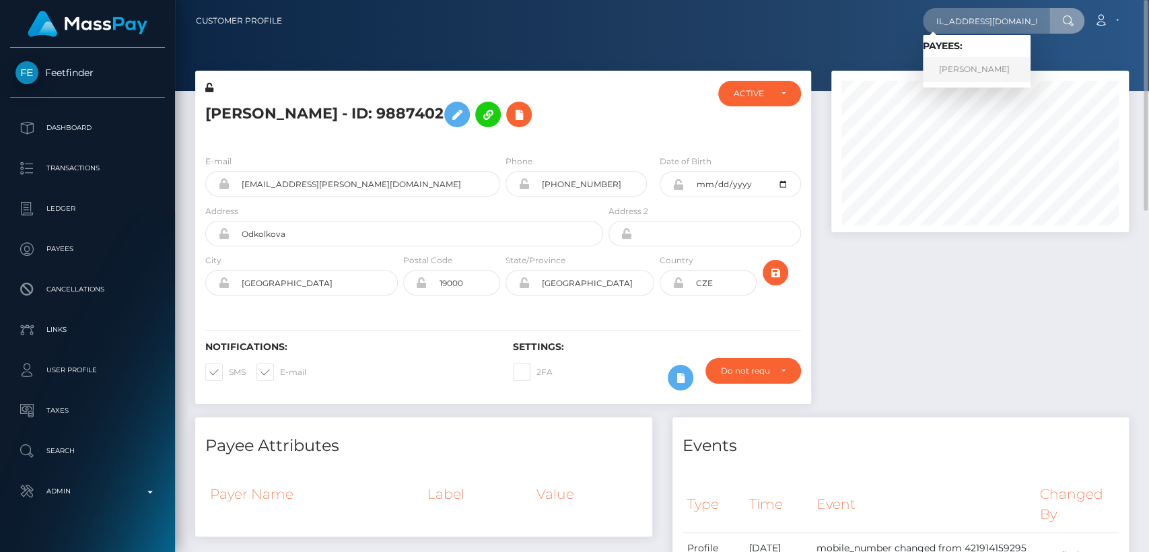
scroll to position [0, 0]
click at [974, 67] on link "[PERSON_NAME]" at bounding box center [977, 69] width 108 height 25
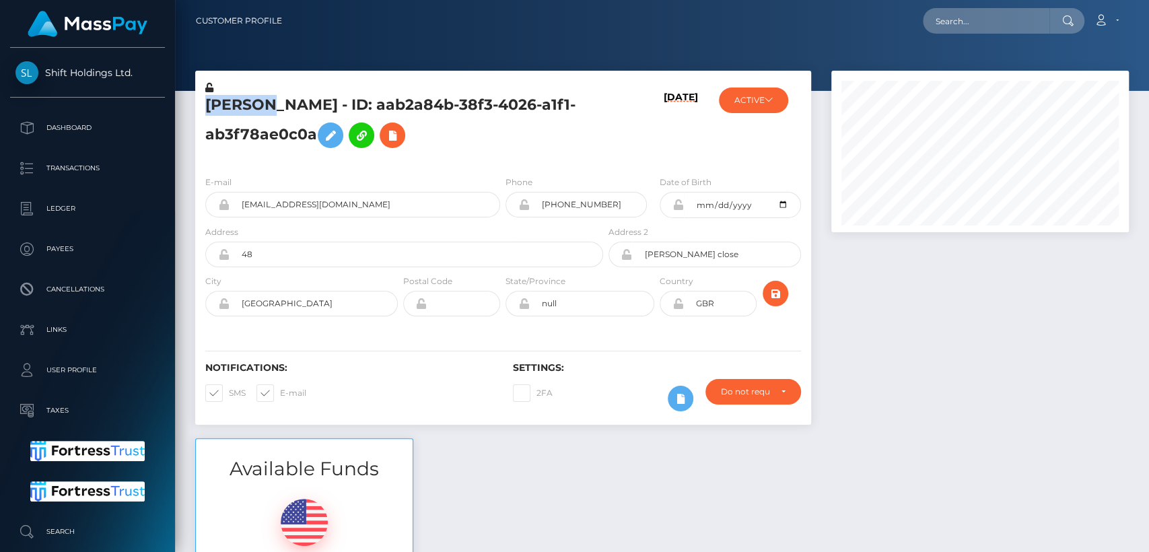
scroll to position [162, 298]
click at [457, 419] on div "Notifications: SMS E-mail Settings: 2FA" at bounding box center [503, 377] width 616 height 95
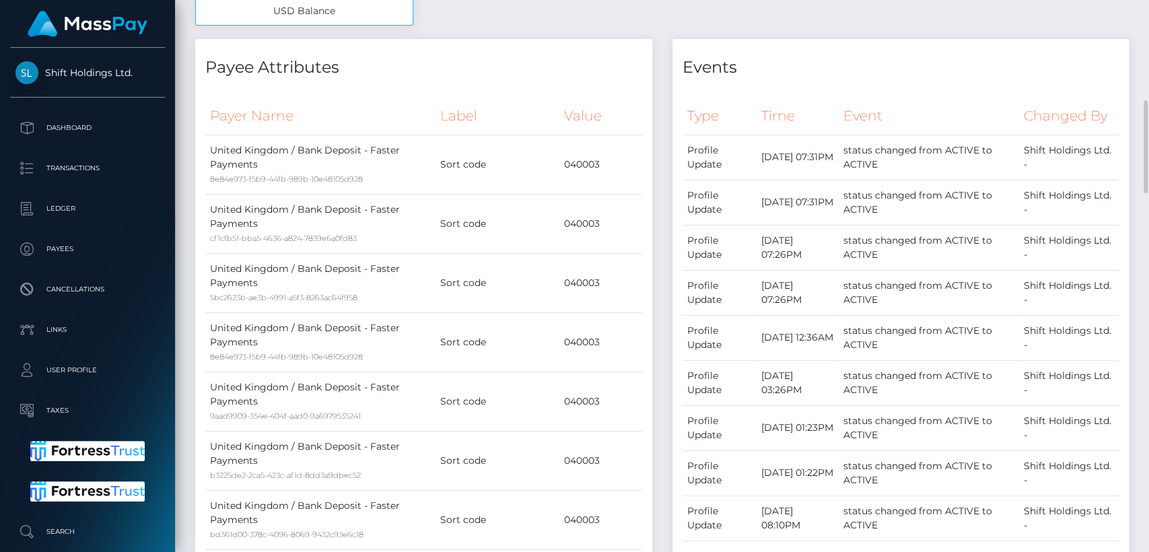
scroll to position [601, 0]
